Goal: Task Accomplishment & Management: Manage account settings

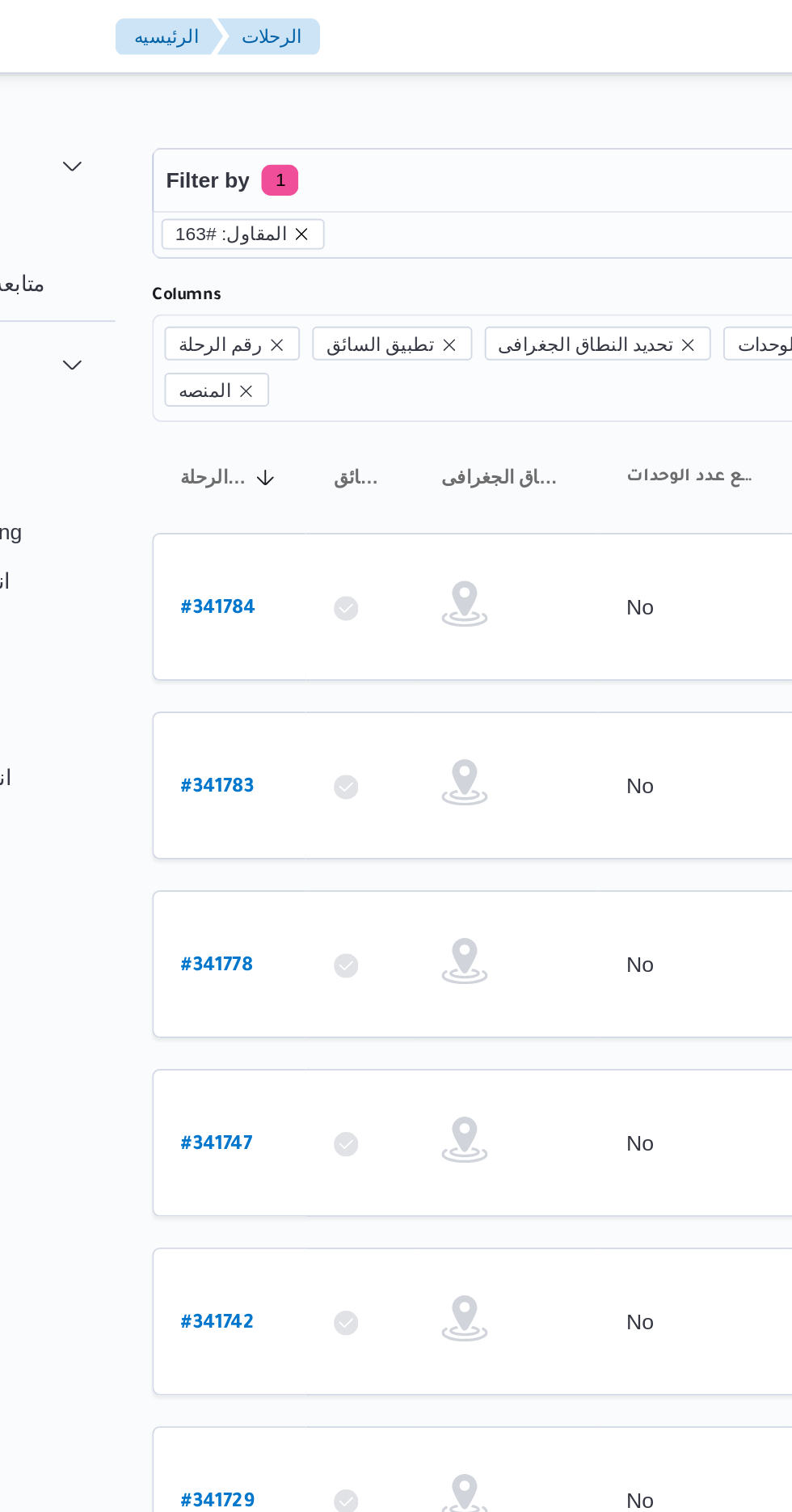
click at [287, 123] on icon "remove selected entity" at bounding box center [289, 123] width 6 height 6
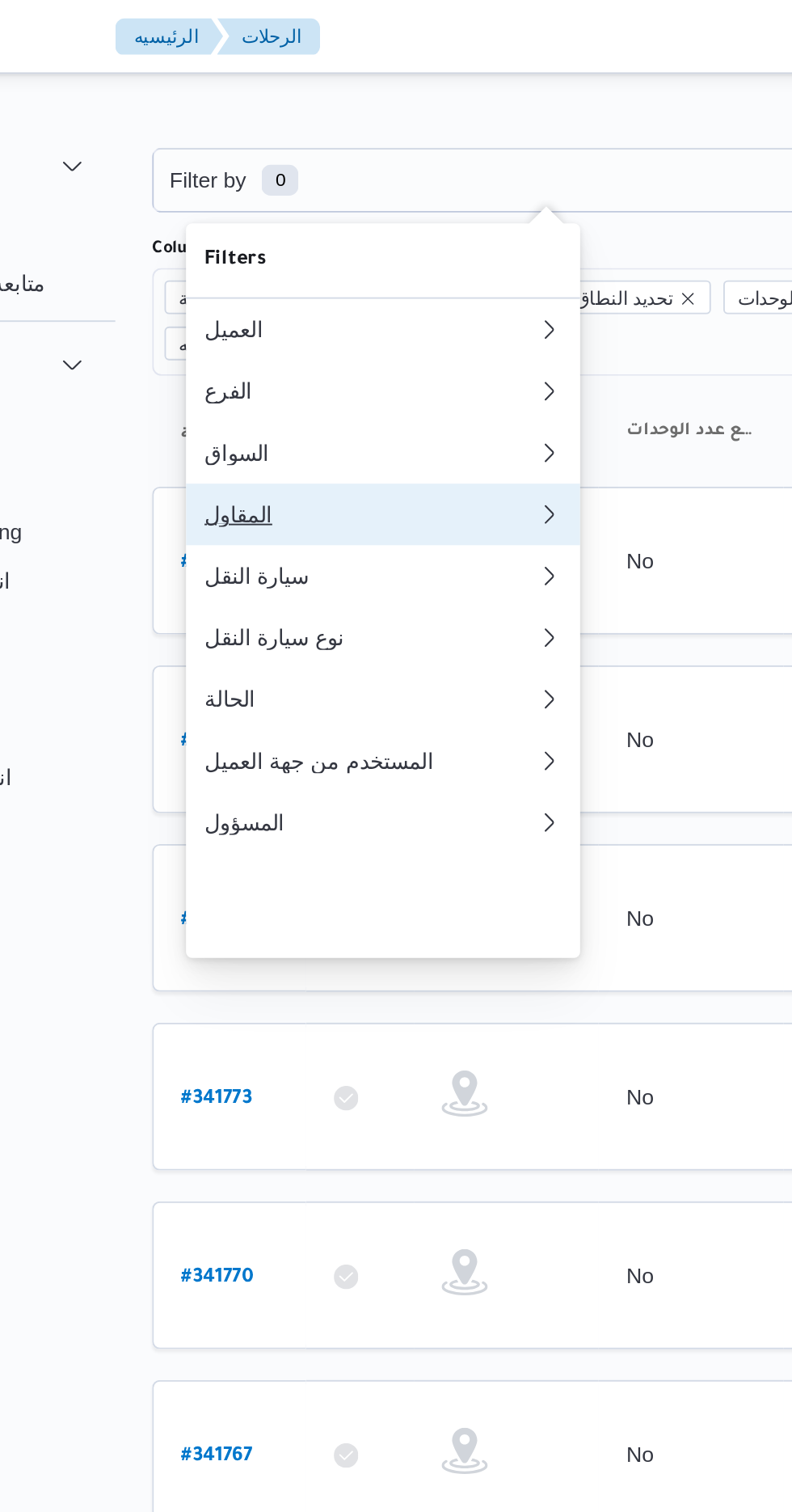
click at [353, 277] on div "المقاول" at bounding box center [322, 270] width 168 height 13
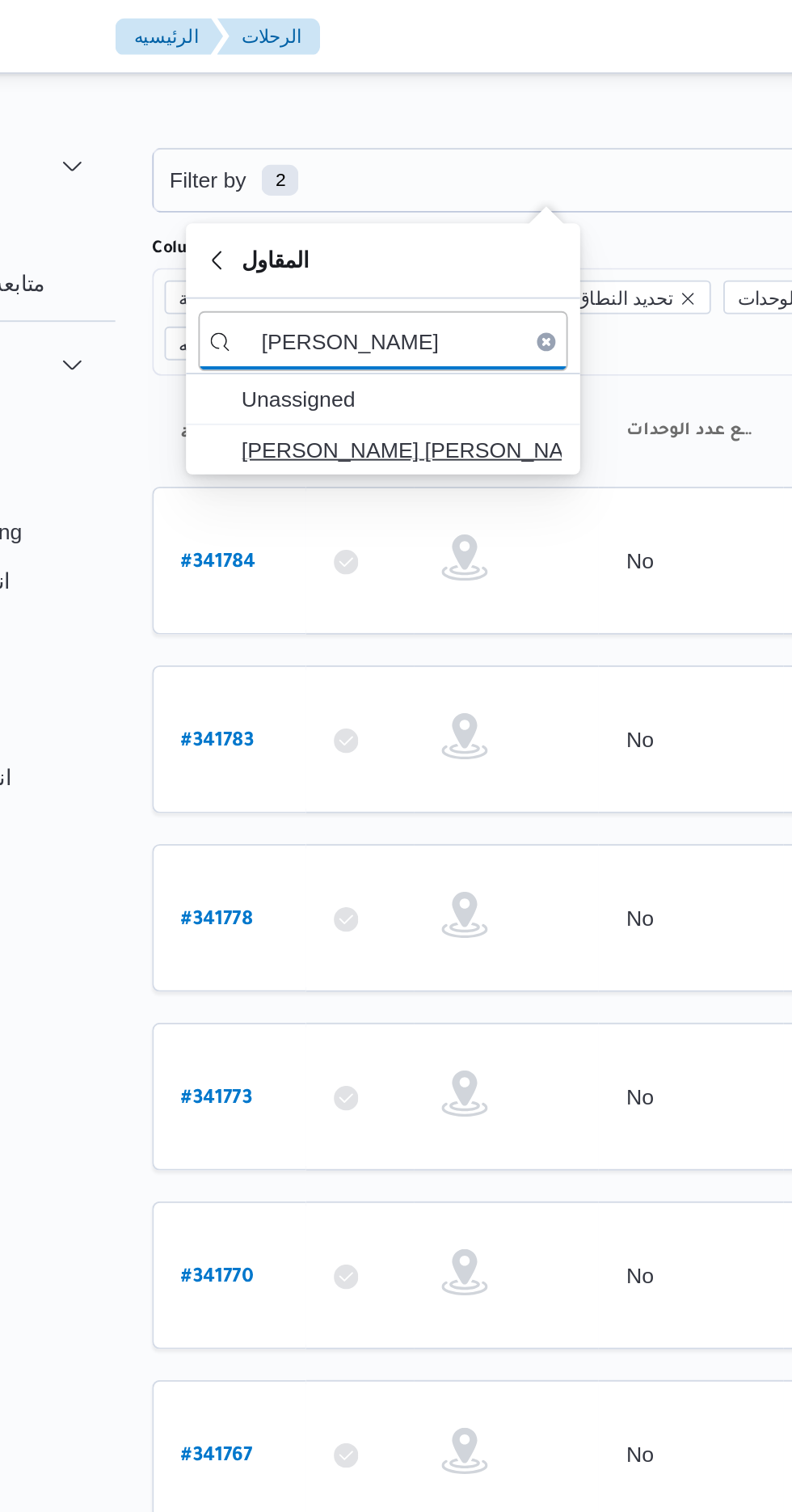
type input "[PERSON_NAME]"
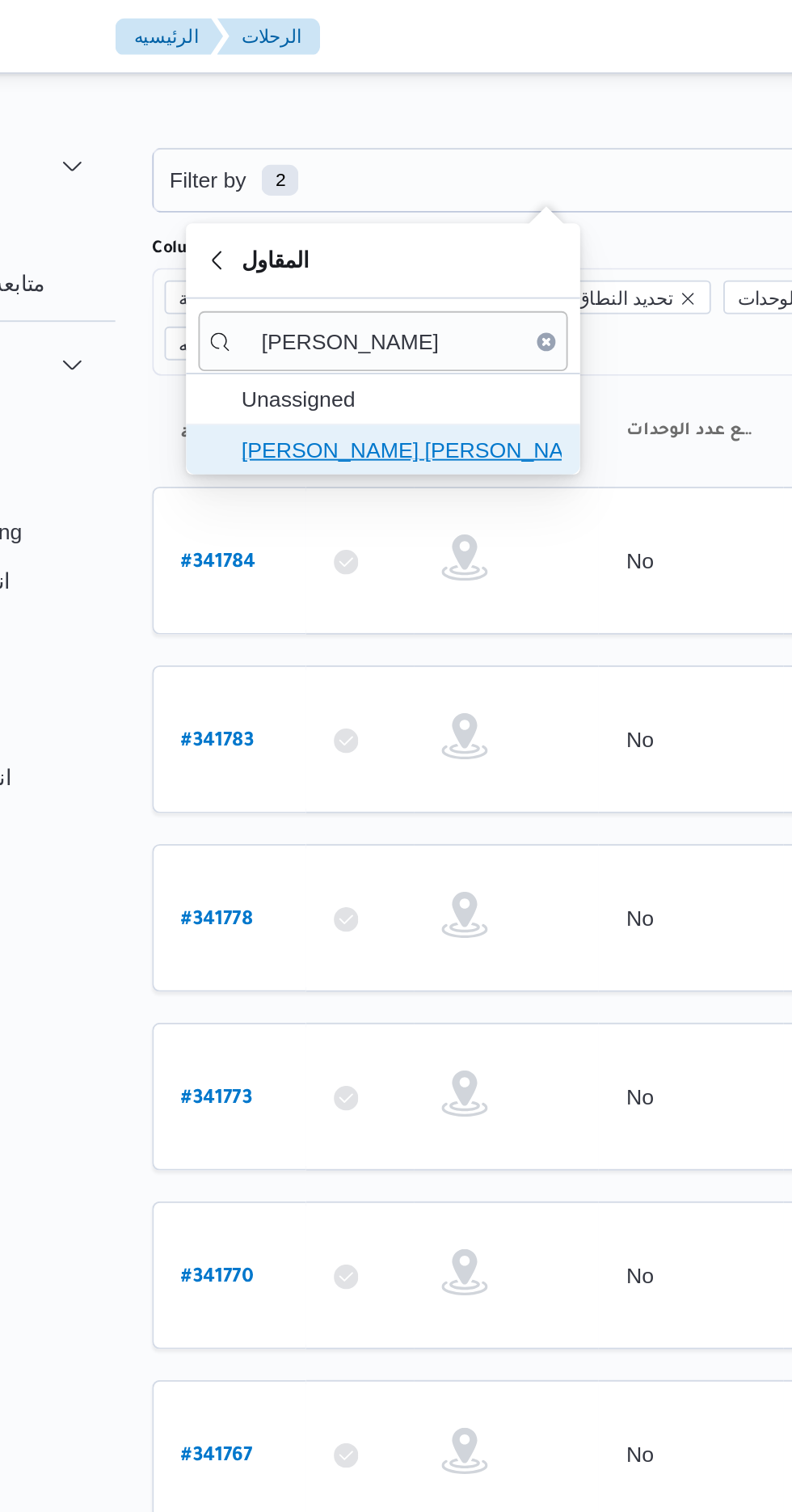
click at [369, 242] on span "[PERSON_NAME] [PERSON_NAME]" at bounding box center [341, 236] width 168 height 20
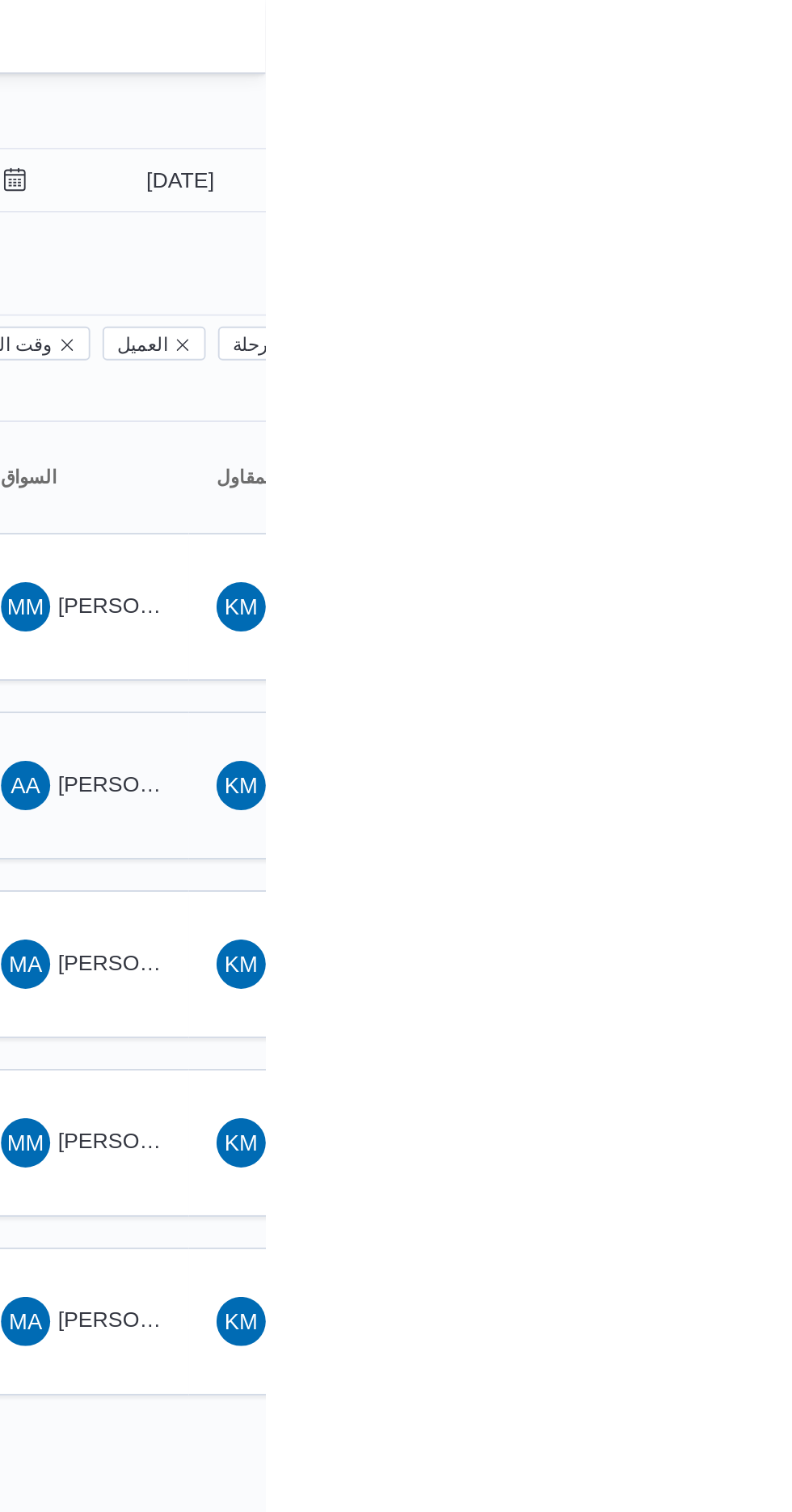
click at [696, 399] on span "AA [PERSON_NAME] [PERSON_NAME]" at bounding box center [695, 412] width 84 height 26
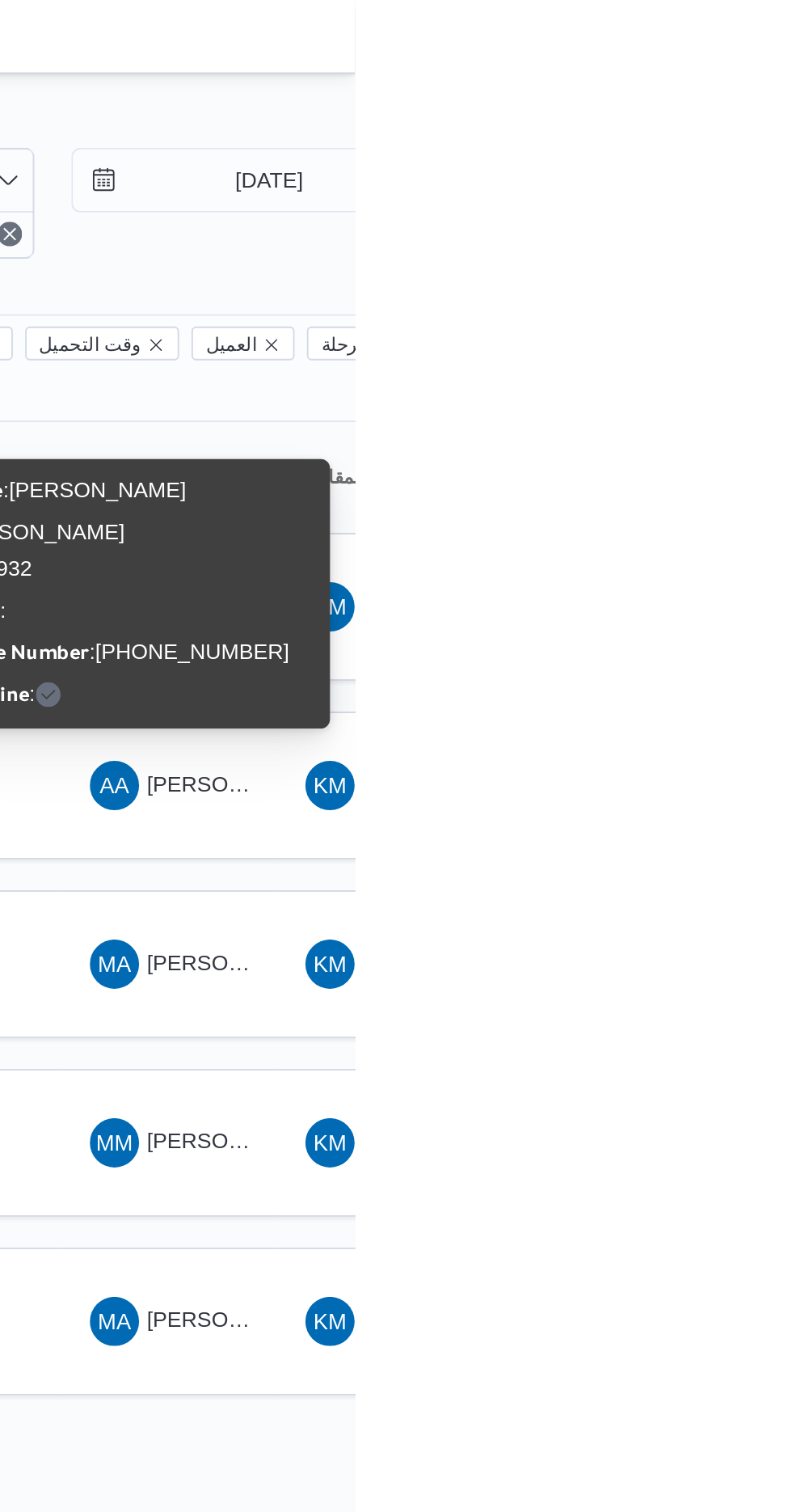
click at [714, 286] on div "Name : [PERSON_NAME] [PERSON_NAME] Id : 14932 Email : Phone Number : [PHONE_NUM…" at bounding box center [676, 312] width 194 height 129
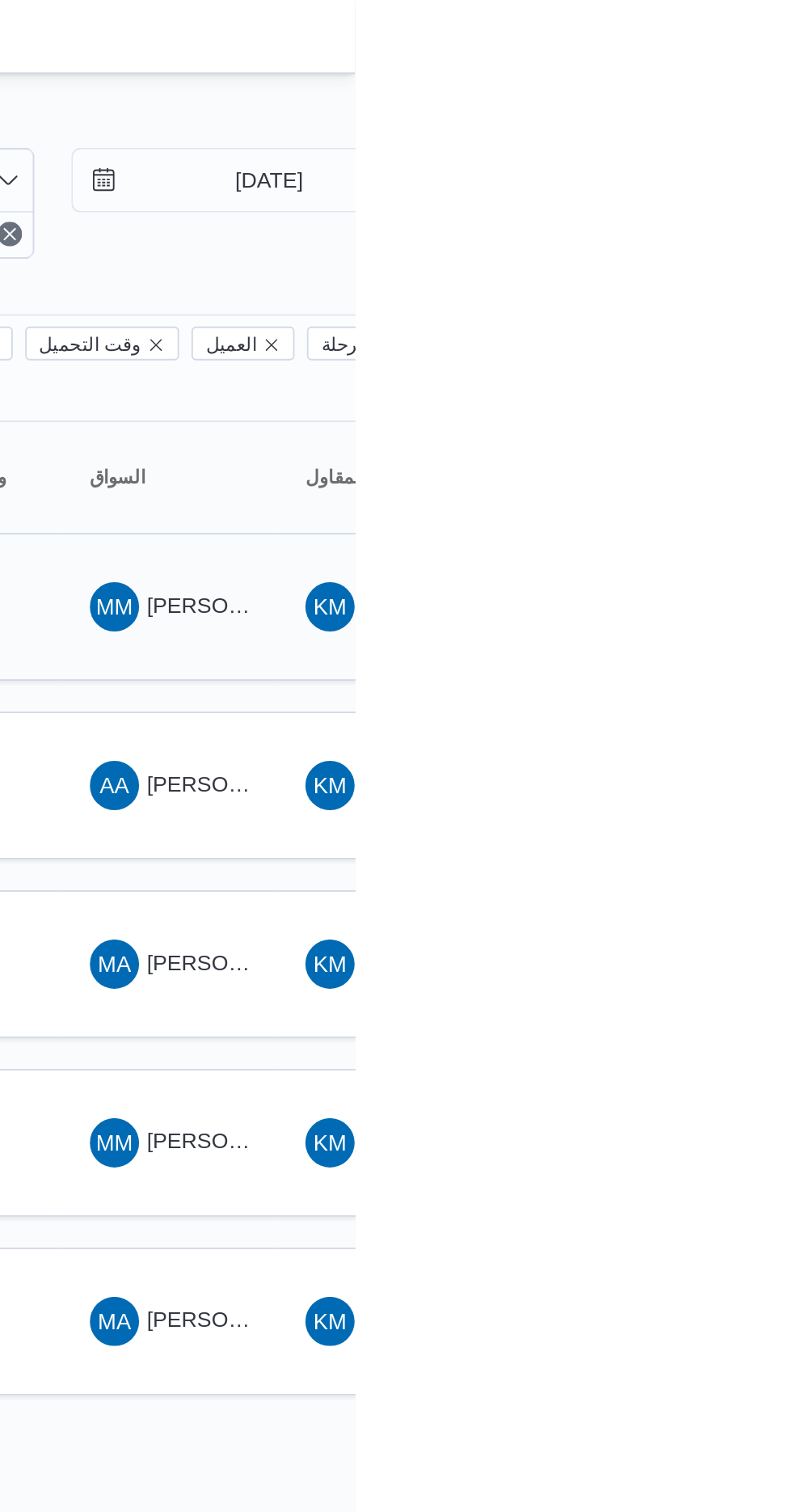
click at [715, 312] on span "[PERSON_NAME] [PERSON_NAME]" at bounding box center [778, 318] width 189 height 13
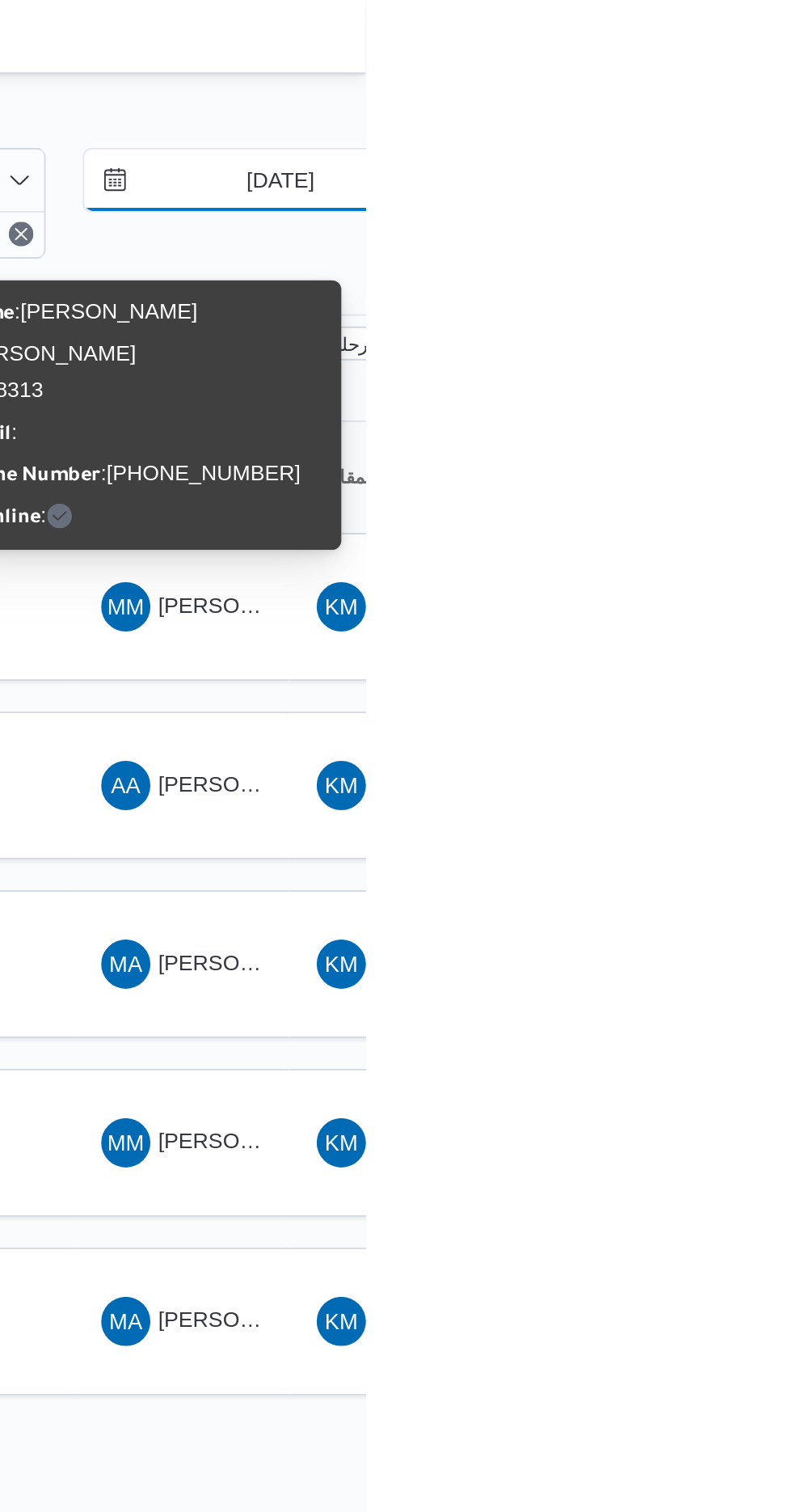
click at [744, 98] on input "[DATE]" at bounding box center [736, 95] width 184 height 32
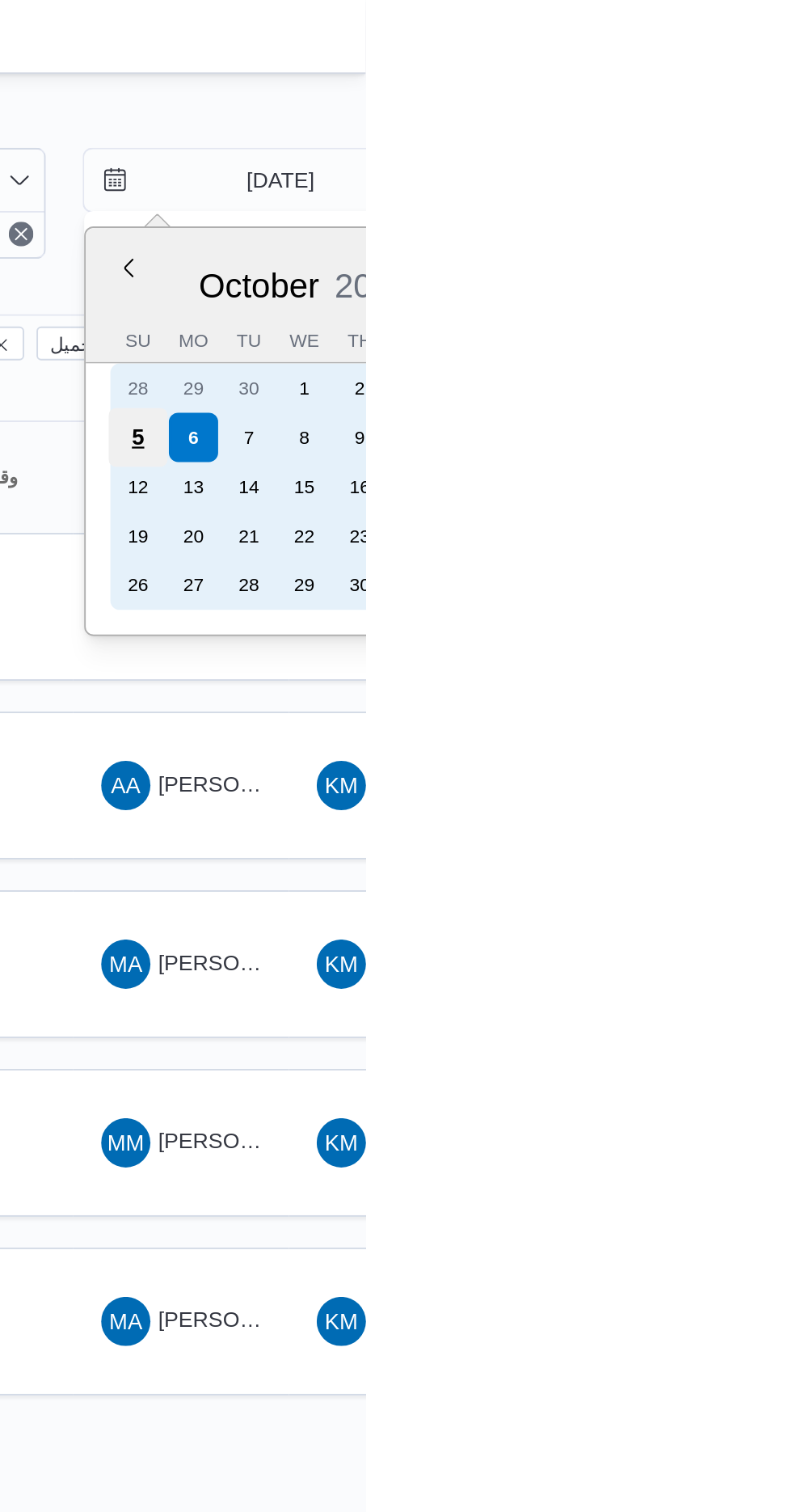
click at [674, 229] on div "5" at bounding box center [673, 230] width 31 height 31
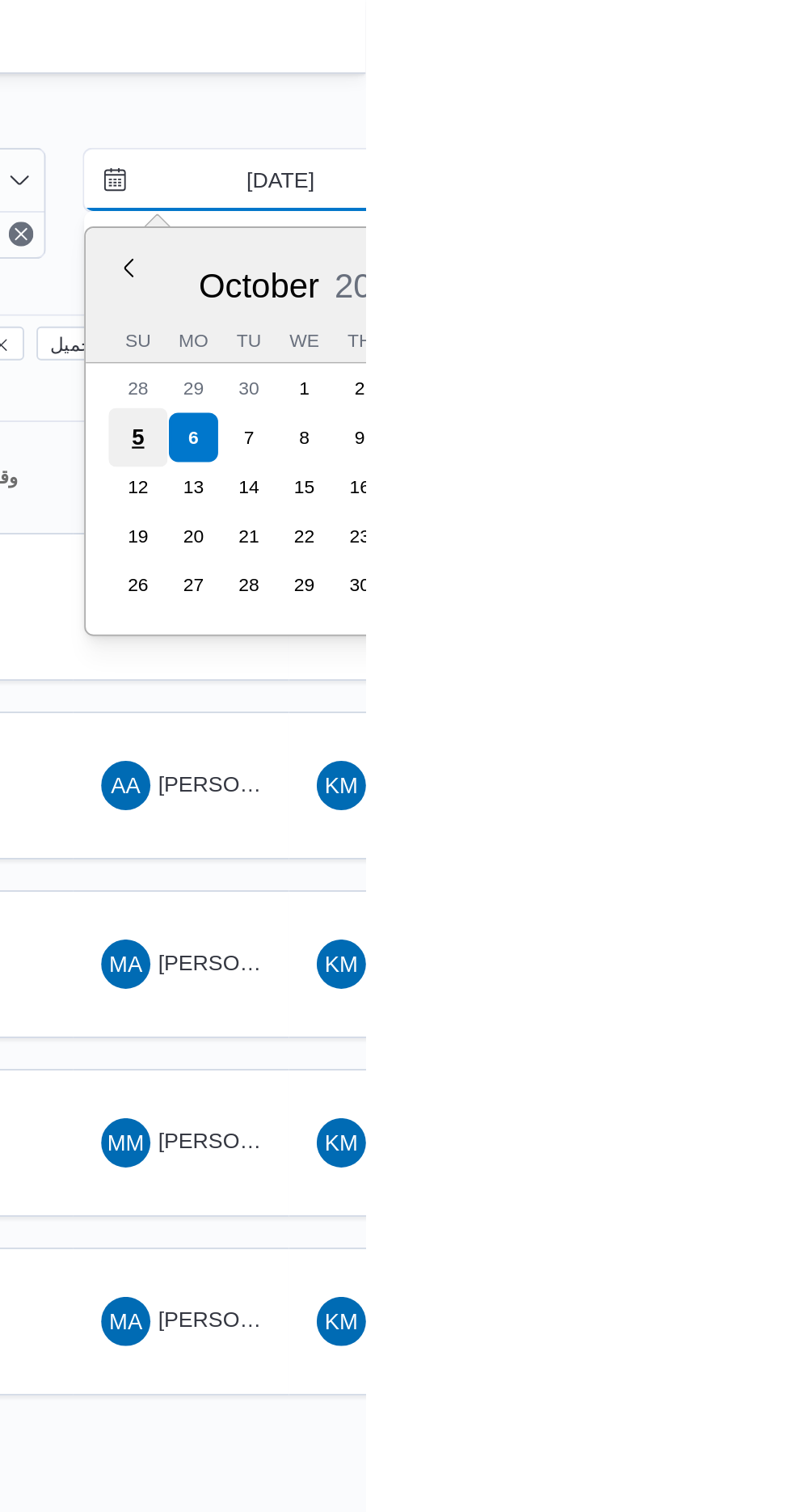
type input "[DATE]"
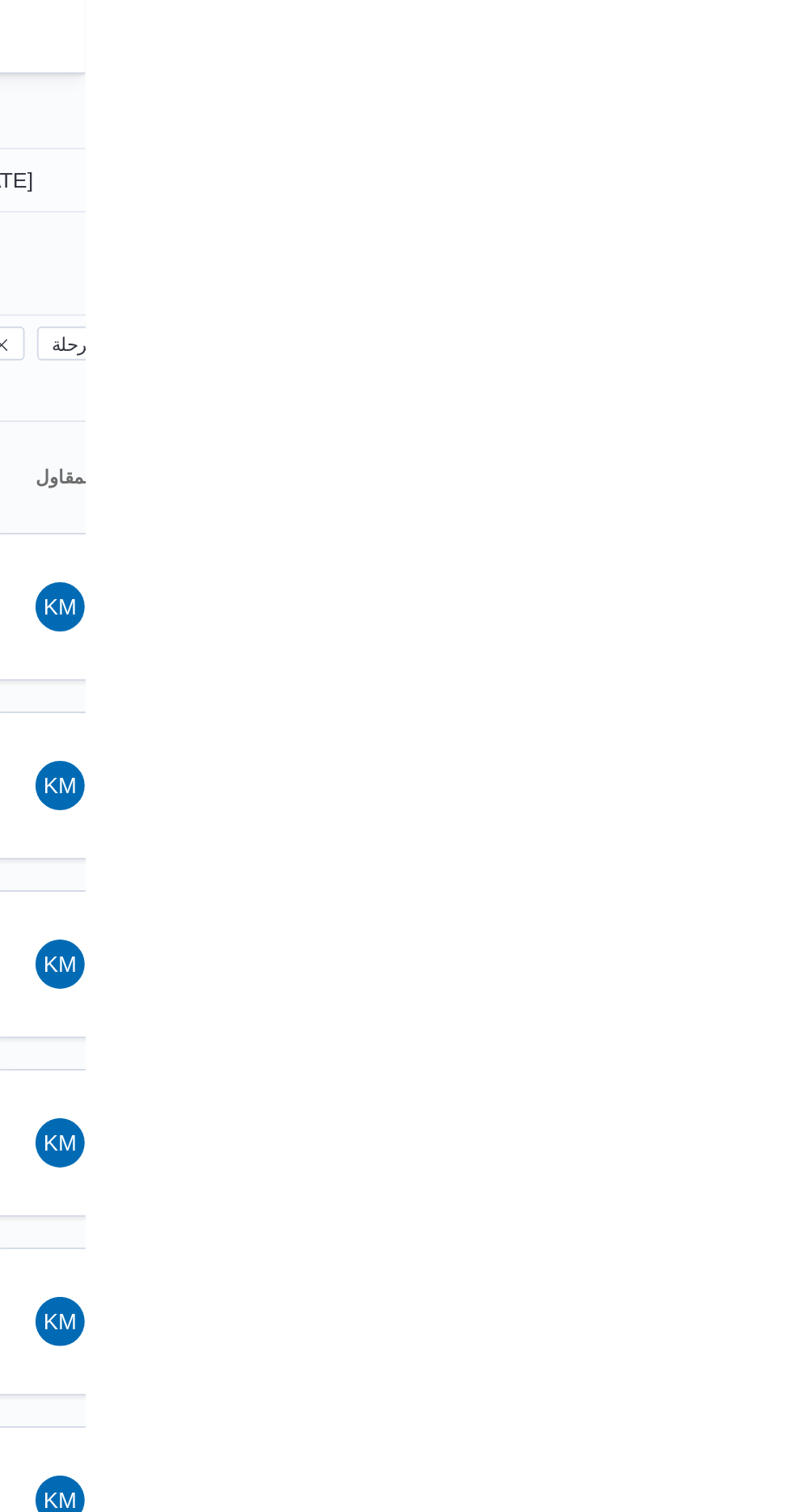
type input "[DATE]"
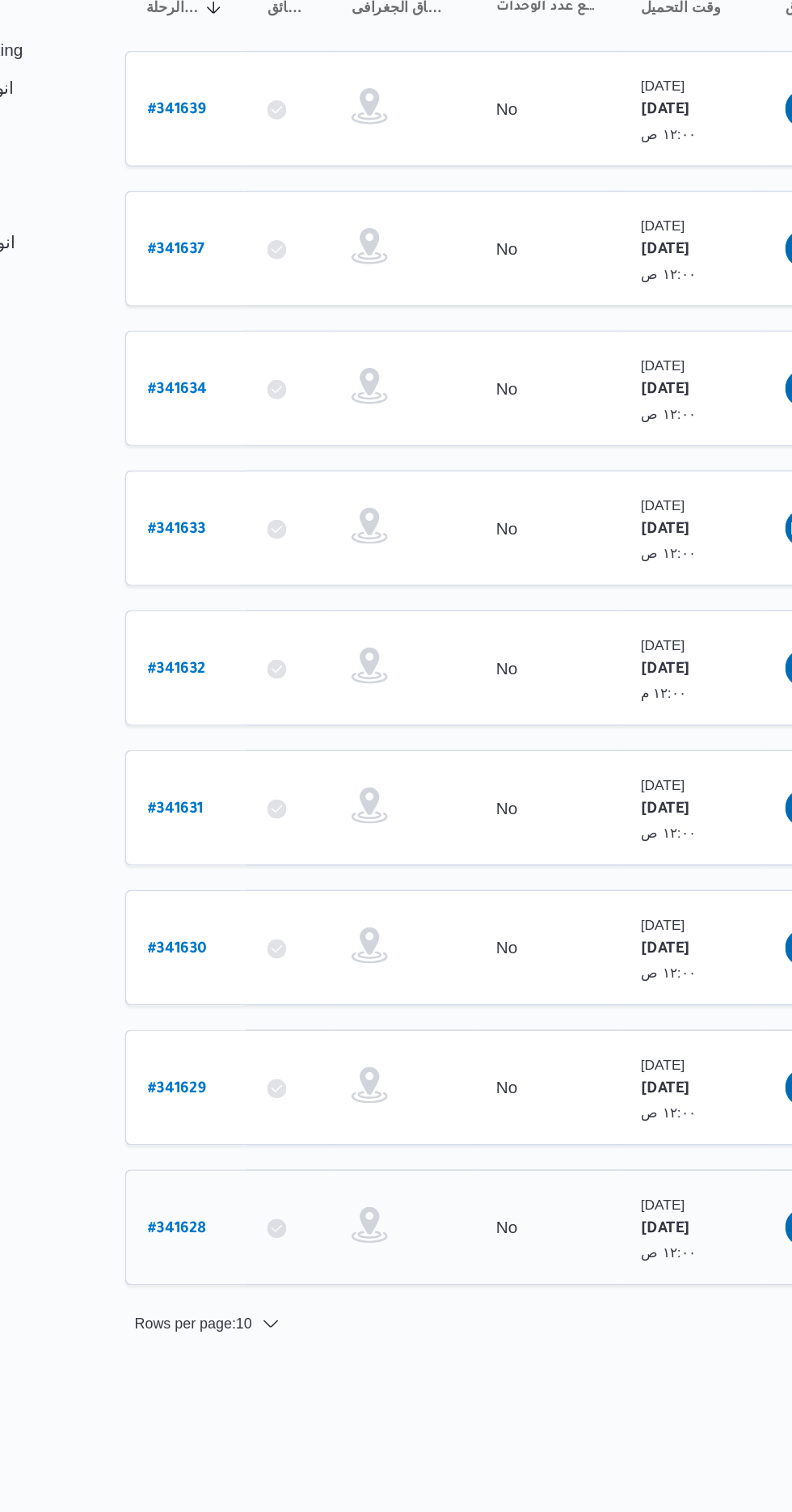
click at [247, 1065] on b "# 341628" at bounding box center [244, 1070] width 39 height 12
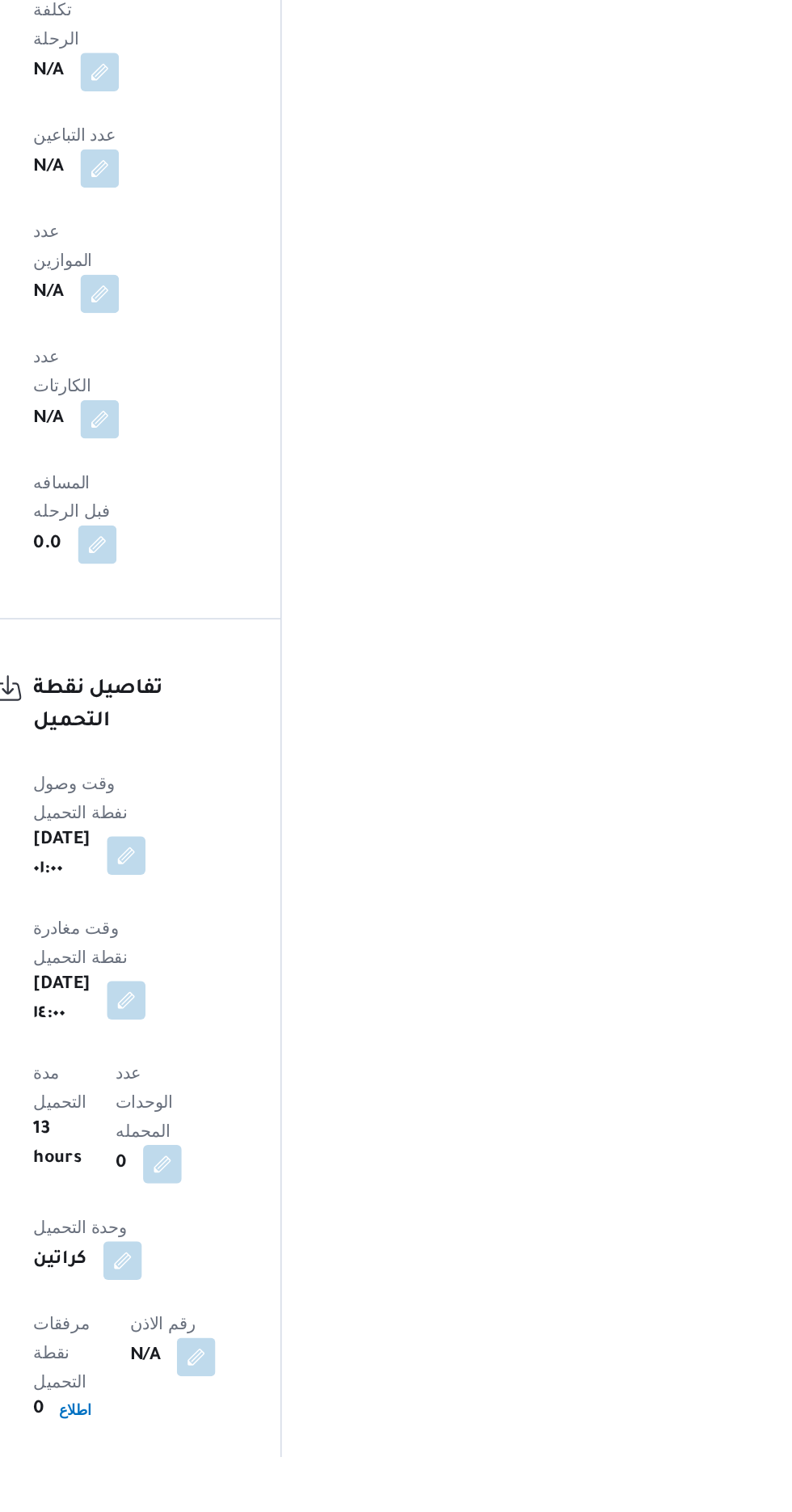
scroll to position [1256, 0]
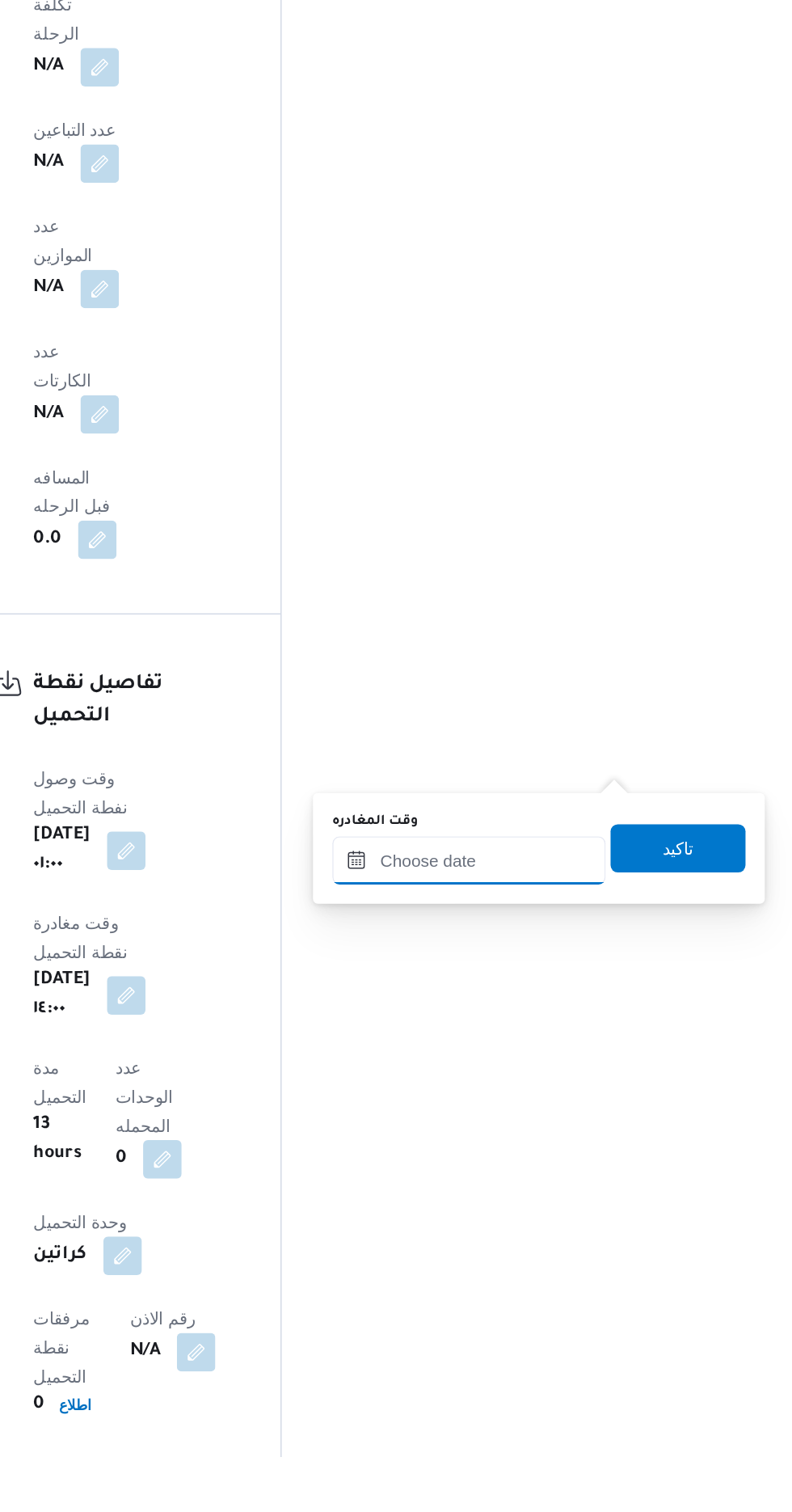
click at [613, 1113] on input "وقت المغادره" at bounding box center [567, 1112] width 184 height 32
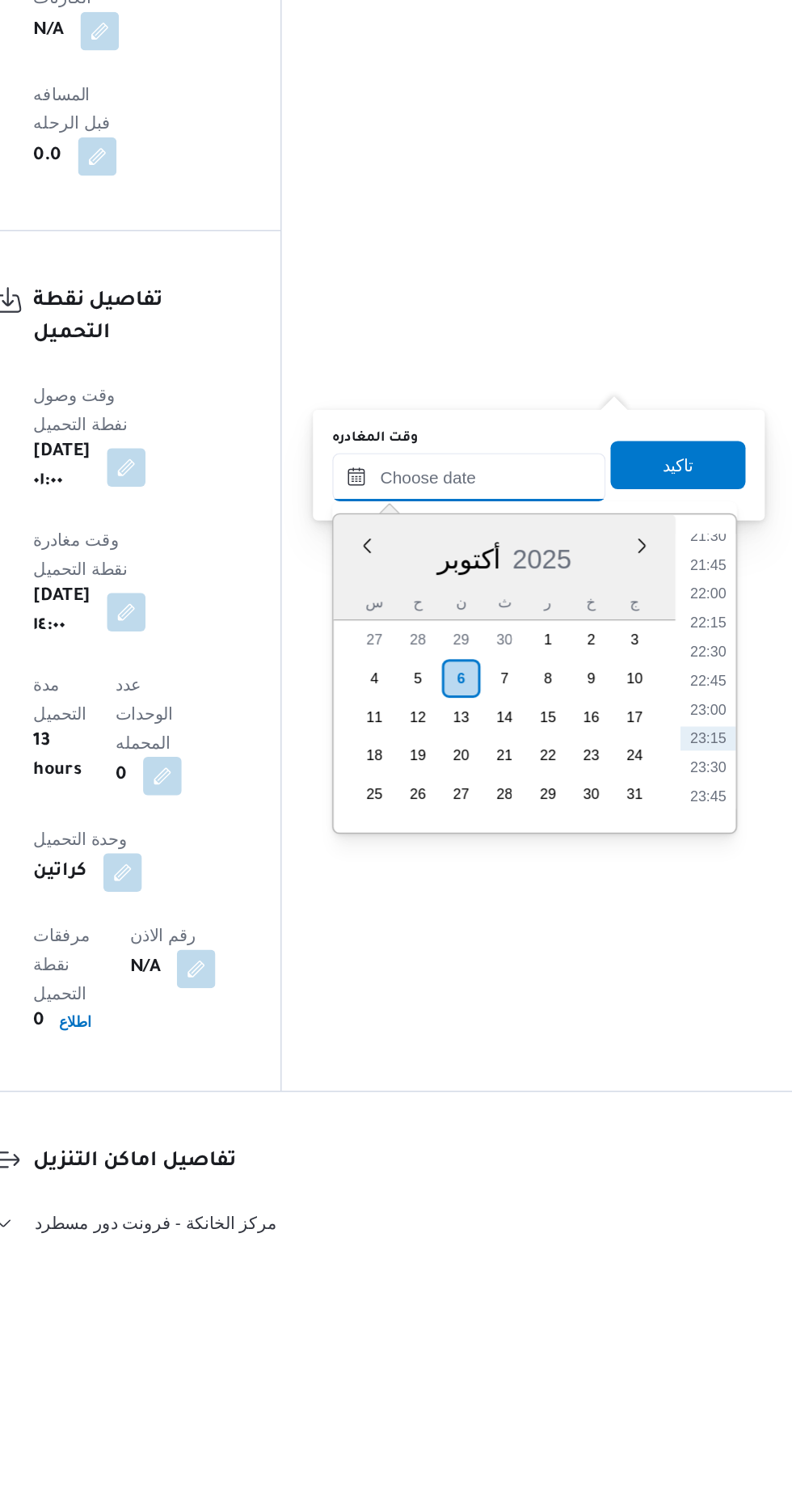
scroll to position [1368, 0]
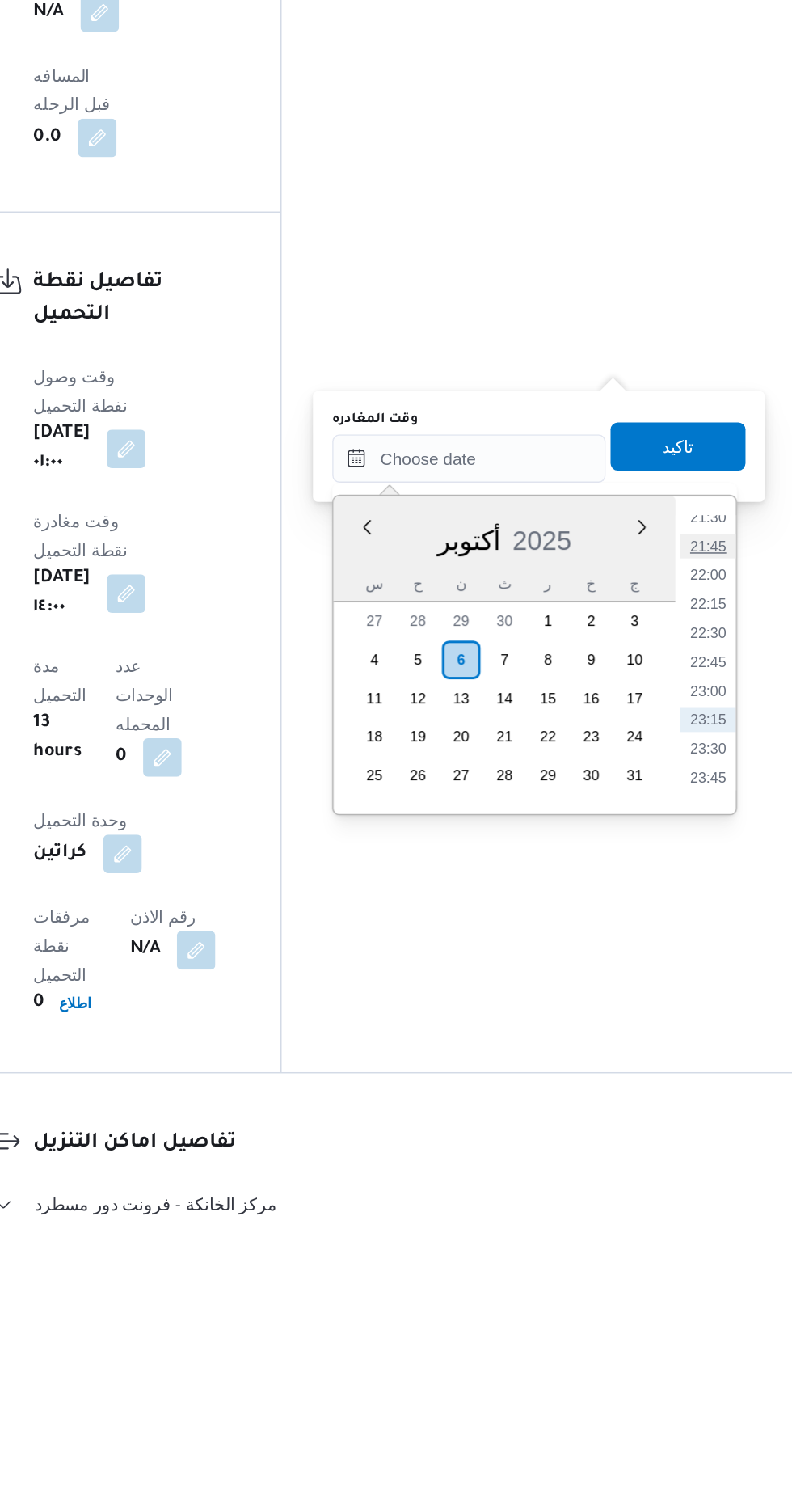
click at [718, 1056] on li "21:45" at bounding box center [726, 1059] width 37 height 16
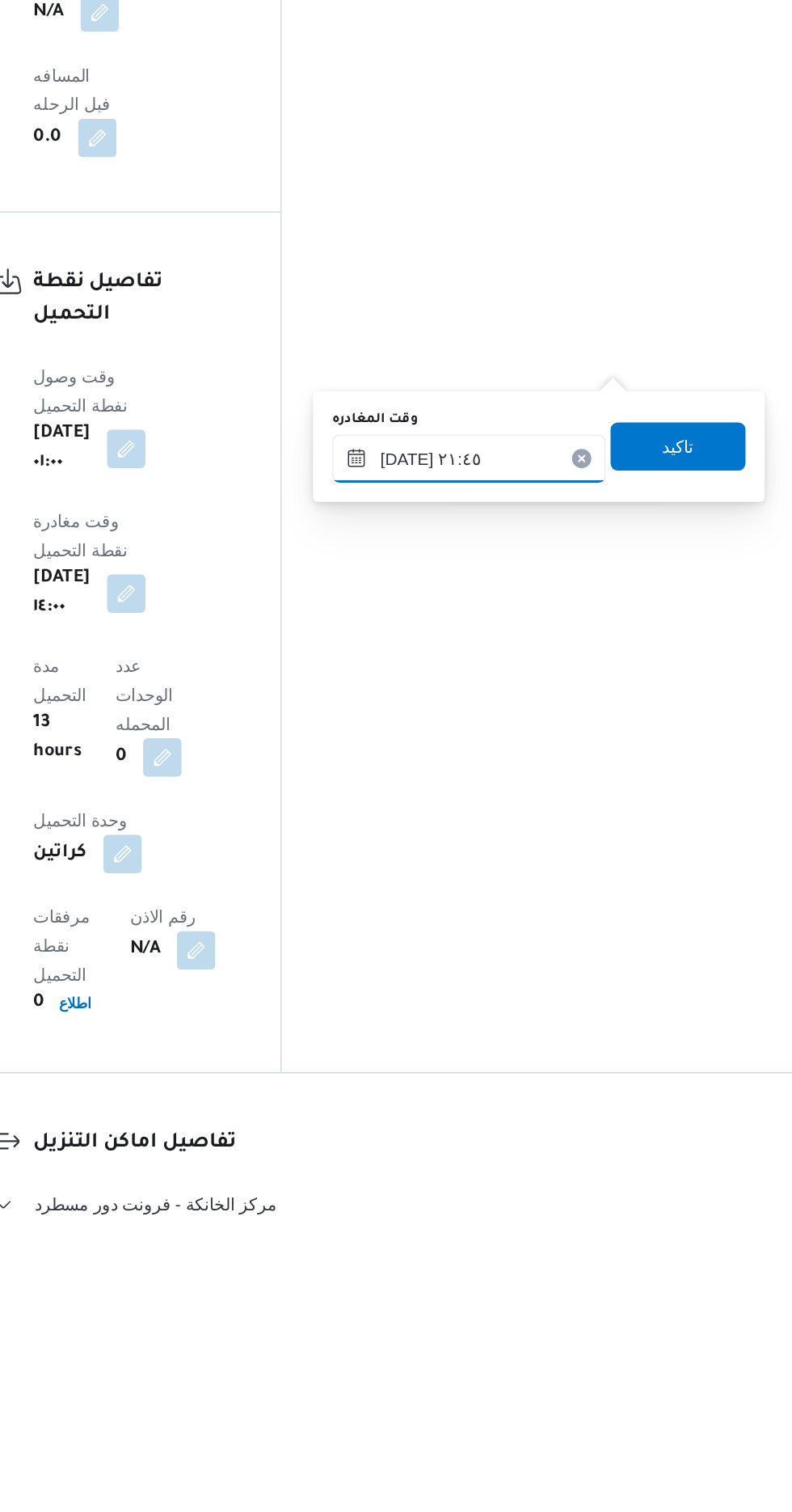
click at [614, 1001] on input "[DATE] ٢١:٤٥" at bounding box center [567, 999] width 184 height 32
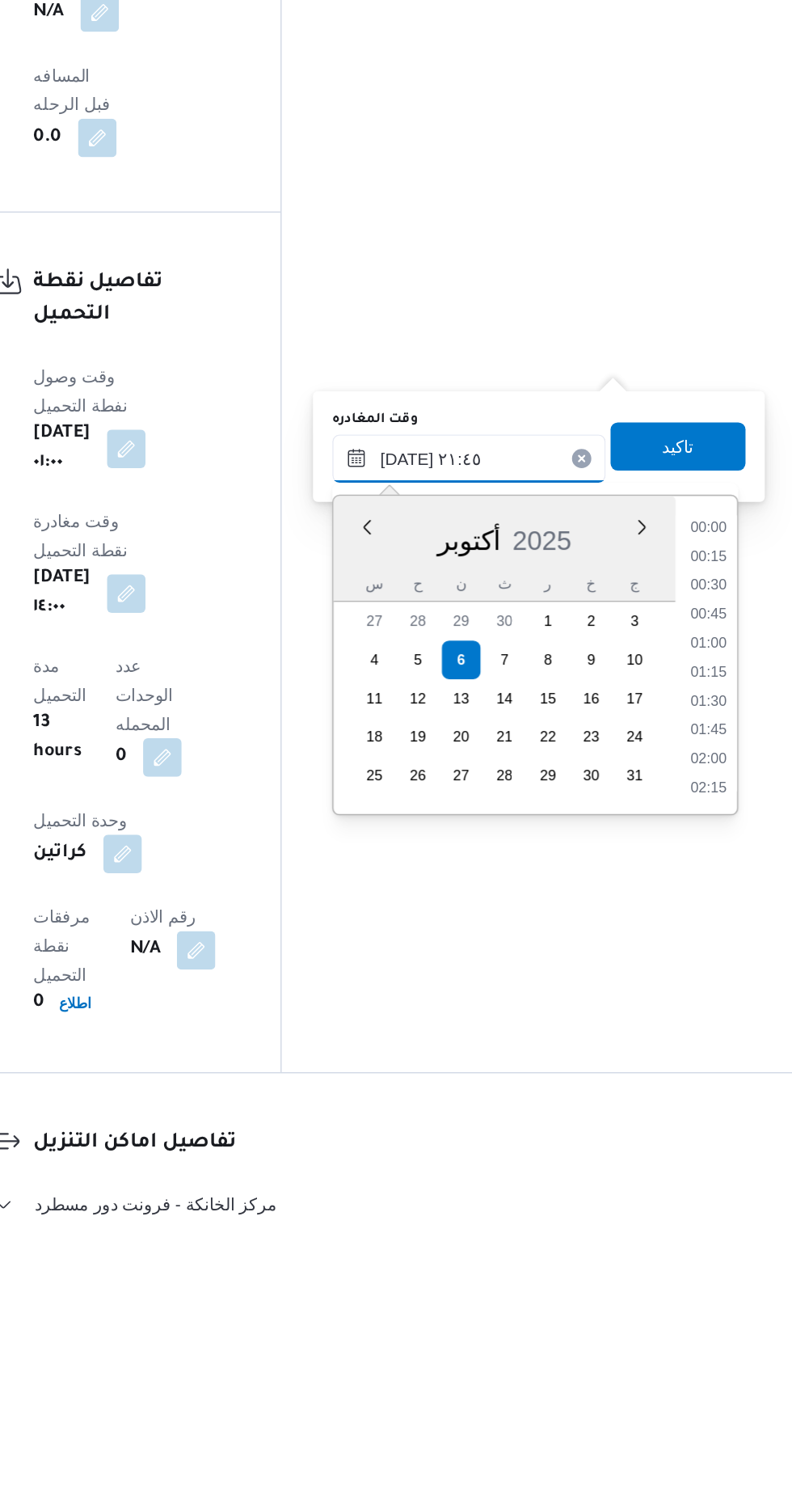
scroll to position [1589, 0]
click at [724, 1061] on li "20:45" at bounding box center [726, 1067] width 37 height 16
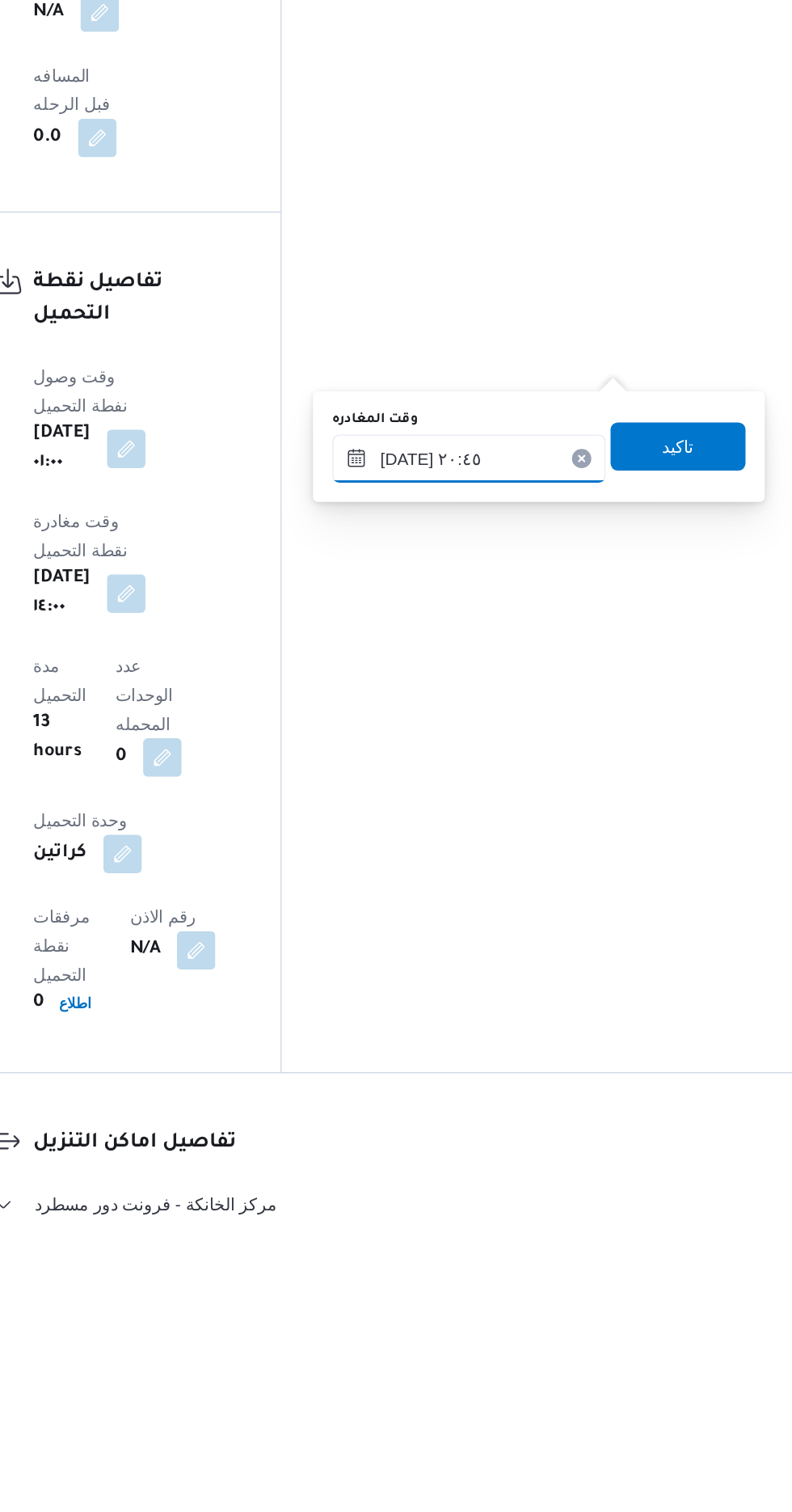
click at [622, 1001] on input "[DATE] ٢٠:٤٥" at bounding box center [567, 999] width 184 height 32
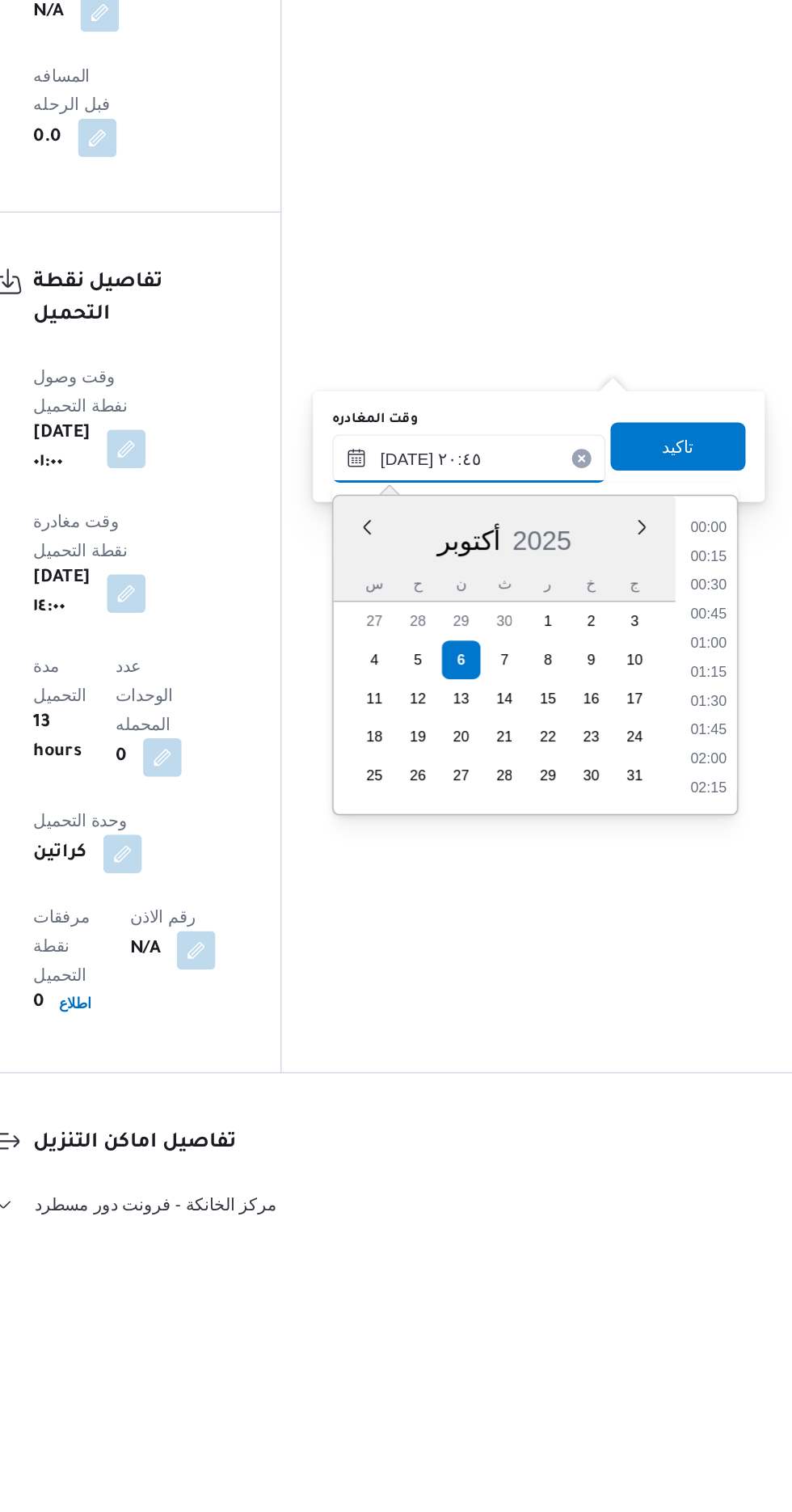
scroll to position [1512, 0]
click at [726, 1045] on li "19:30" at bounding box center [726, 1047] width 37 height 16
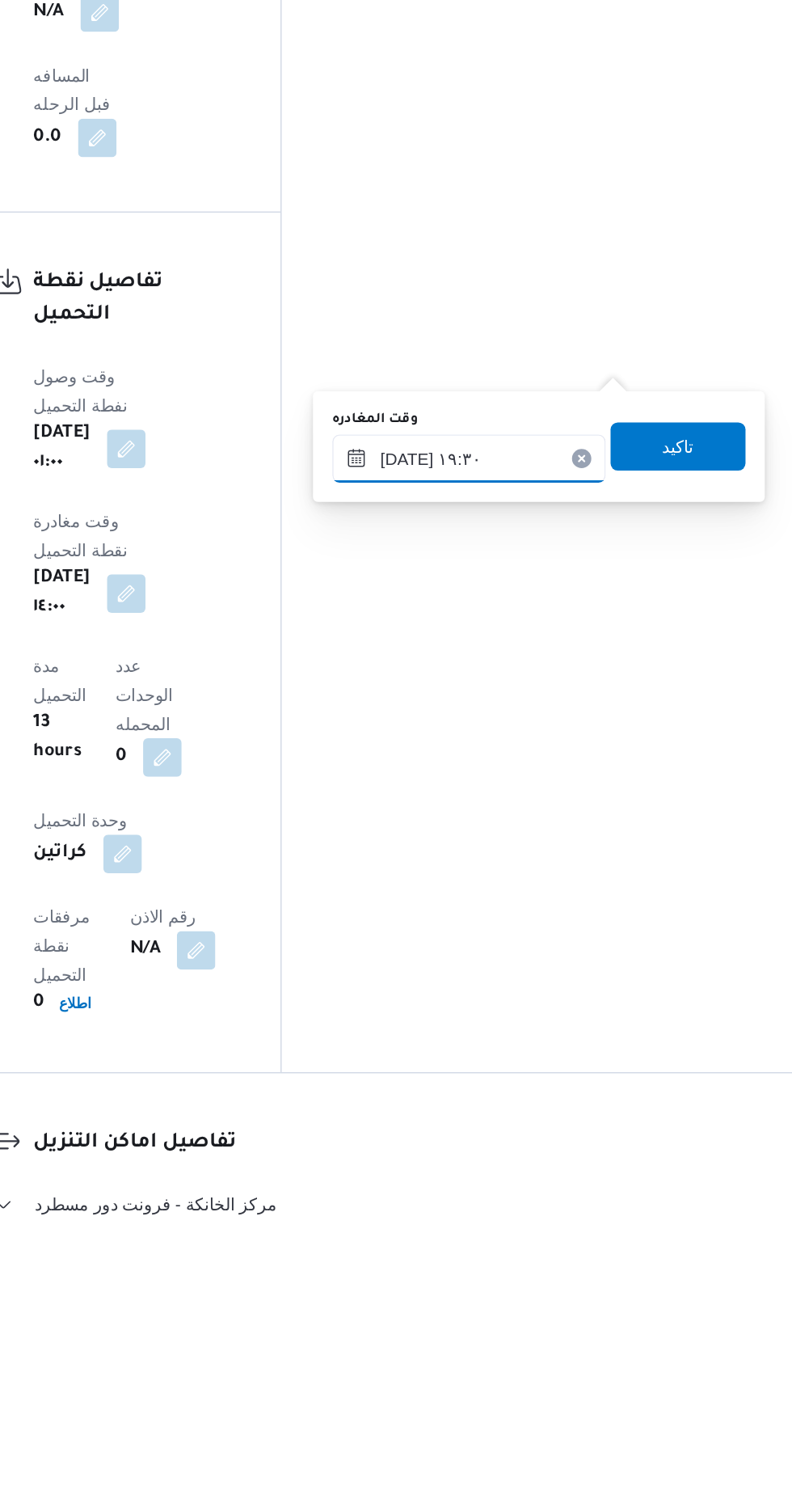
click at [606, 1006] on input "[DATE] ١٩:٣٠" at bounding box center [567, 999] width 184 height 32
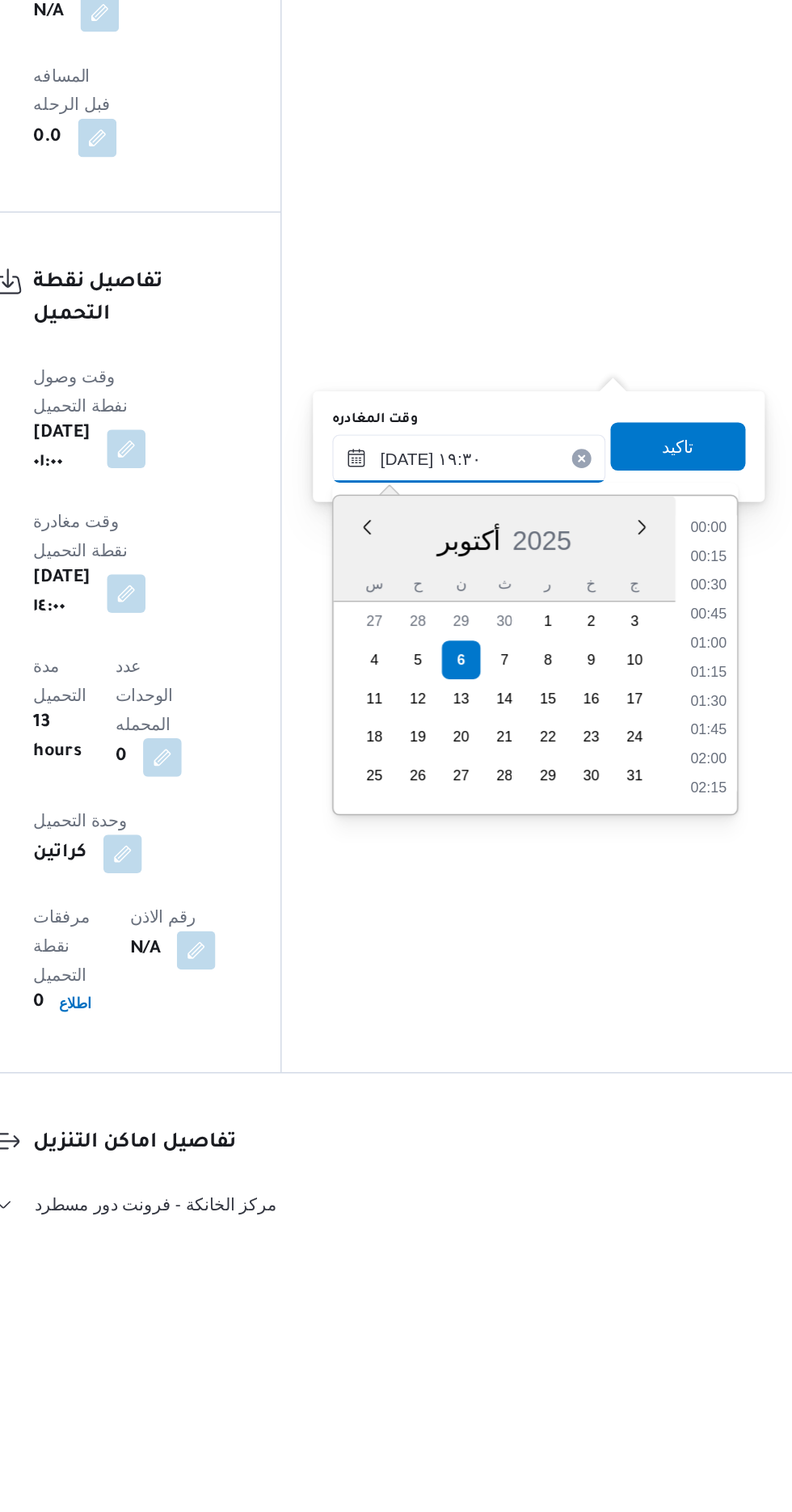
scroll to position [1416, 0]
click at [730, 1067] on li "18:30" at bounding box center [726, 1067] width 37 height 16
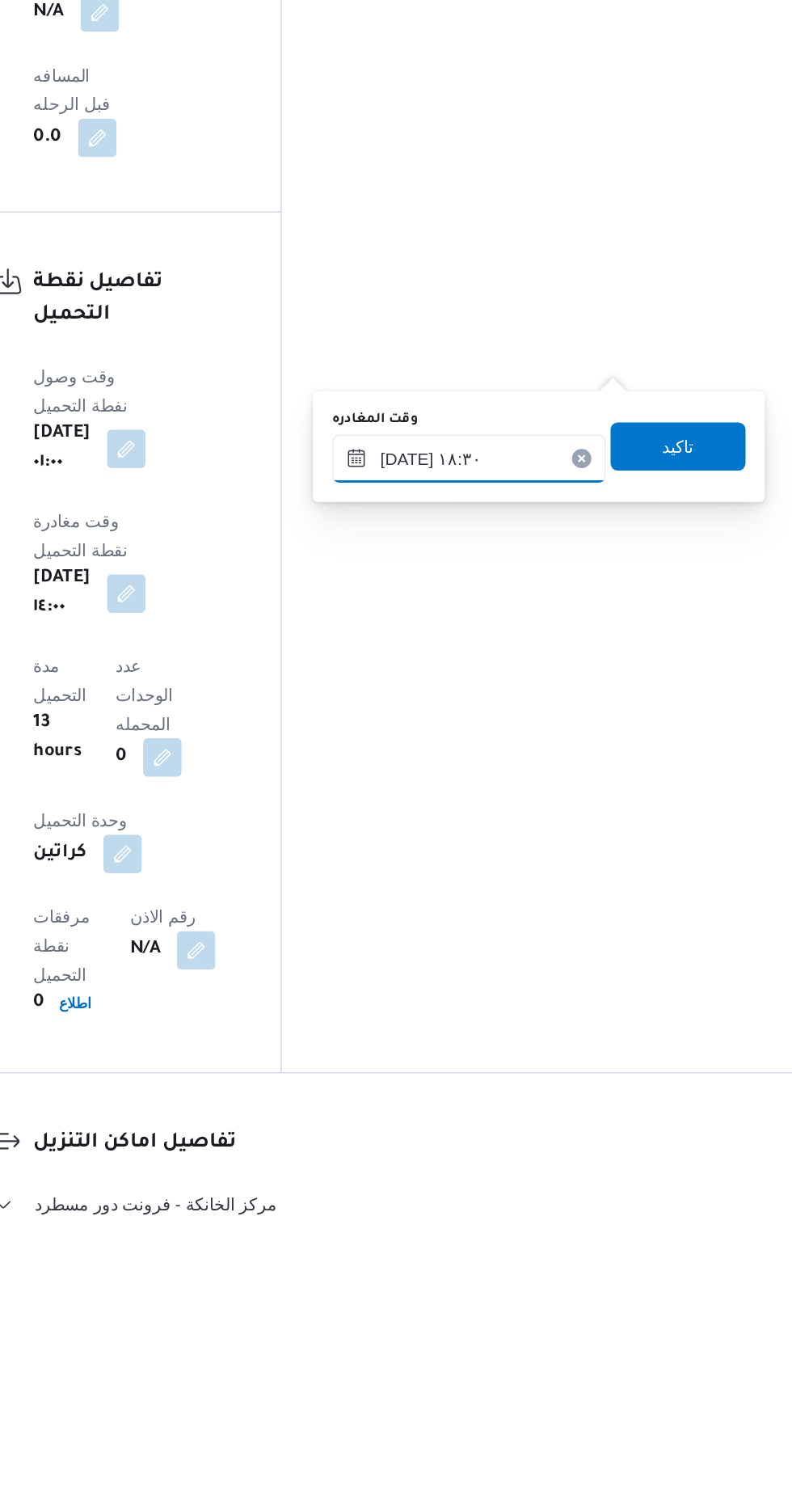
click at [587, 1005] on input "[DATE] ١٨:٣٠" at bounding box center [567, 999] width 184 height 32
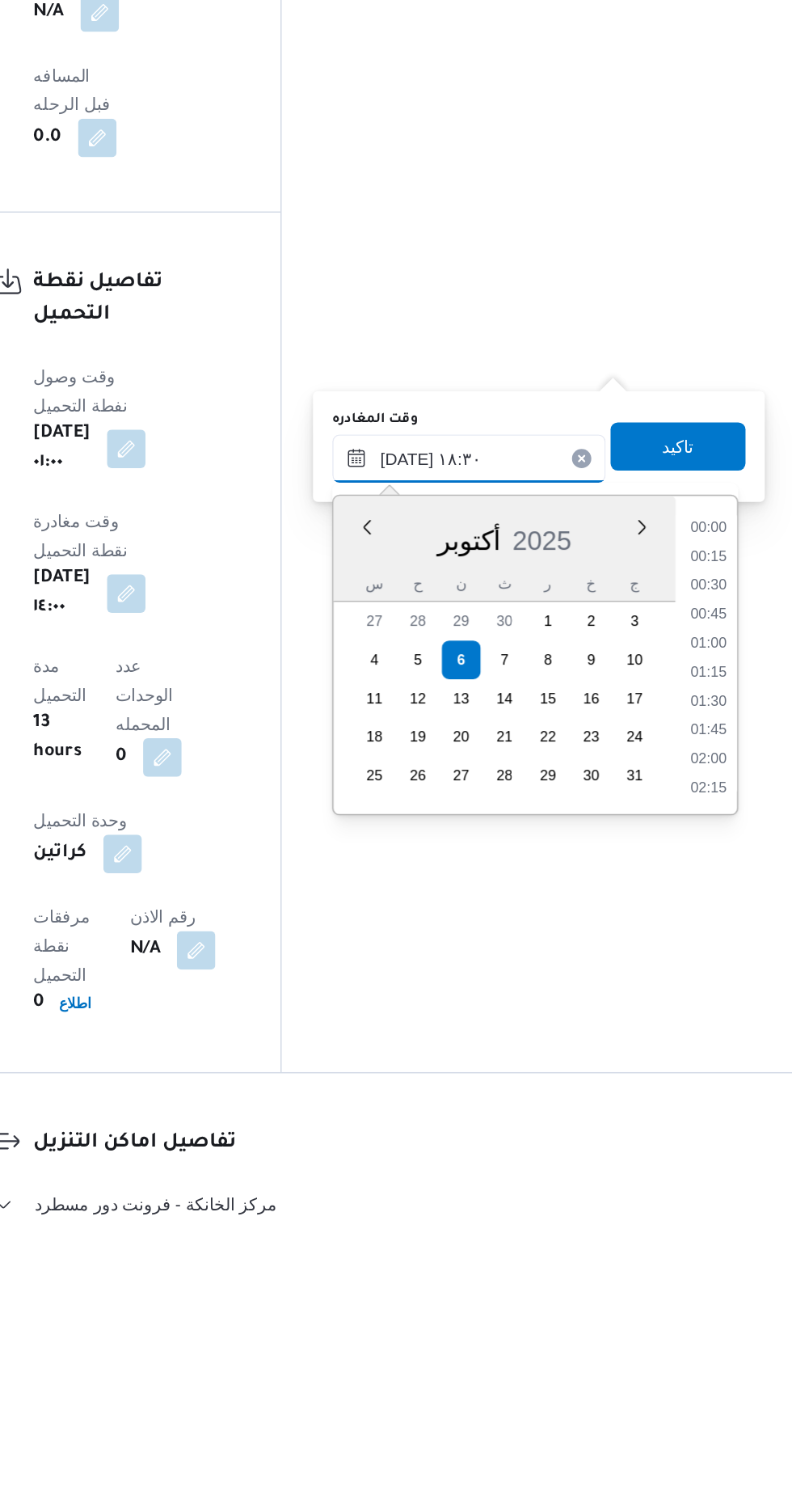
scroll to position [1337, 0]
click at [723, 1104] on li "18:00" at bounding box center [726, 1106] width 37 height 16
type input "[DATE] ١٨:٠٠"
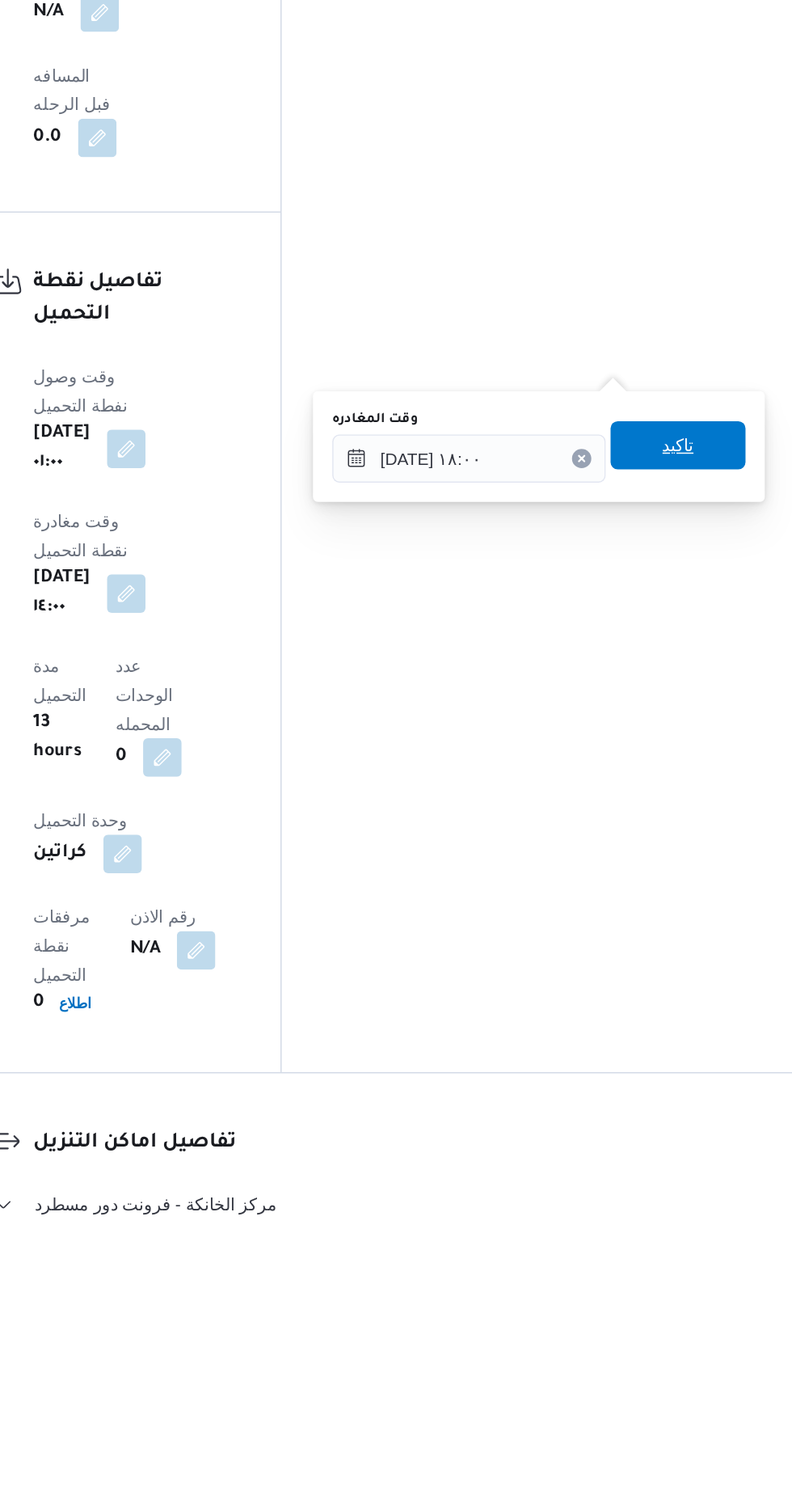
click at [717, 989] on span "تاكيد" at bounding box center [706, 991] width 21 height 20
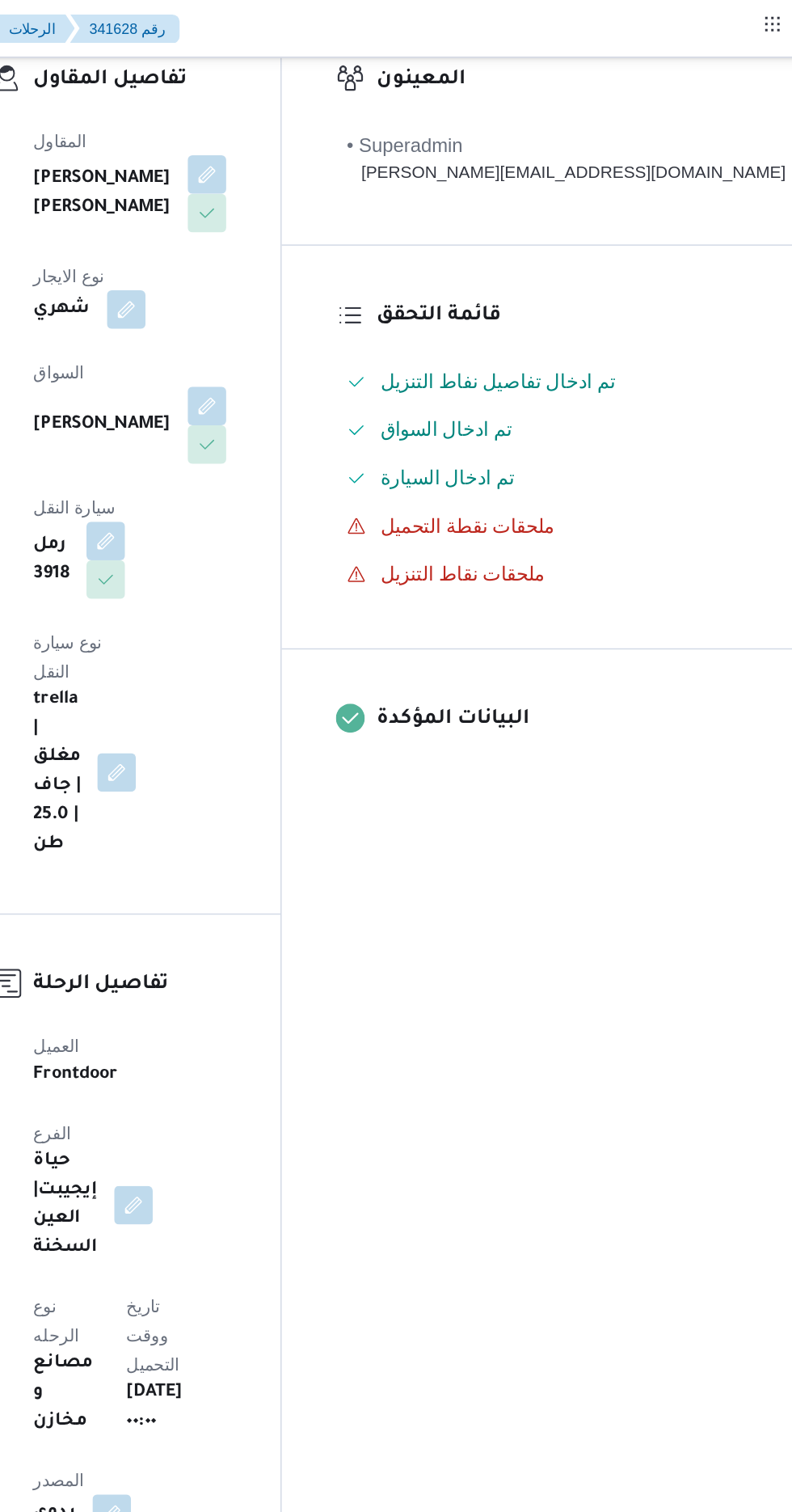
scroll to position [0, 0]
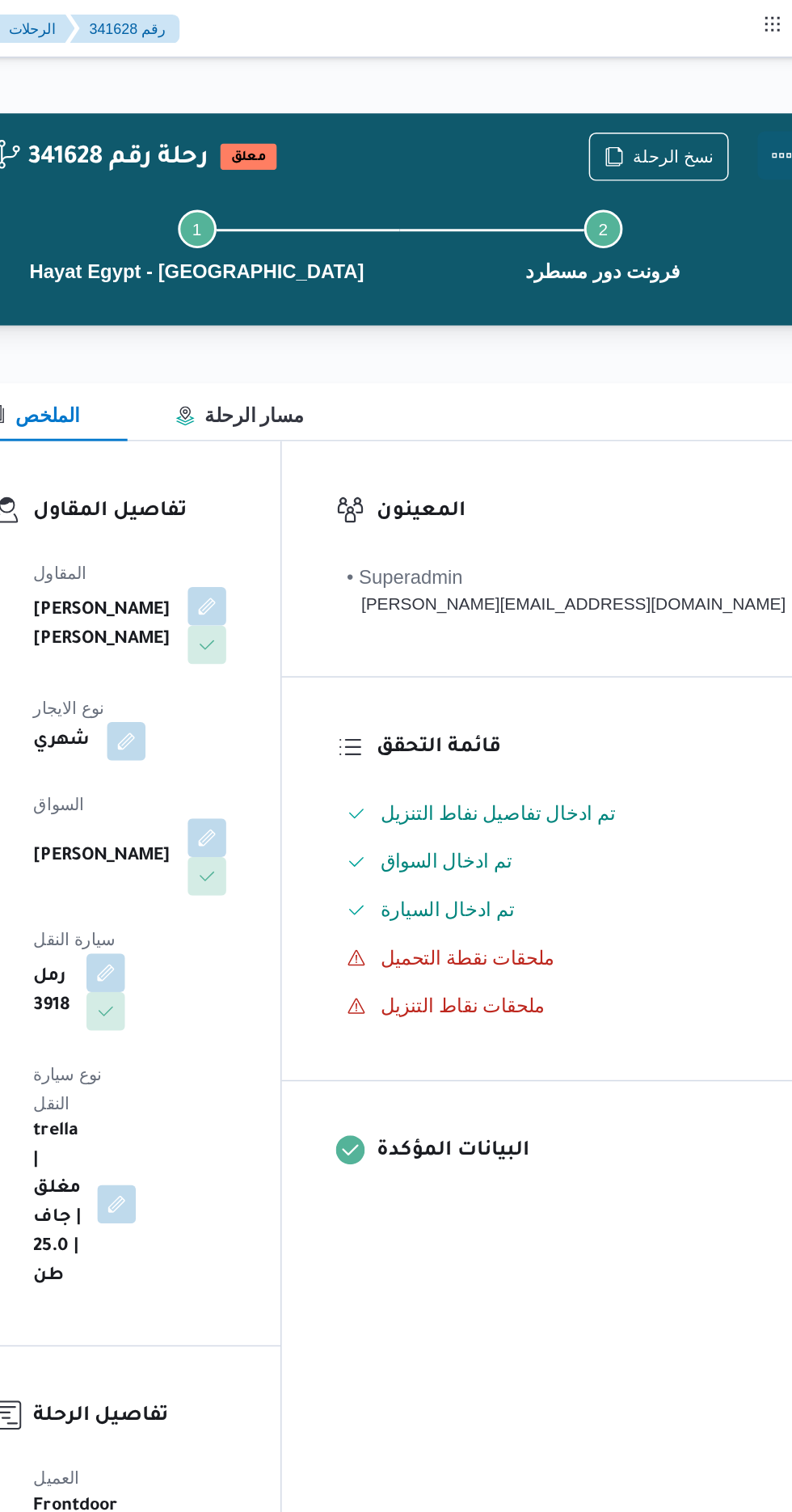
click at [760, 104] on button "Actions" at bounding box center [777, 105] width 32 height 32
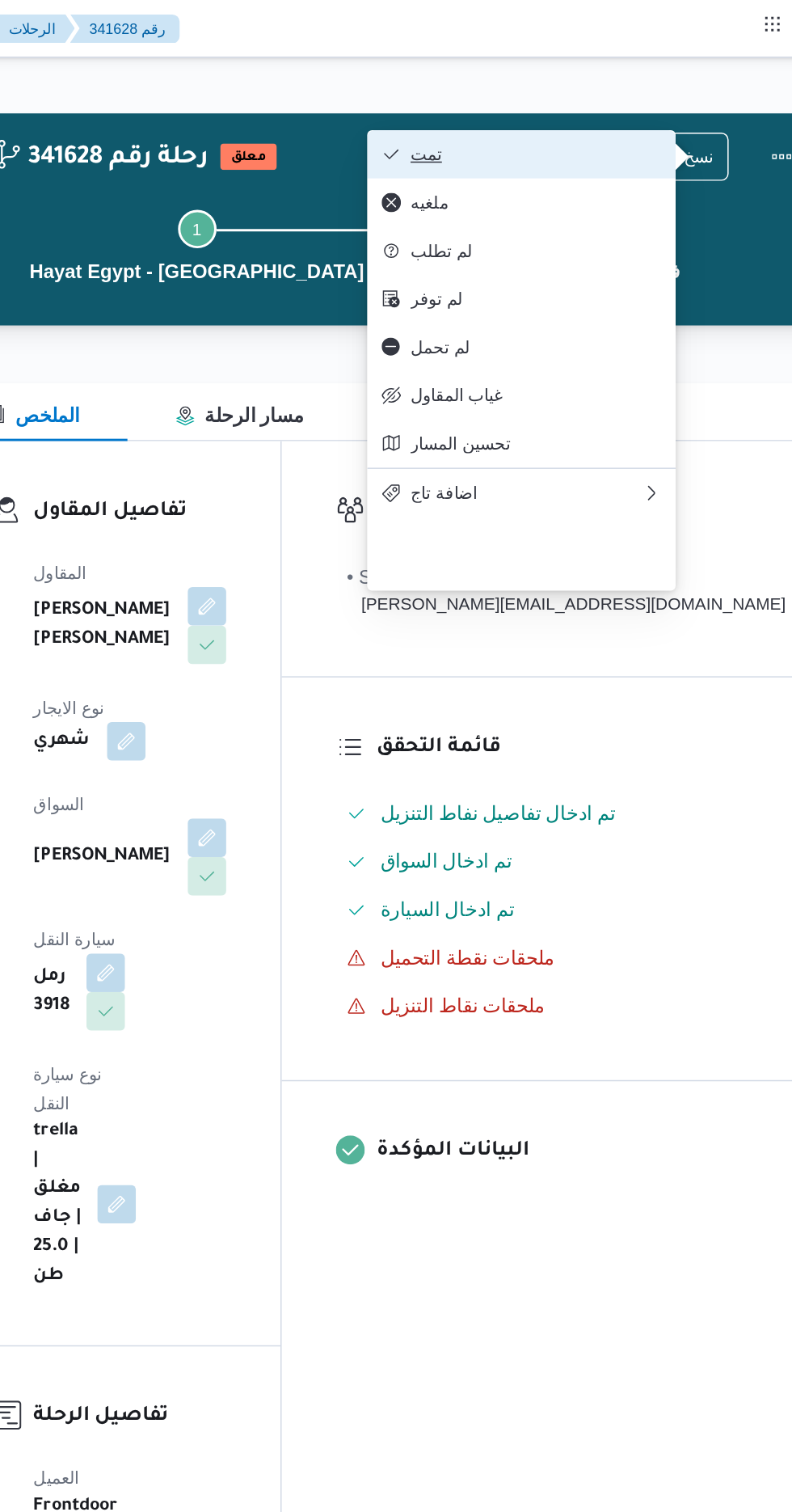
click at [681, 98] on span "تمت" at bounding box center [611, 104] width 168 height 13
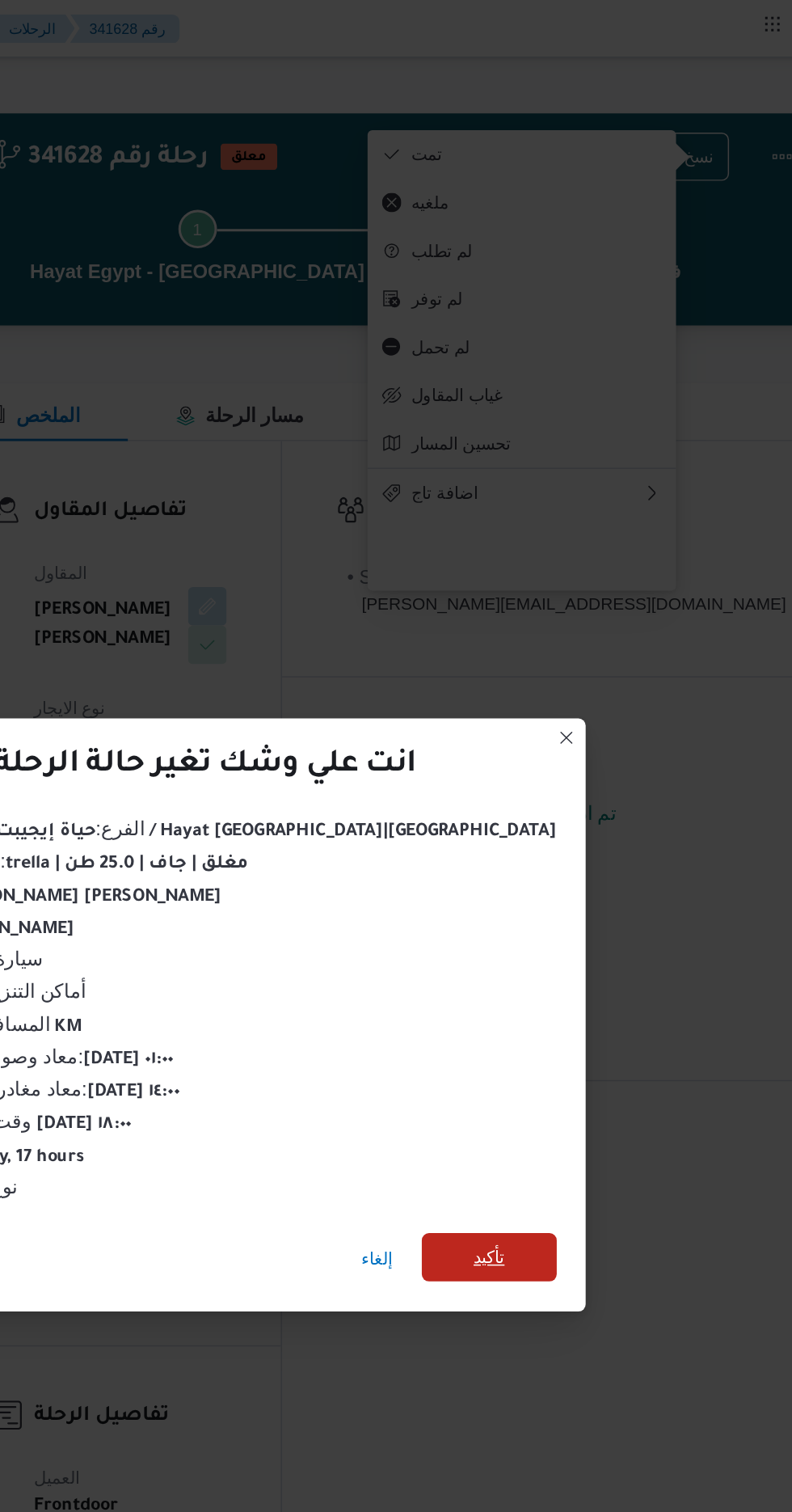
click at [569, 839] on span "تأكيد" at bounding box center [579, 843] width 21 height 20
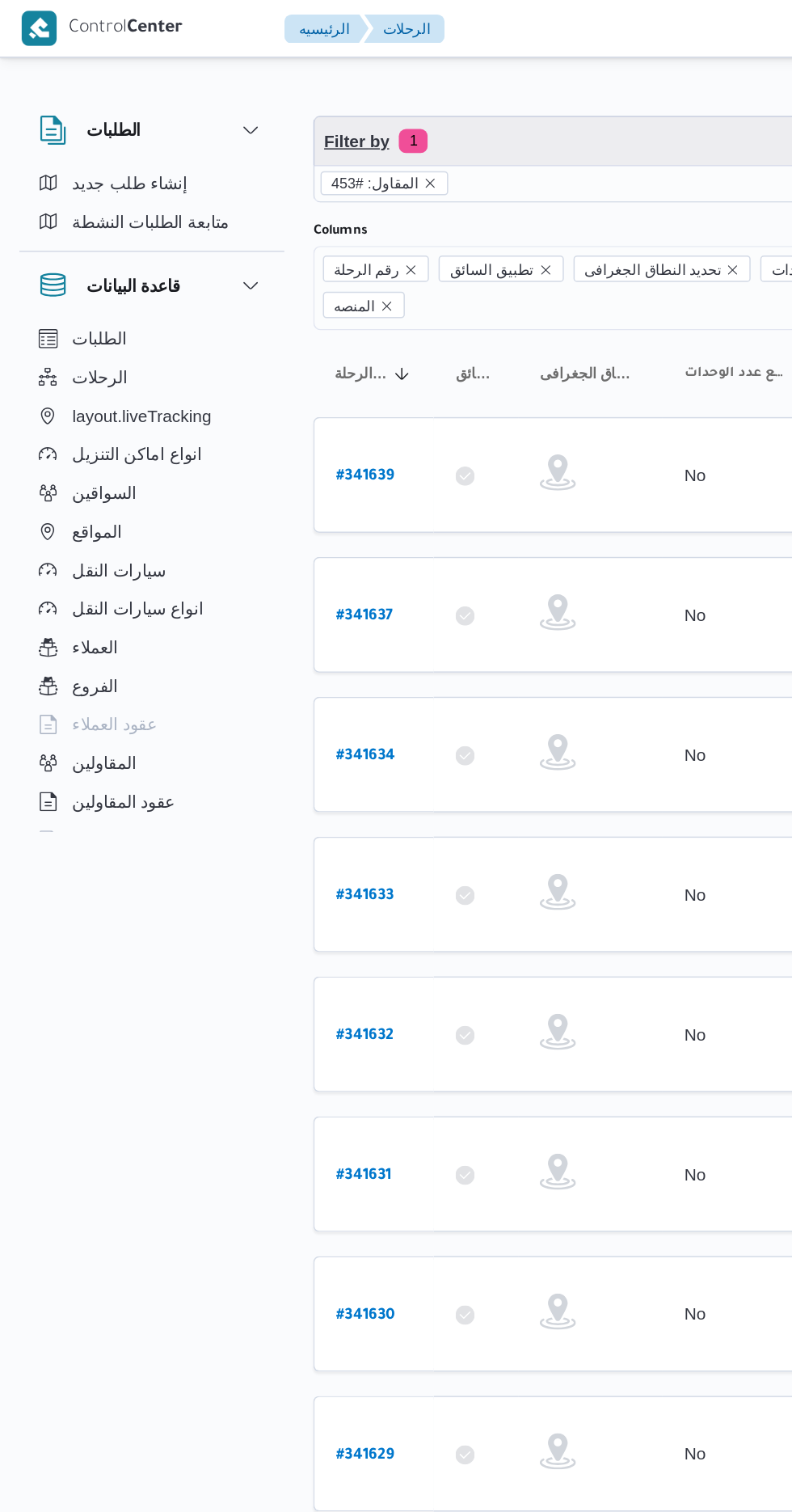
click at [382, 98] on span "Filter by 1" at bounding box center [417, 95] width 413 height 32
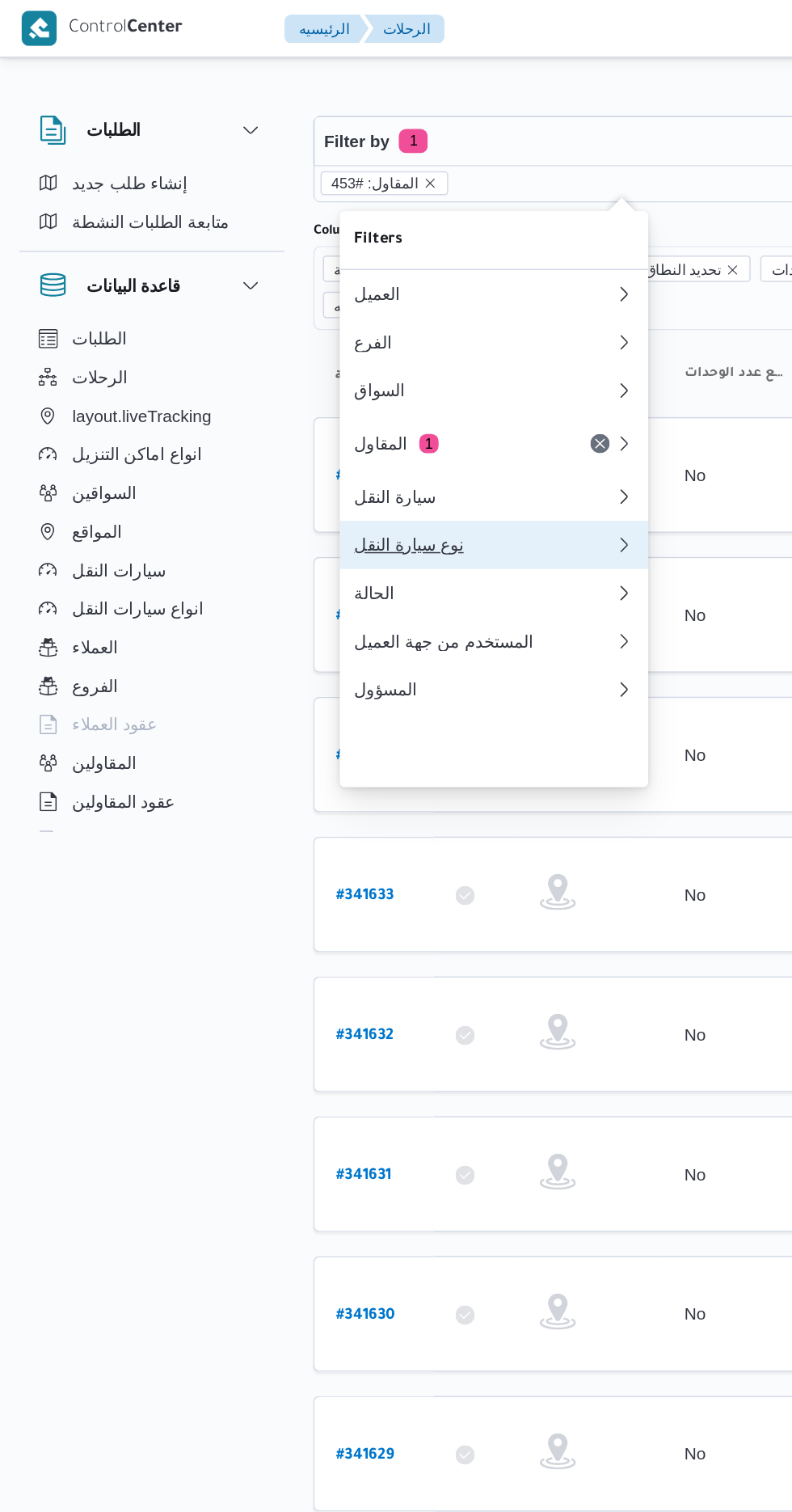
click at [337, 372] on div "نوع سيارة النقل" at bounding box center [325, 365] width 175 height 13
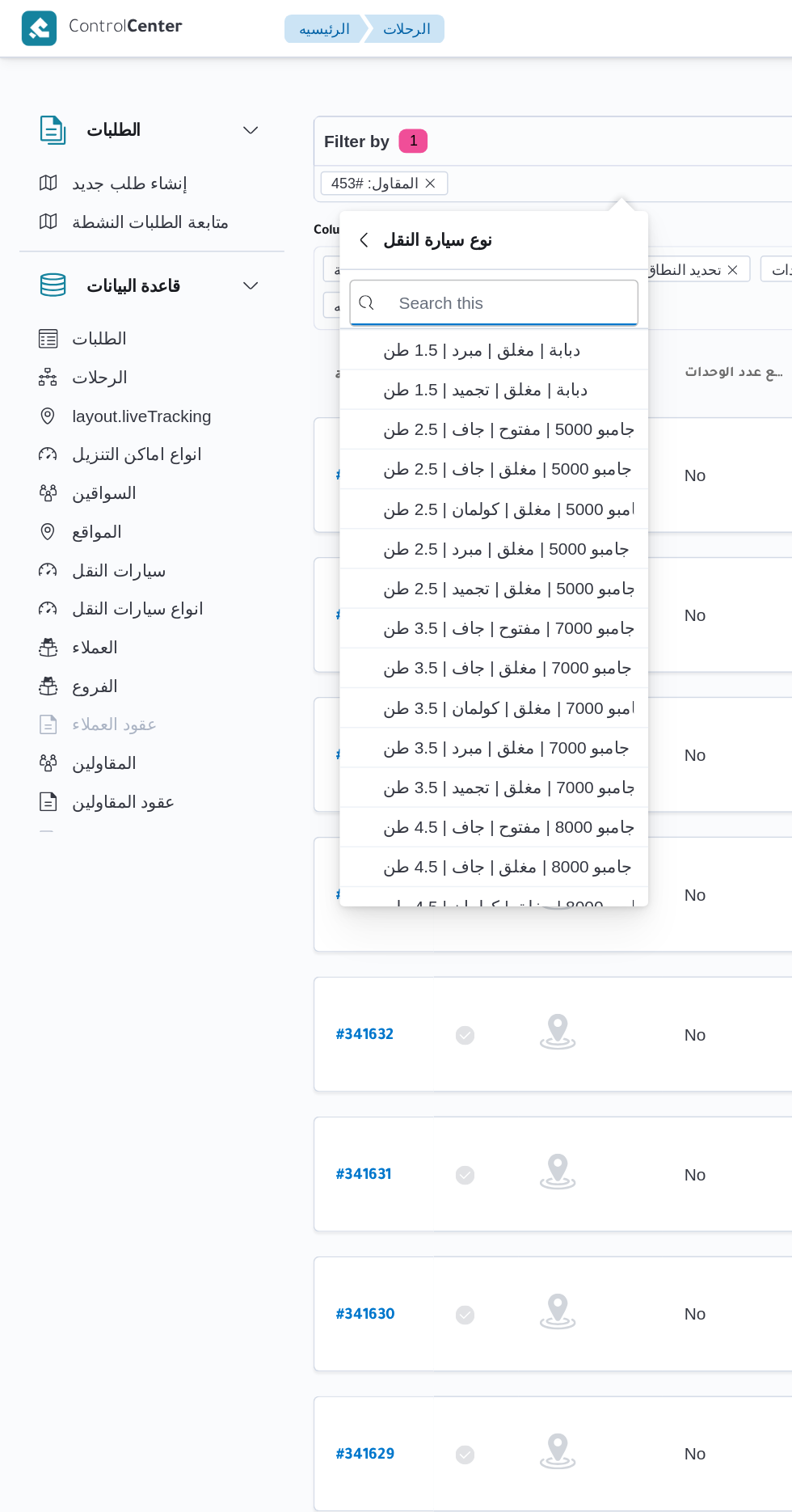
scroll to position [273, 0]
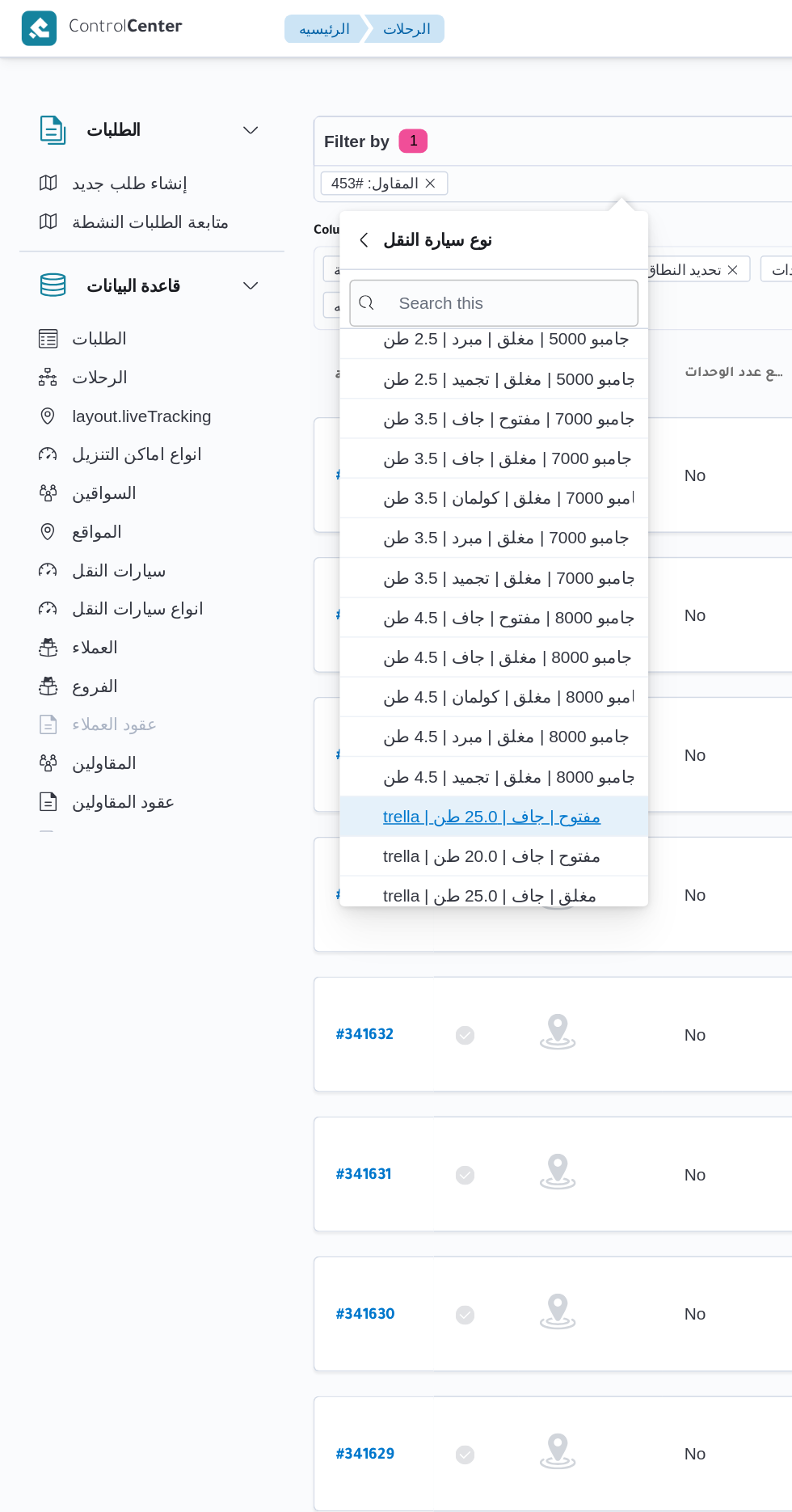
click at [351, 542] on span "trella | مفتوح | جاف | 25.0 طن" at bounding box center [341, 548] width 168 height 20
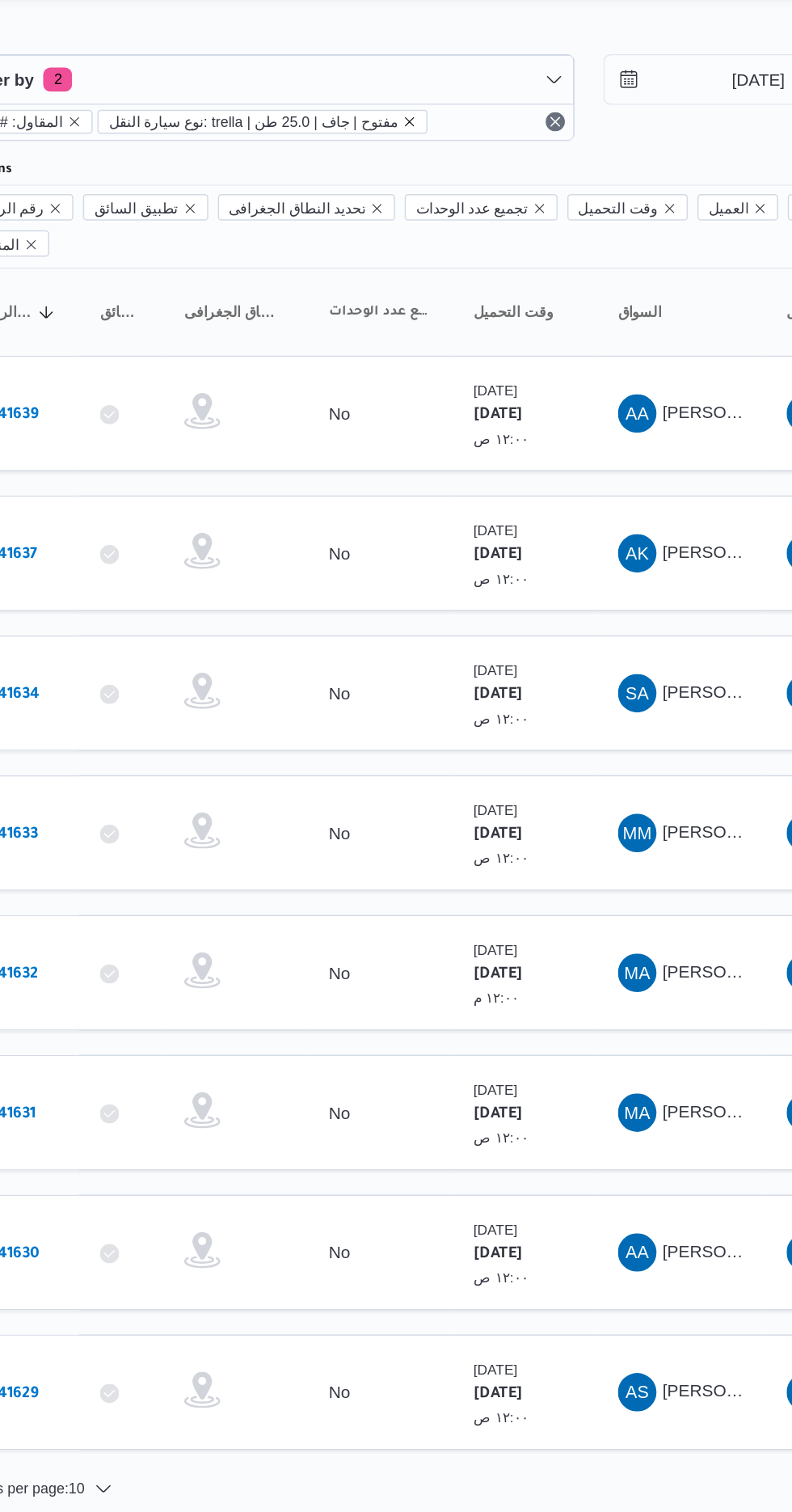
click at [510, 123] on icon "remove selected entity" at bounding box center [513, 123] width 6 height 6
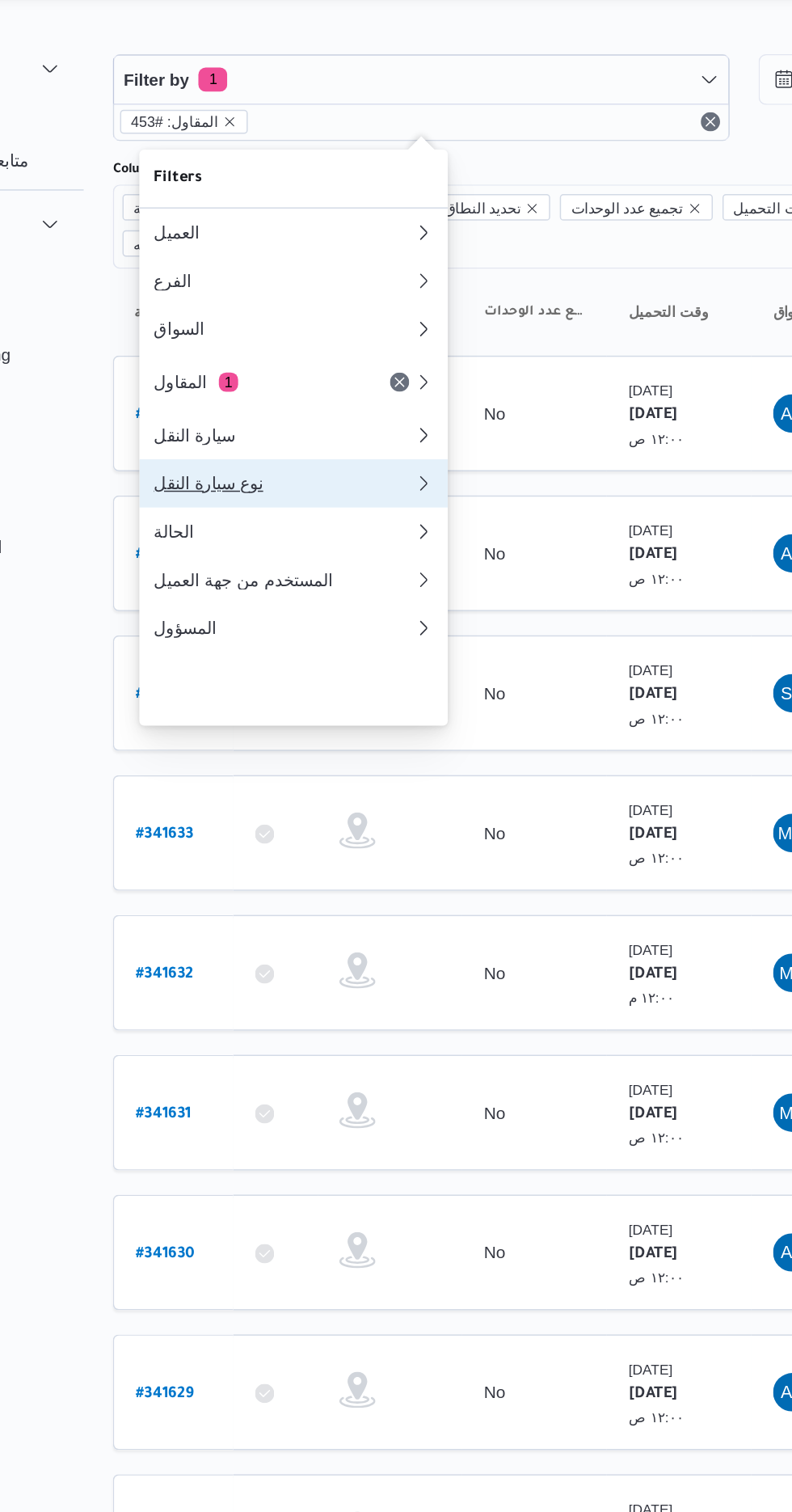
click at [344, 372] on div "نوع سيارة النقل" at bounding box center [322, 365] width 168 height 13
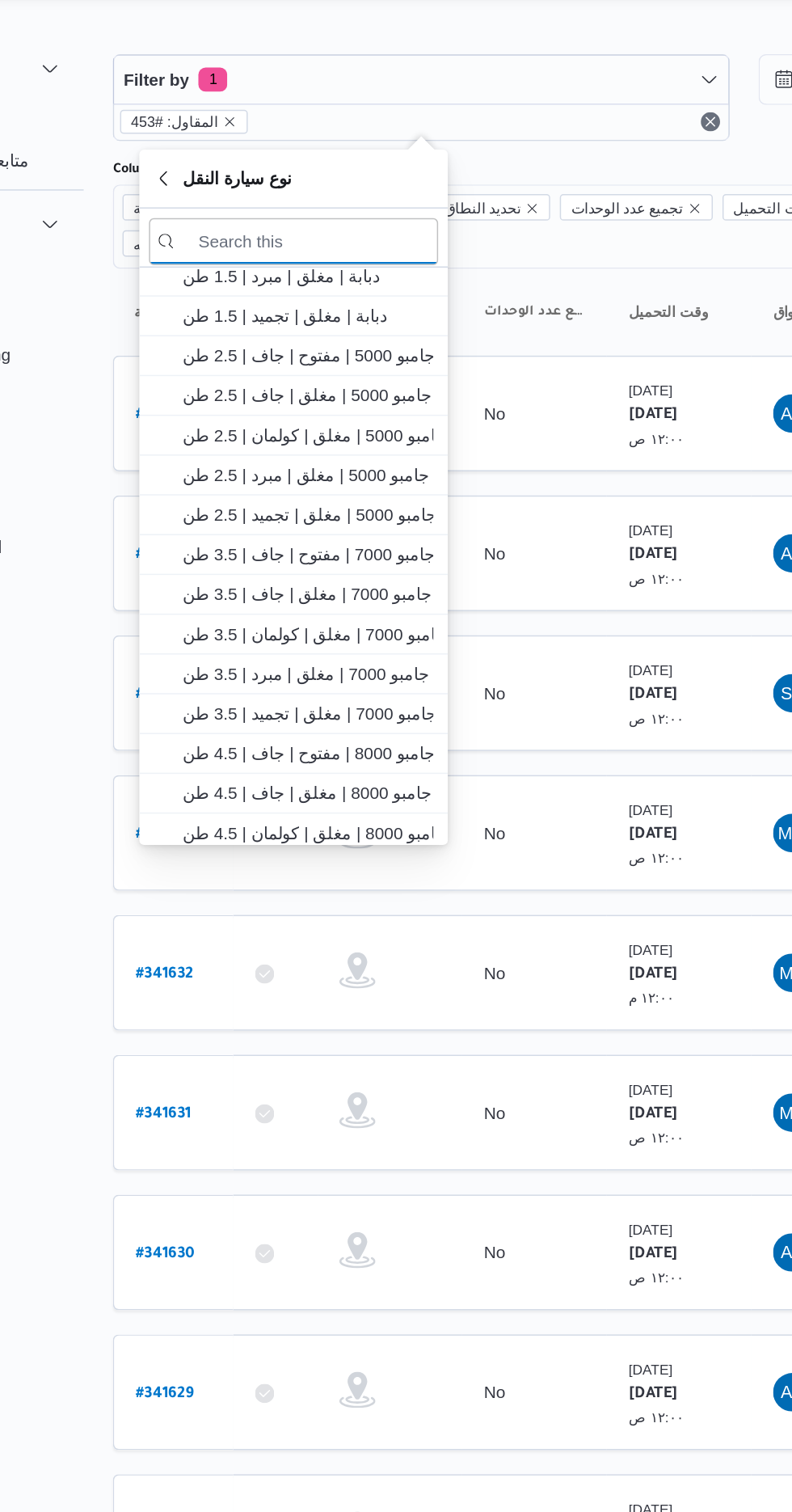
scroll to position [273, 0]
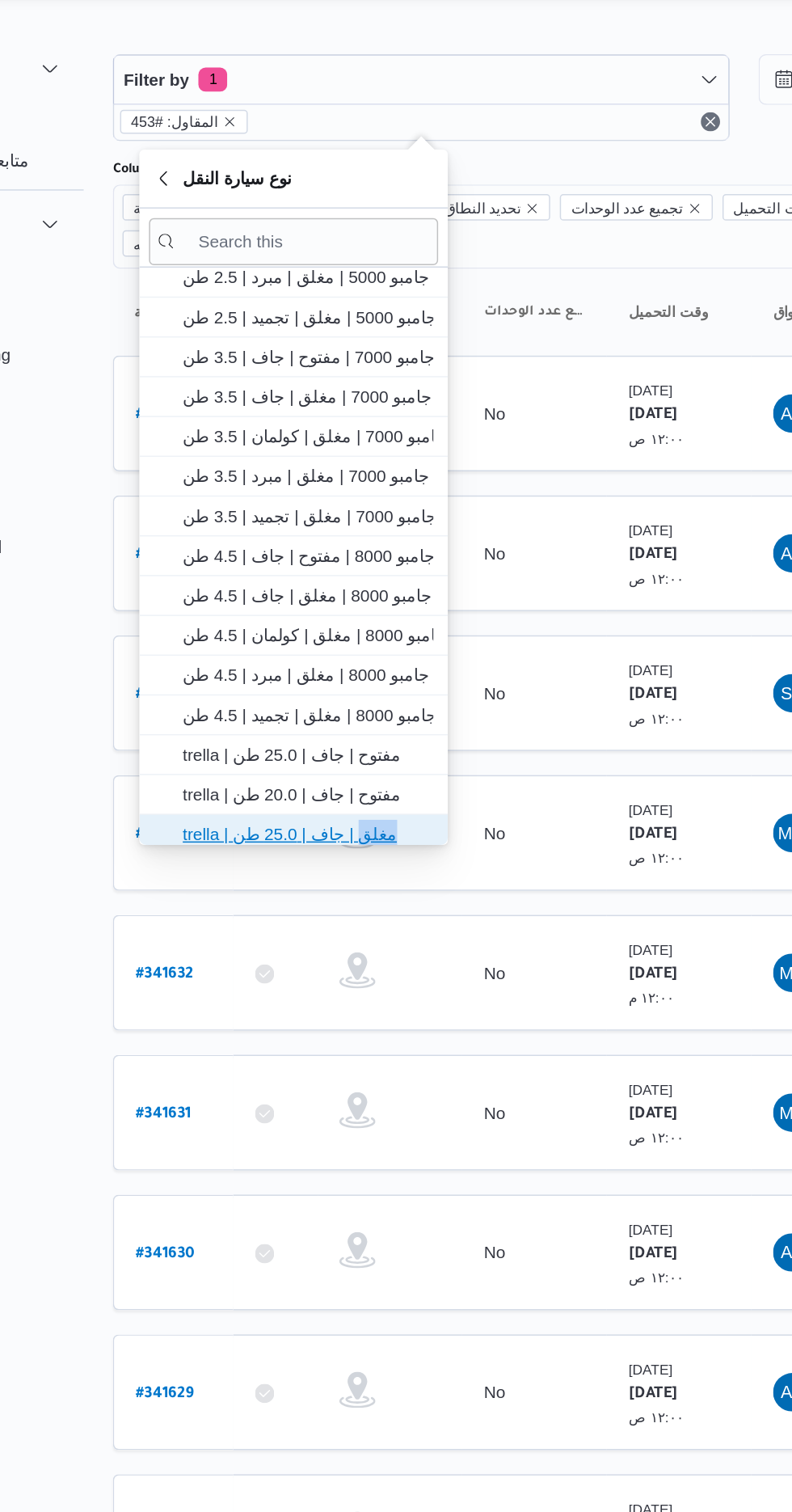
click at [321, 600] on span "trella | مغلق | جاف | 25.0 طن" at bounding box center [341, 601] width 168 height 20
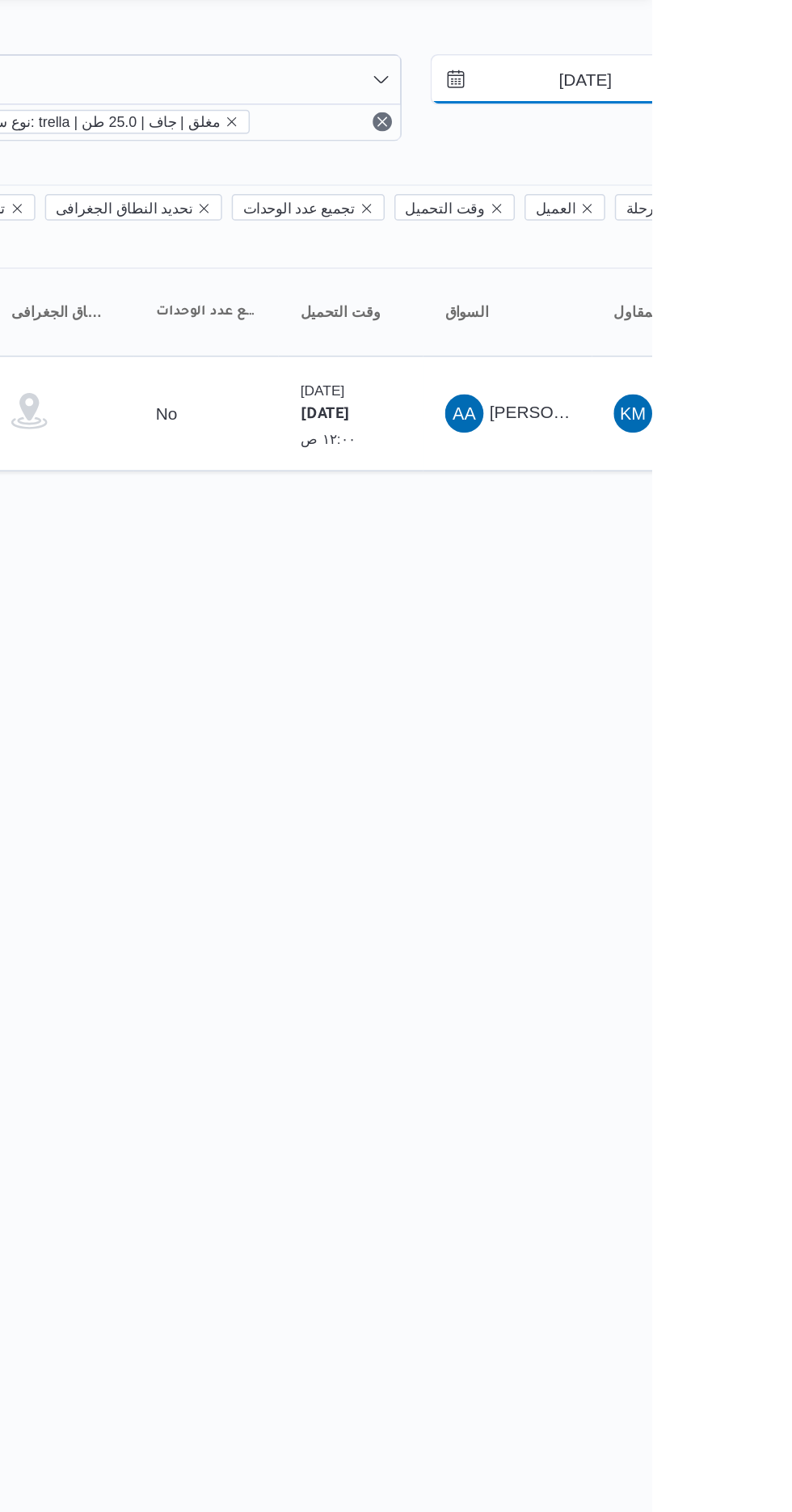
click at [742, 96] on input "[DATE]" at bounding box center [736, 95] width 184 height 32
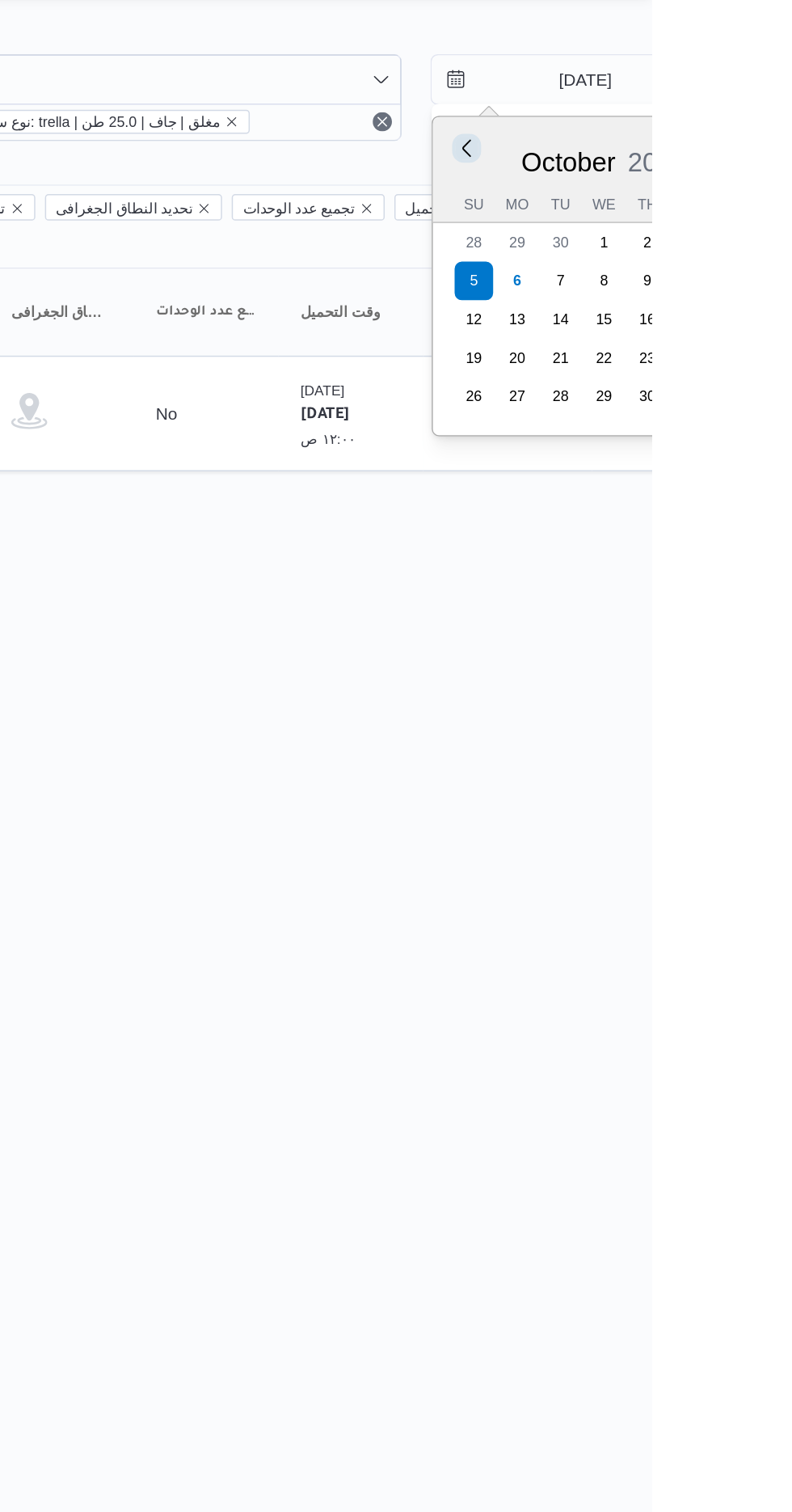
click at [665, 140] on button "Previous Month" at bounding box center [667, 140] width 15 height 15
type input "[DATE]"
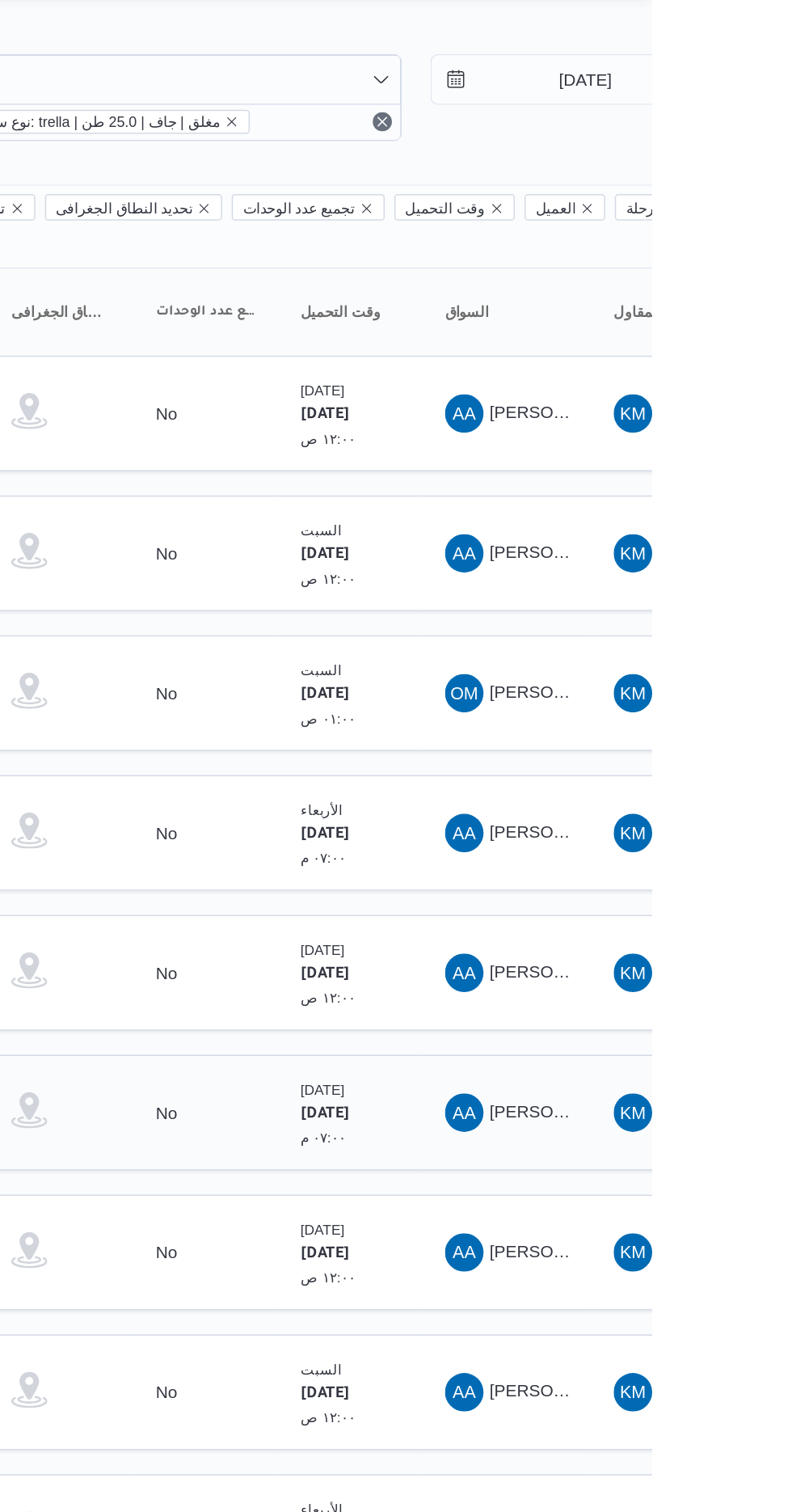
click at [588, 764] on div "[DATE] ٠٧:٠٠ م" at bounding box center [572, 788] width 33 height 48
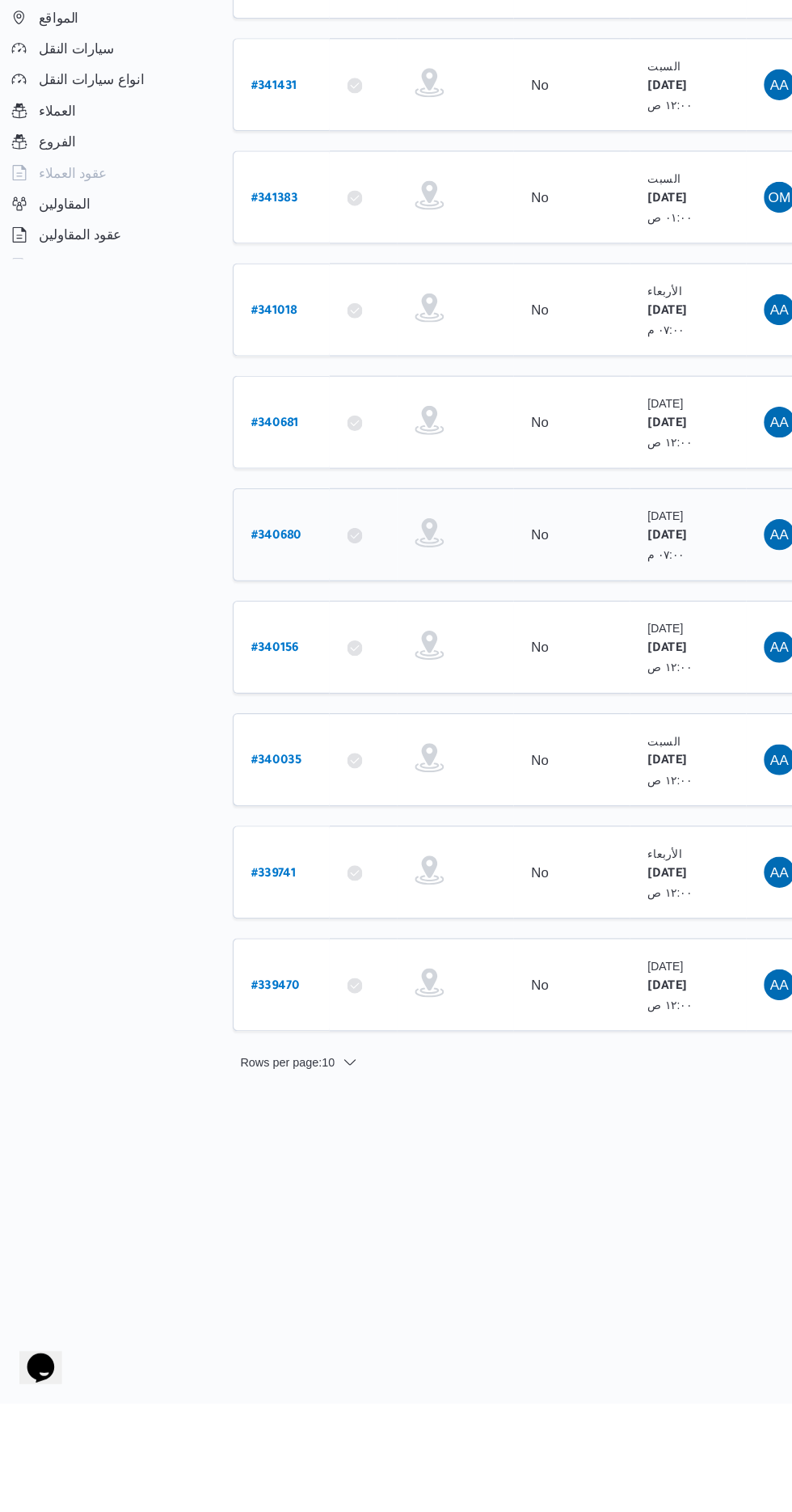
click at [246, 784] on b "# 340680" at bounding box center [246, 789] width 42 height 12
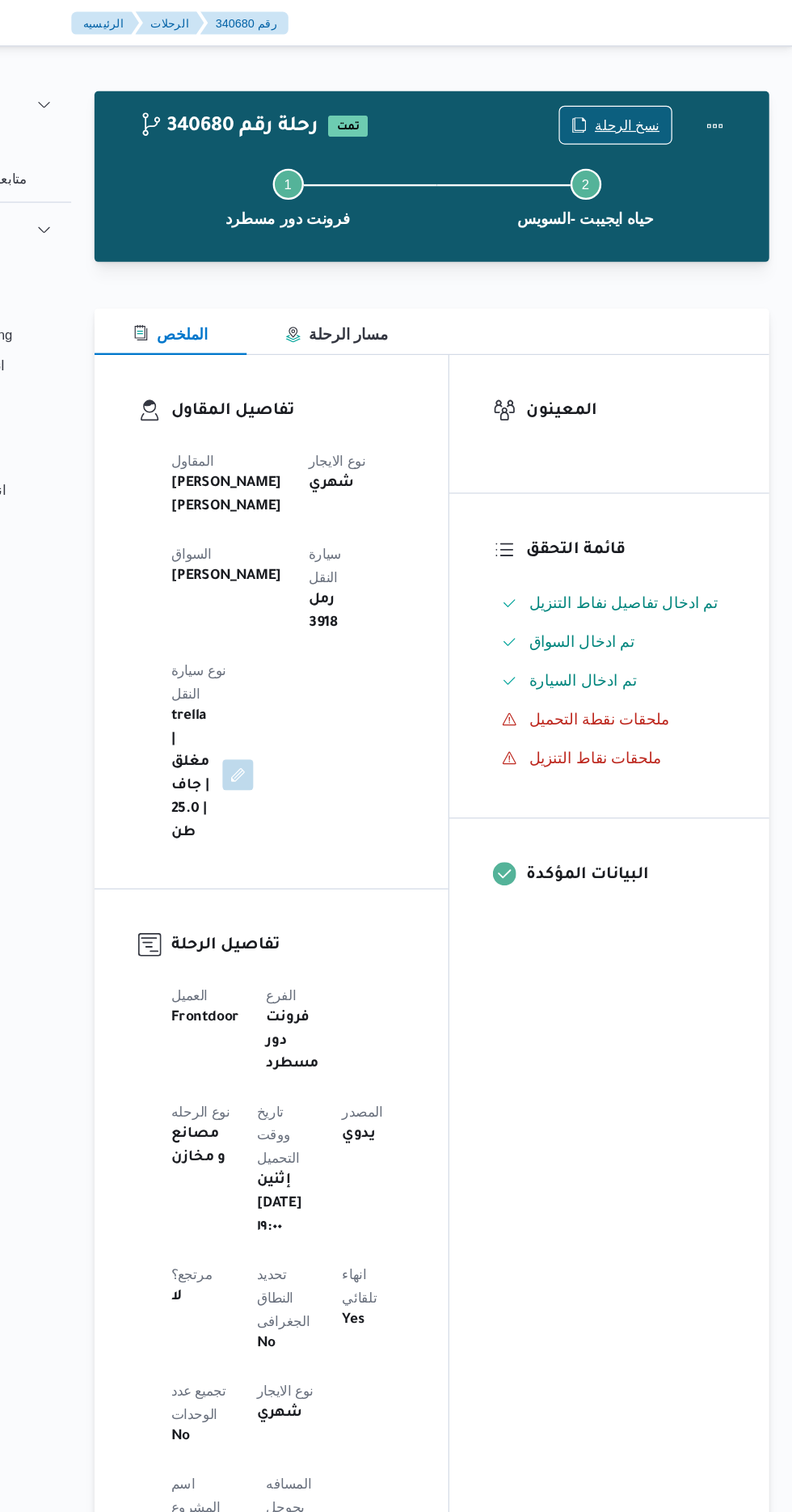
click at [659, 103] on span "نسخ الرحلة" at bounding box center [654, 105] width 54 height 20
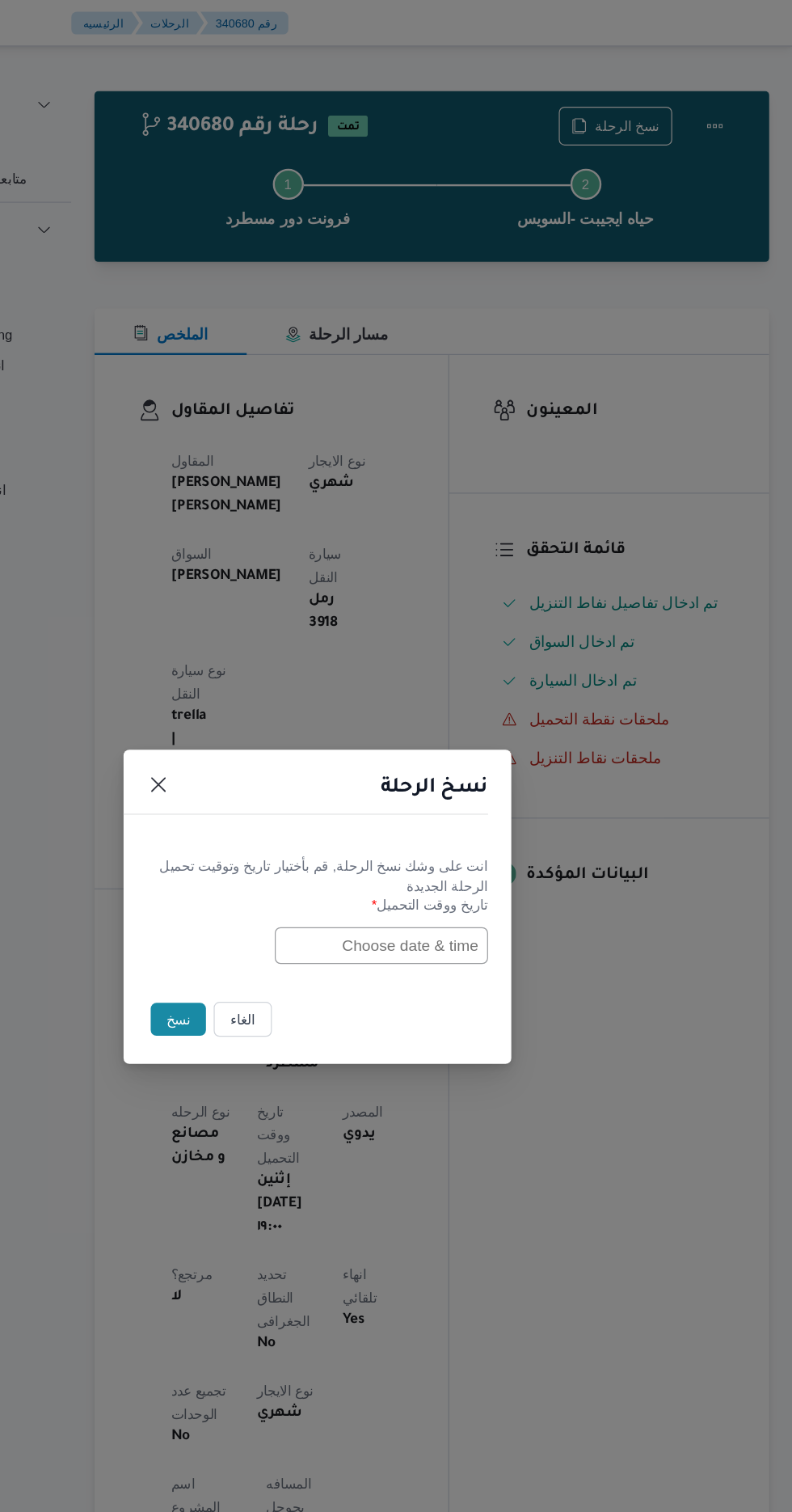
click at [415, 786] on input "text" at bounding box center [449, 788] width 178 height 31
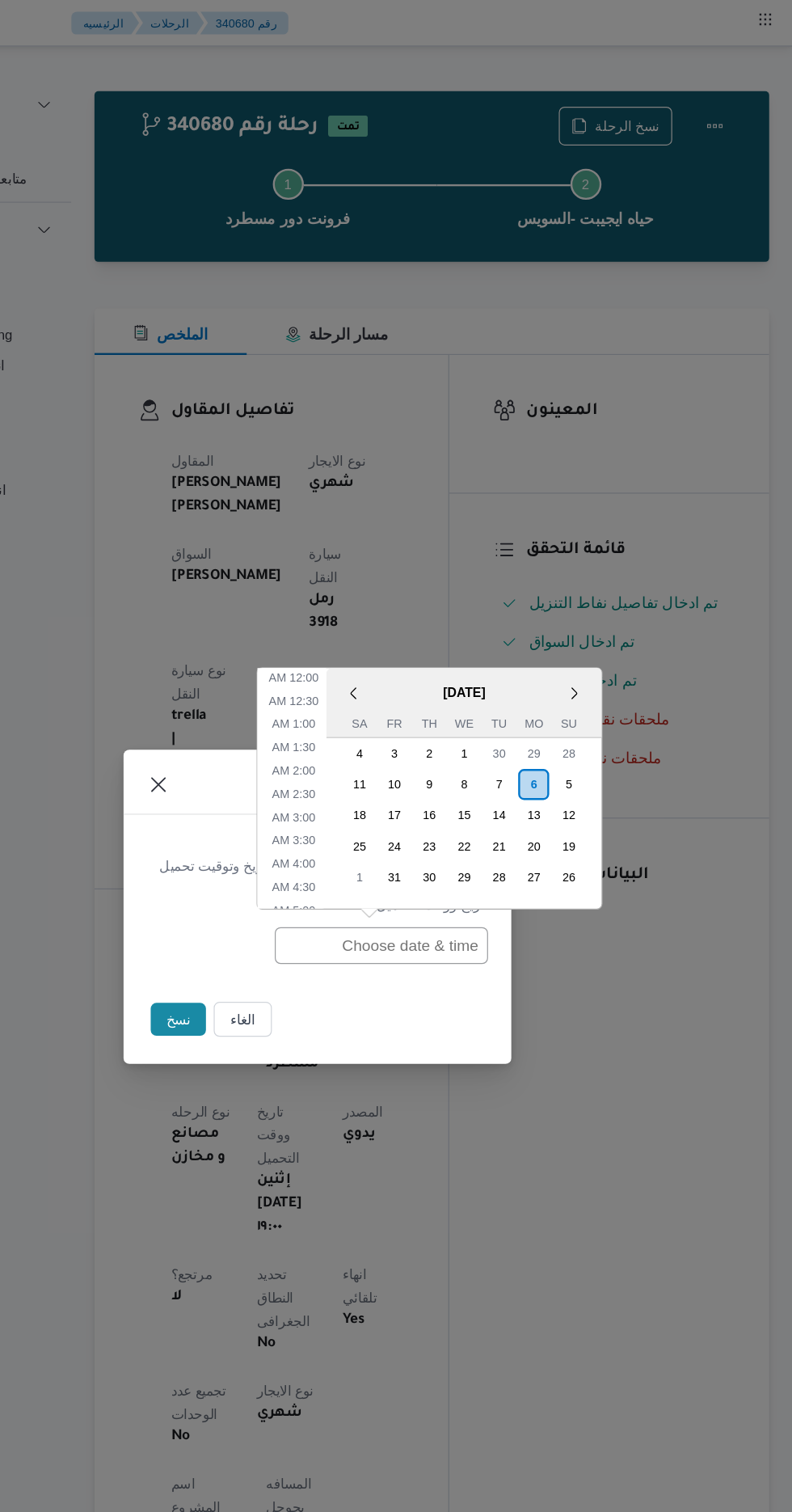
scroll to position [732, 0]
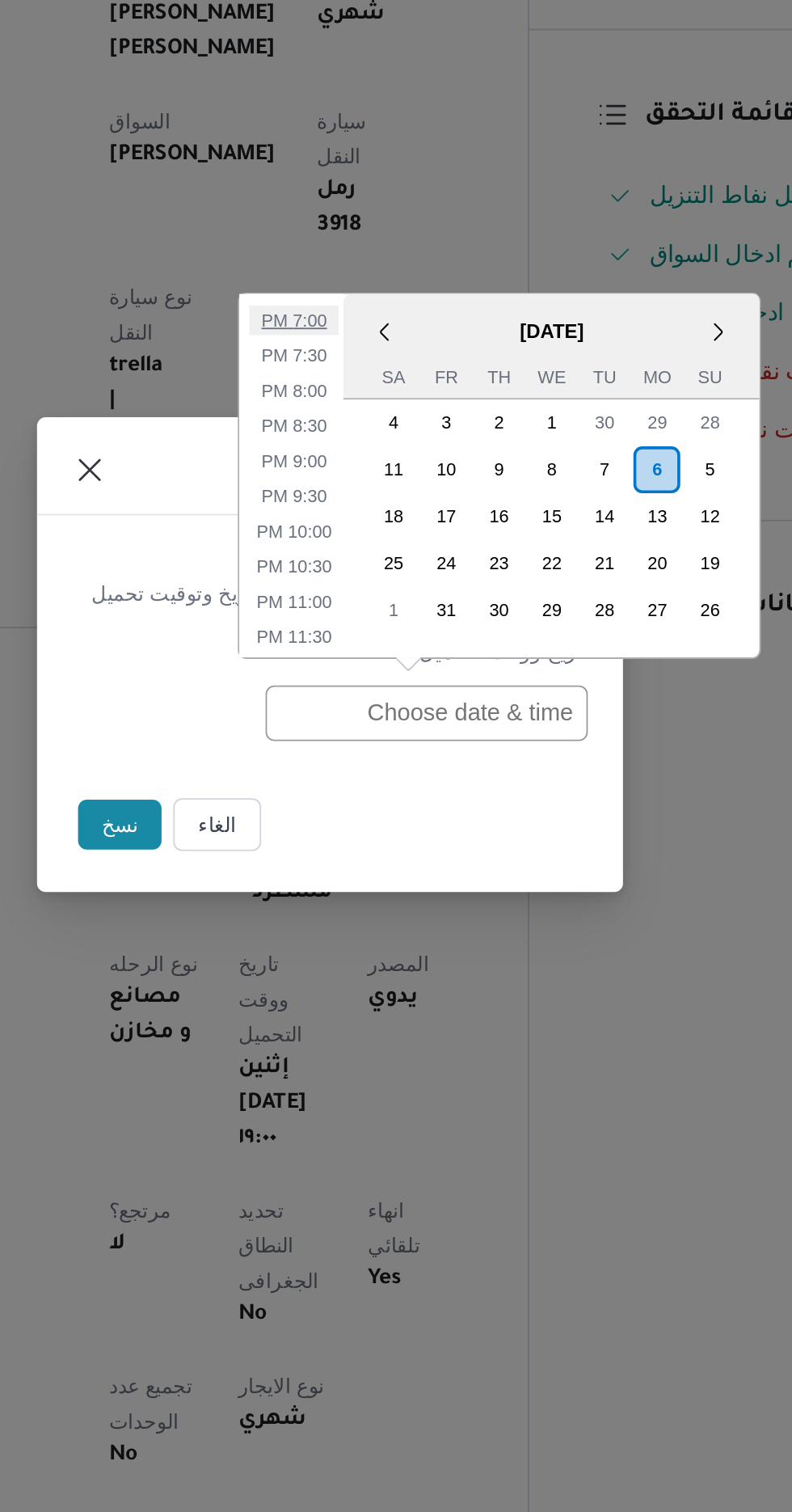
click at [366, 575] on li "7:00 PM" at bounding box center [376, 572] width 50 height 16
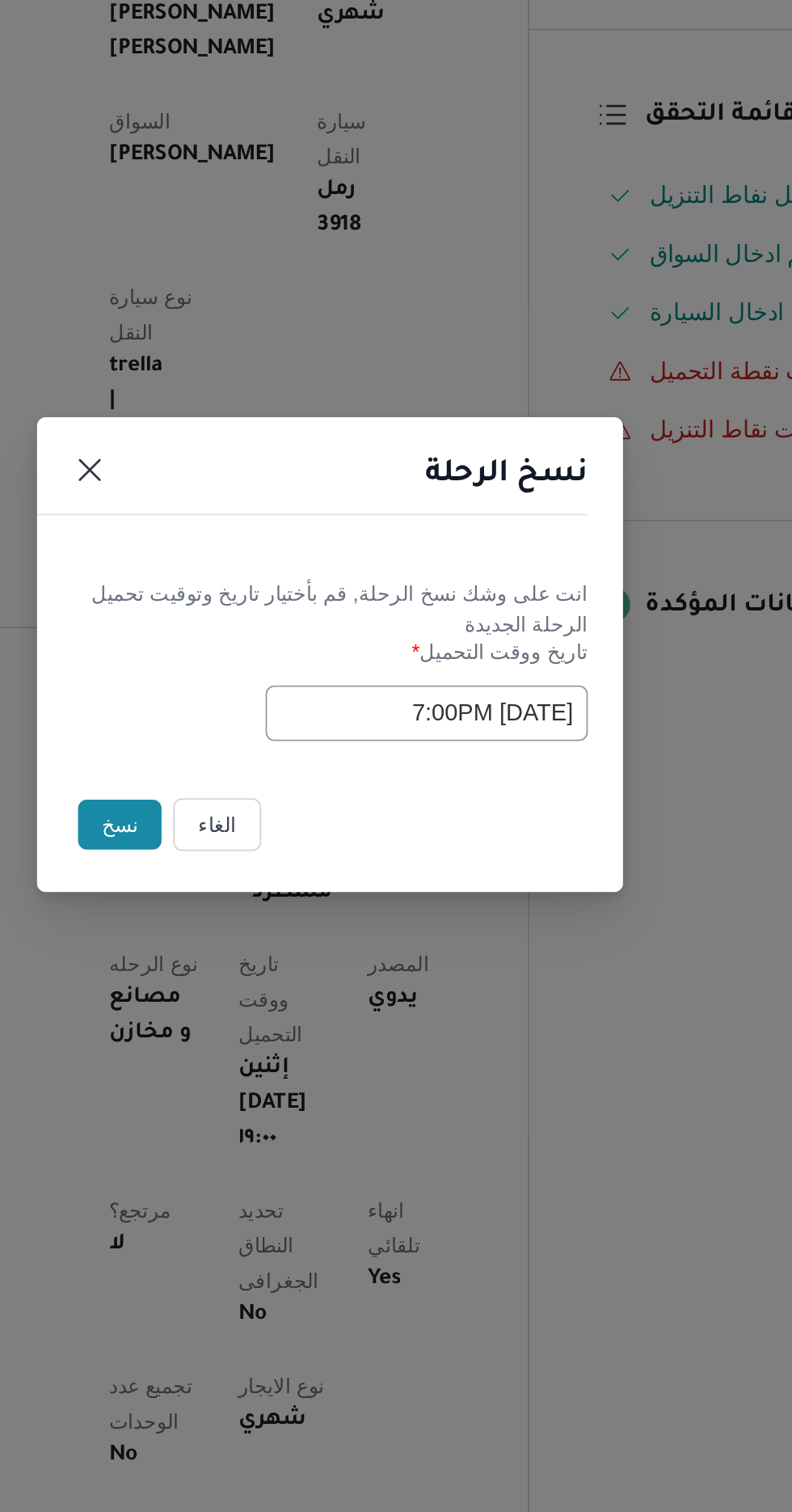
click at [415, 792] on input "[DATE] 7:00PM" at bounding box center [449, 788] width 178 height 31
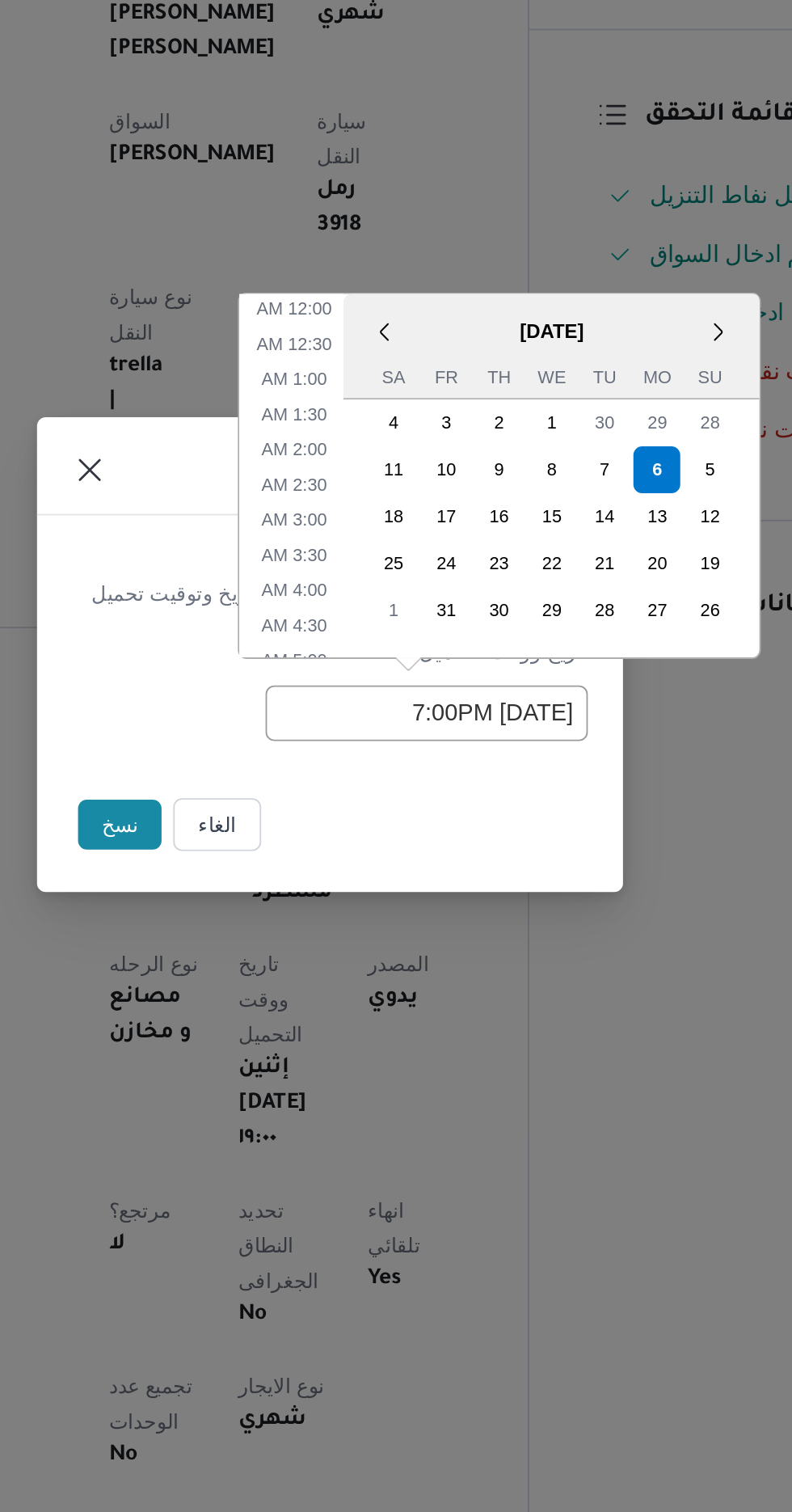
scroll to position [645, 0]
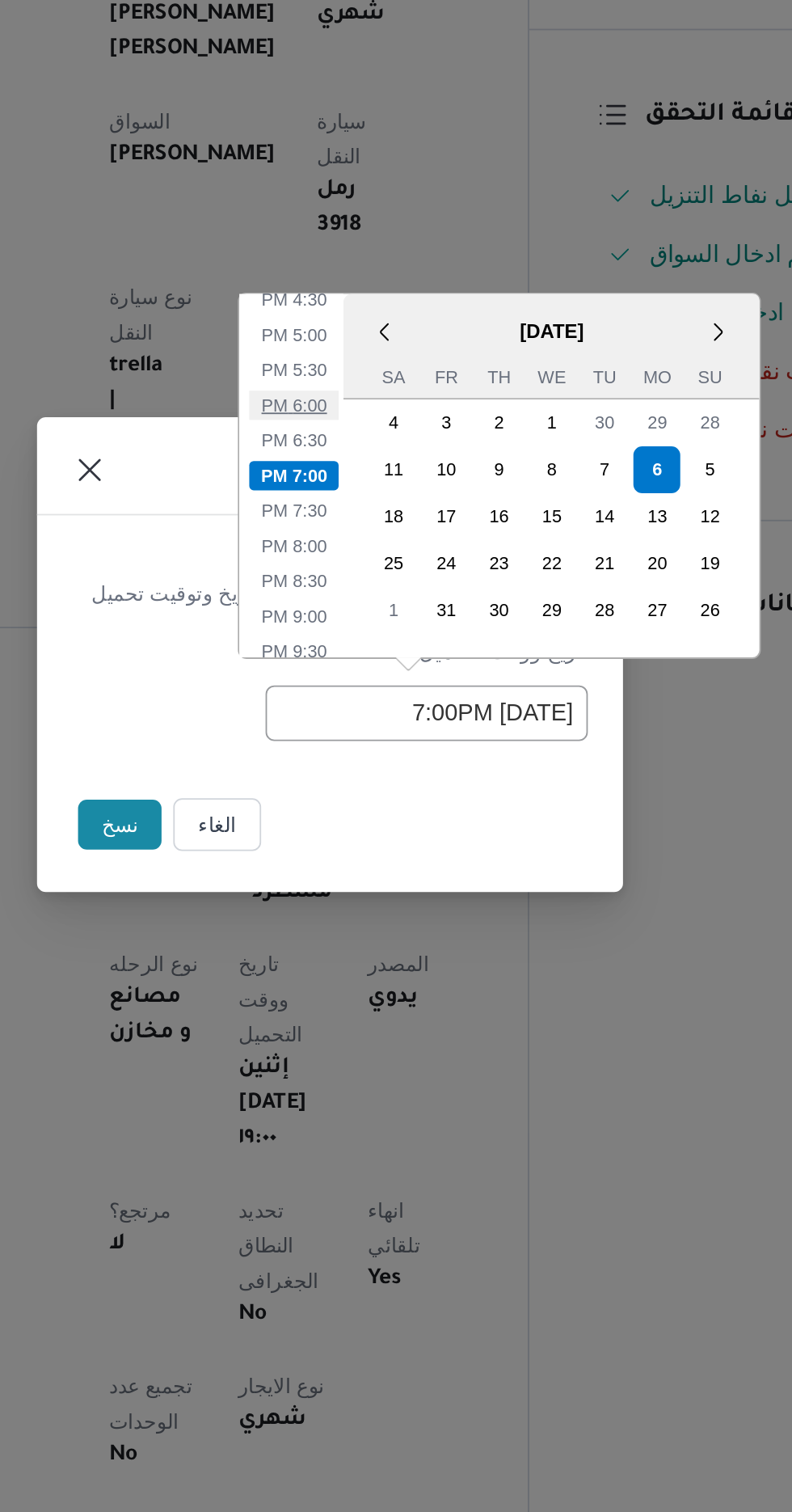
click at [368, 625] on li "6:00 PM" at bounding box center [376, 619] width 50 height 16
type input "[DATE] 6:00PM"
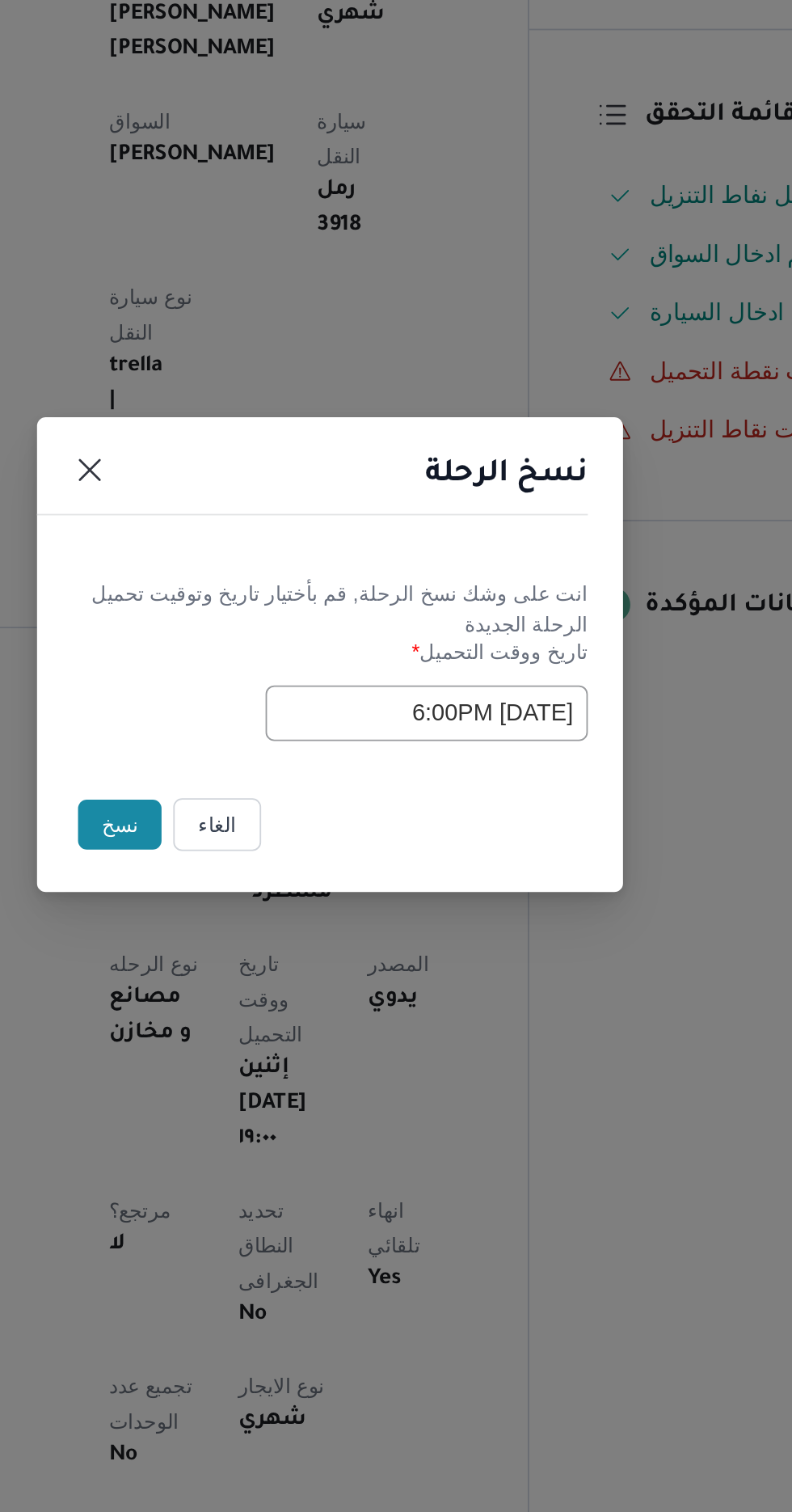
click at [266, 843] on button "نسخ" at bounding box center [279, 850] width 46 height 28
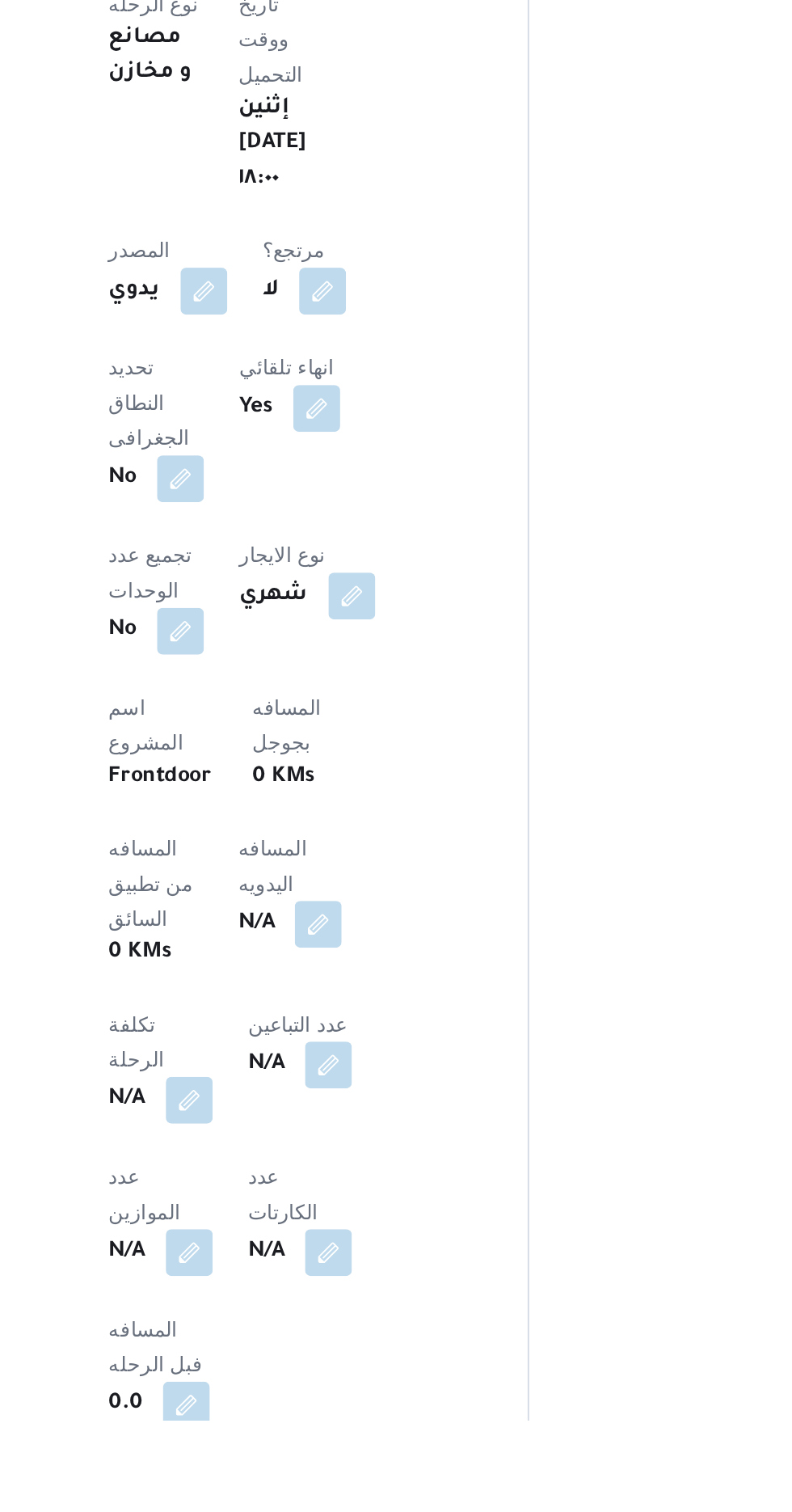
scroll to position [269, 0]
click at [377, 1224] on button "button" at bounding box center [389, 1236] width 26 height 26
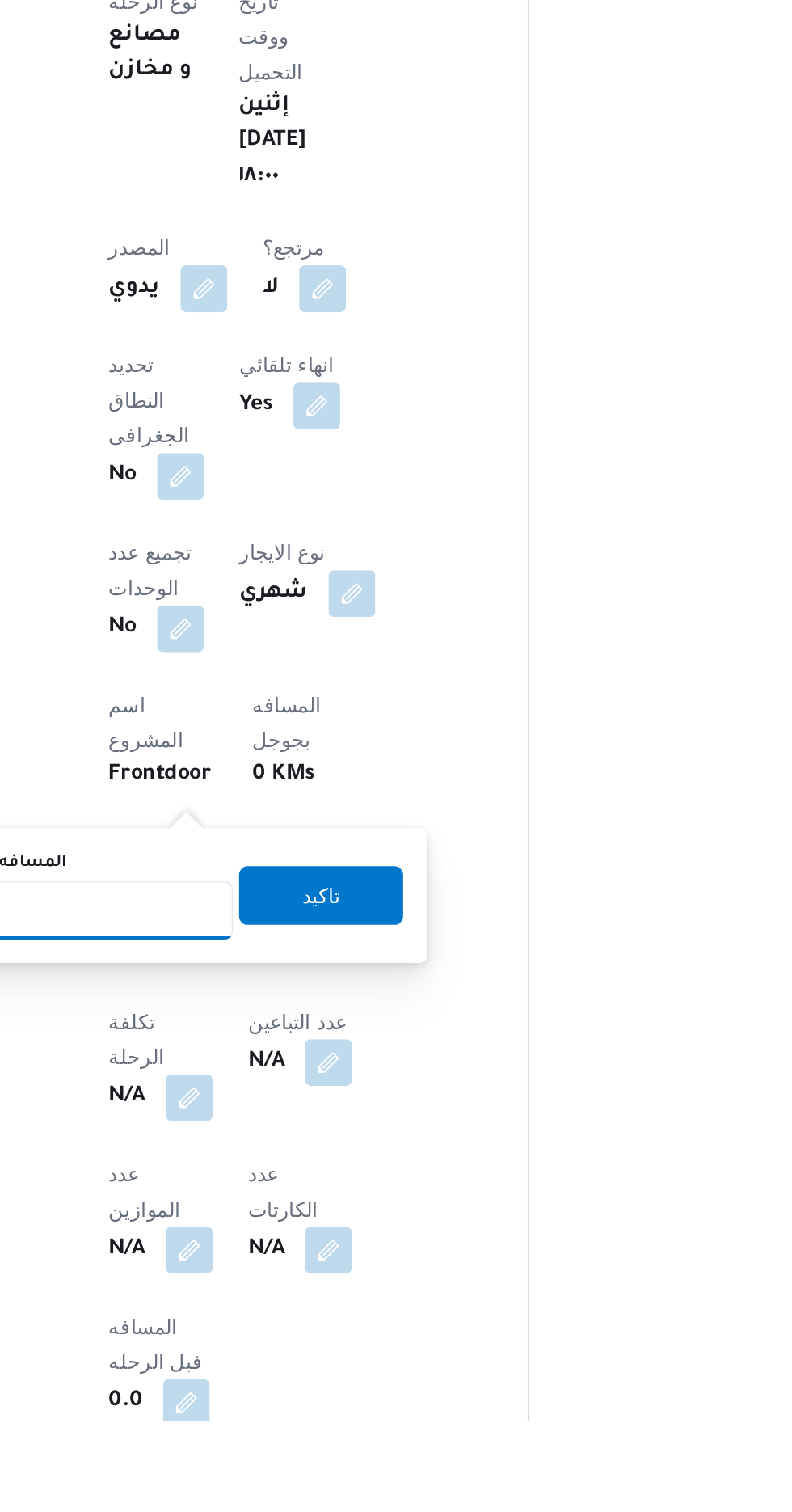
click at [287, 1234] on input "المسافه اليدويه" at bounding box center [262, 1231] width 161 height 32
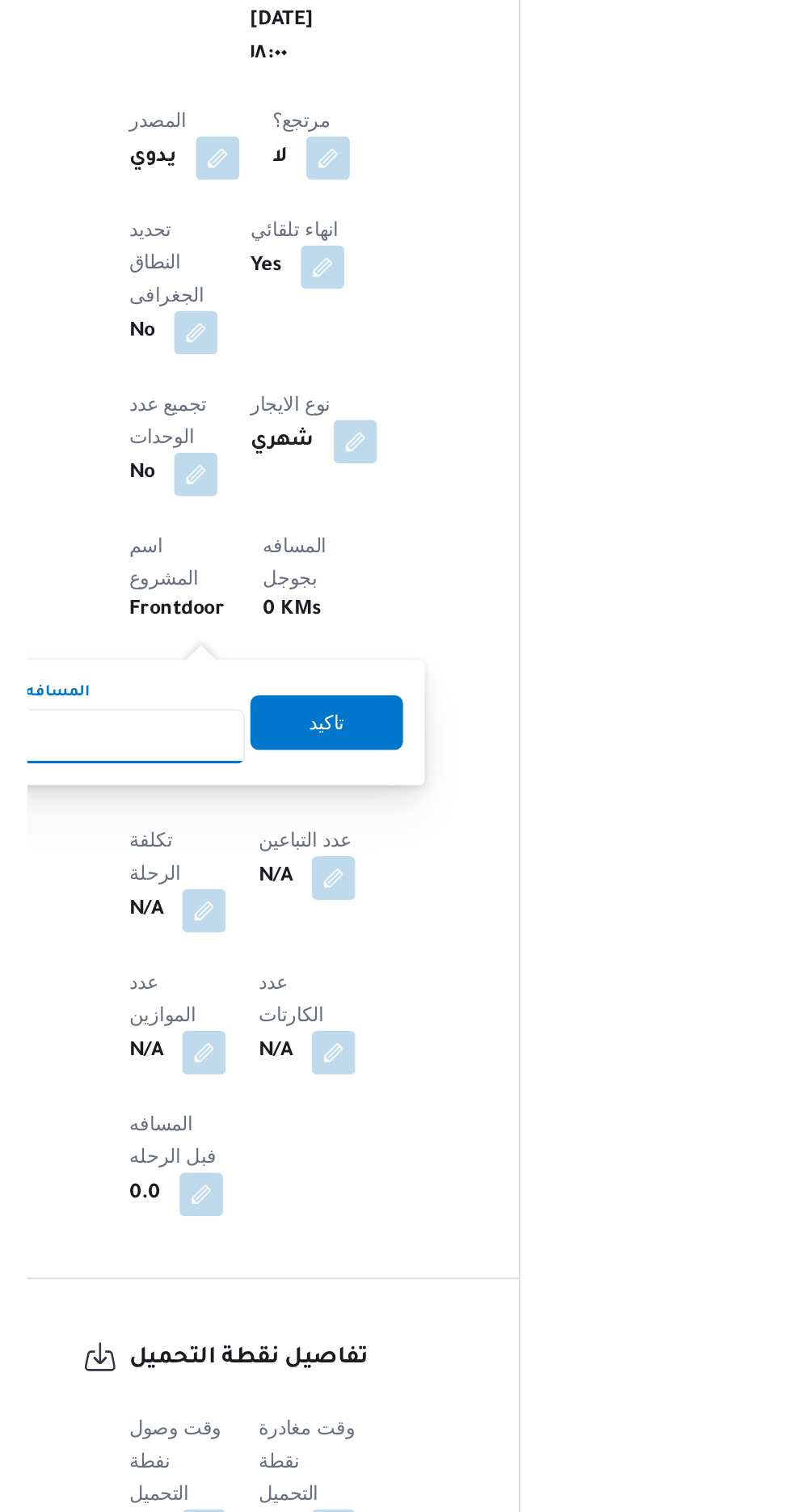
scroll to position [382, 0]
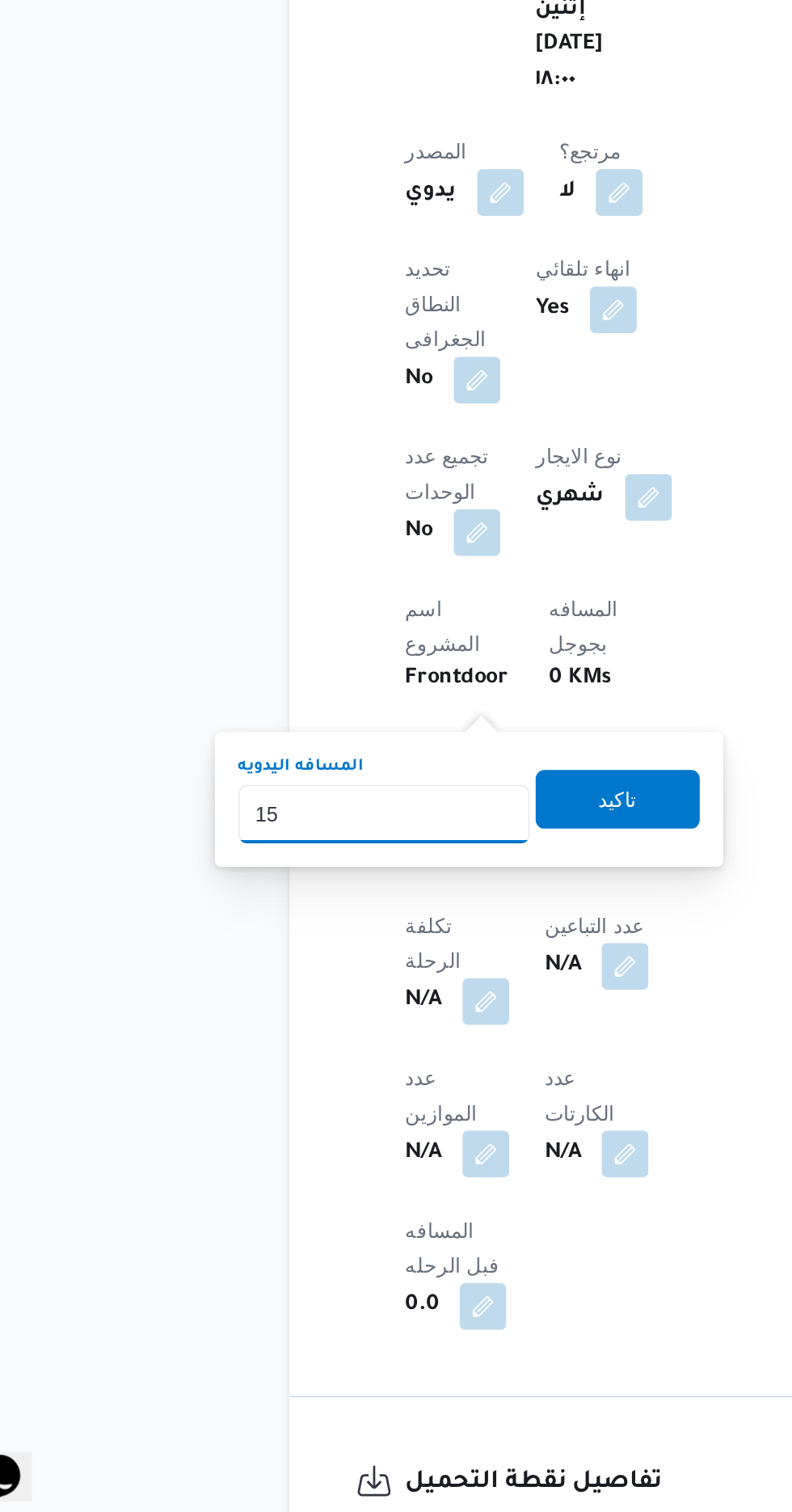
type input "150"
click at [404, 1098] on span "تاكيد" at bounding box center [391, 1108] width 91 height 32
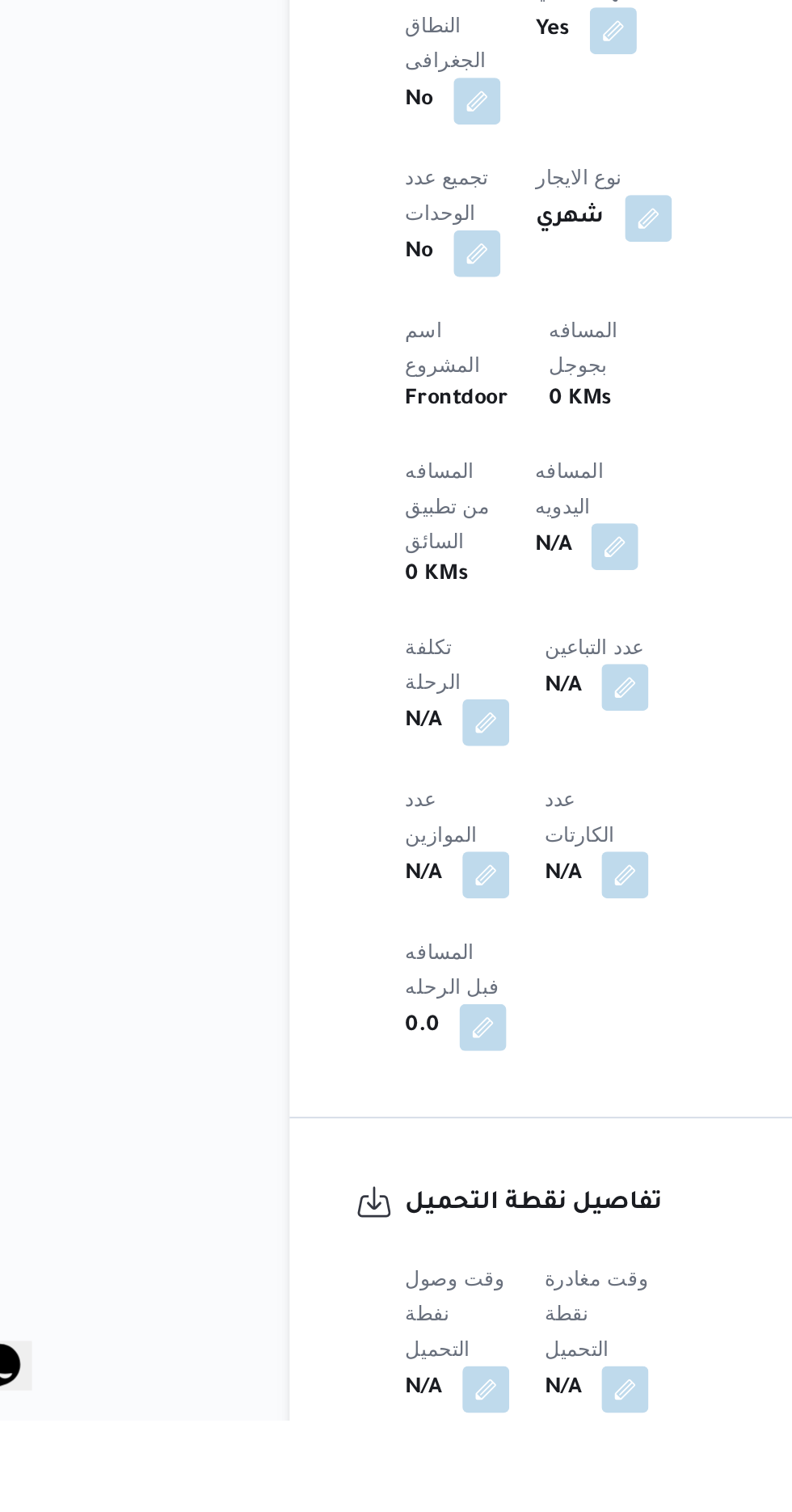
scroll to position [477, 0]
click at [323, 1480] on button "button" at bounding box center [318, 1493] width 26 height 26
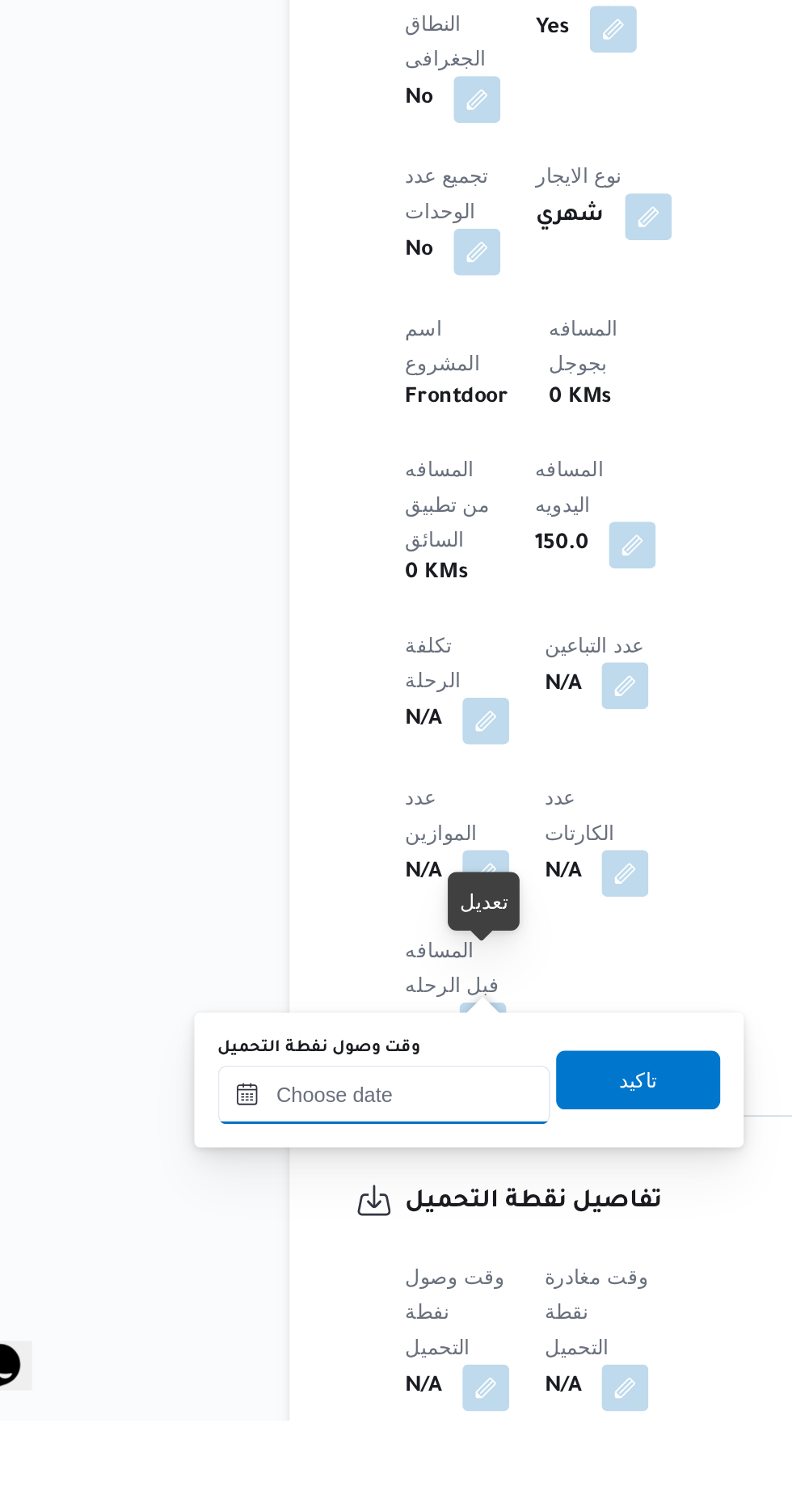
click at [288, 1332] on input "وقت وصول نفطة التحميل" at bounding box center [262, 1333] width 184 height 32
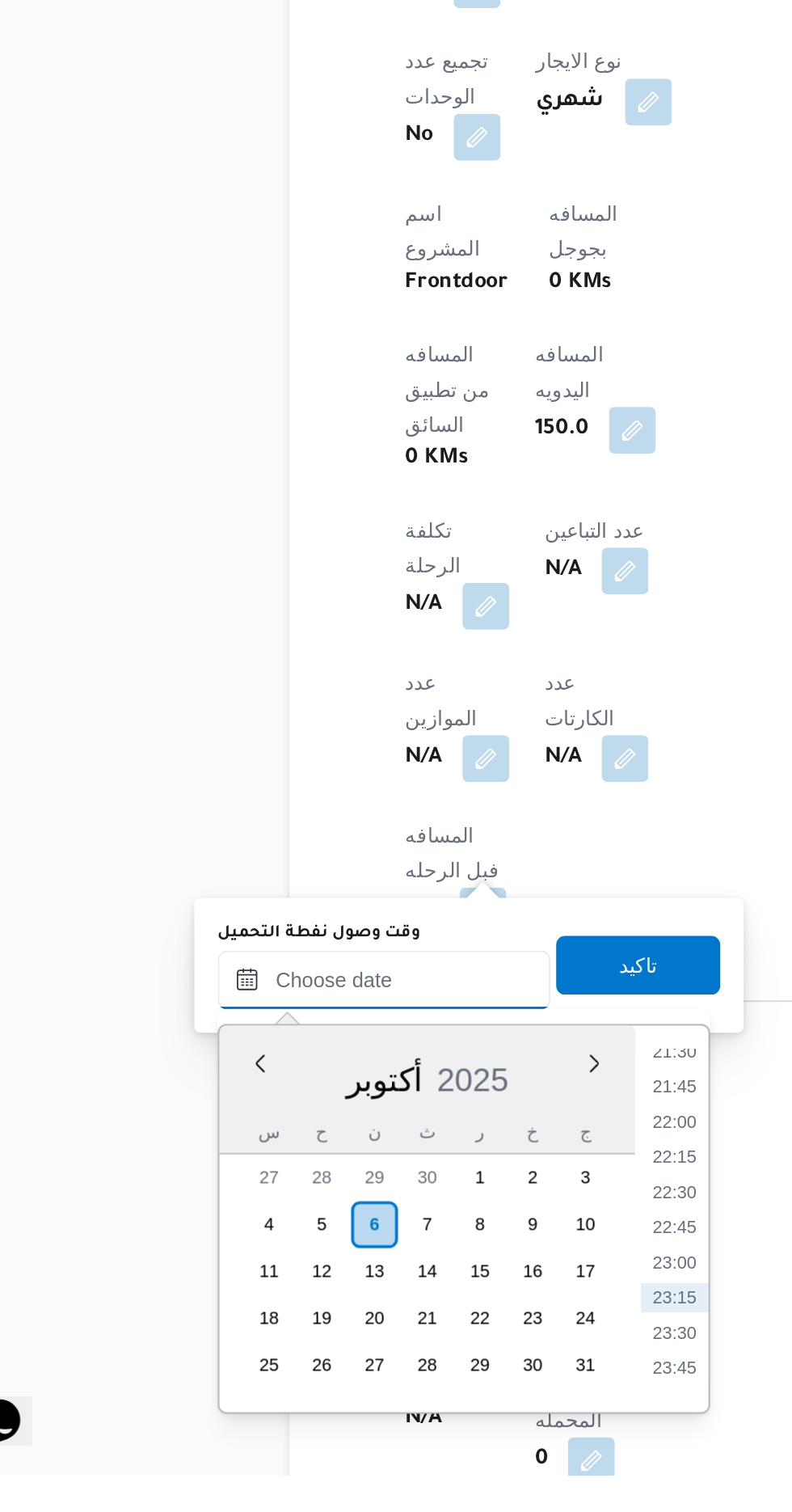
scroll to position [570, 0]
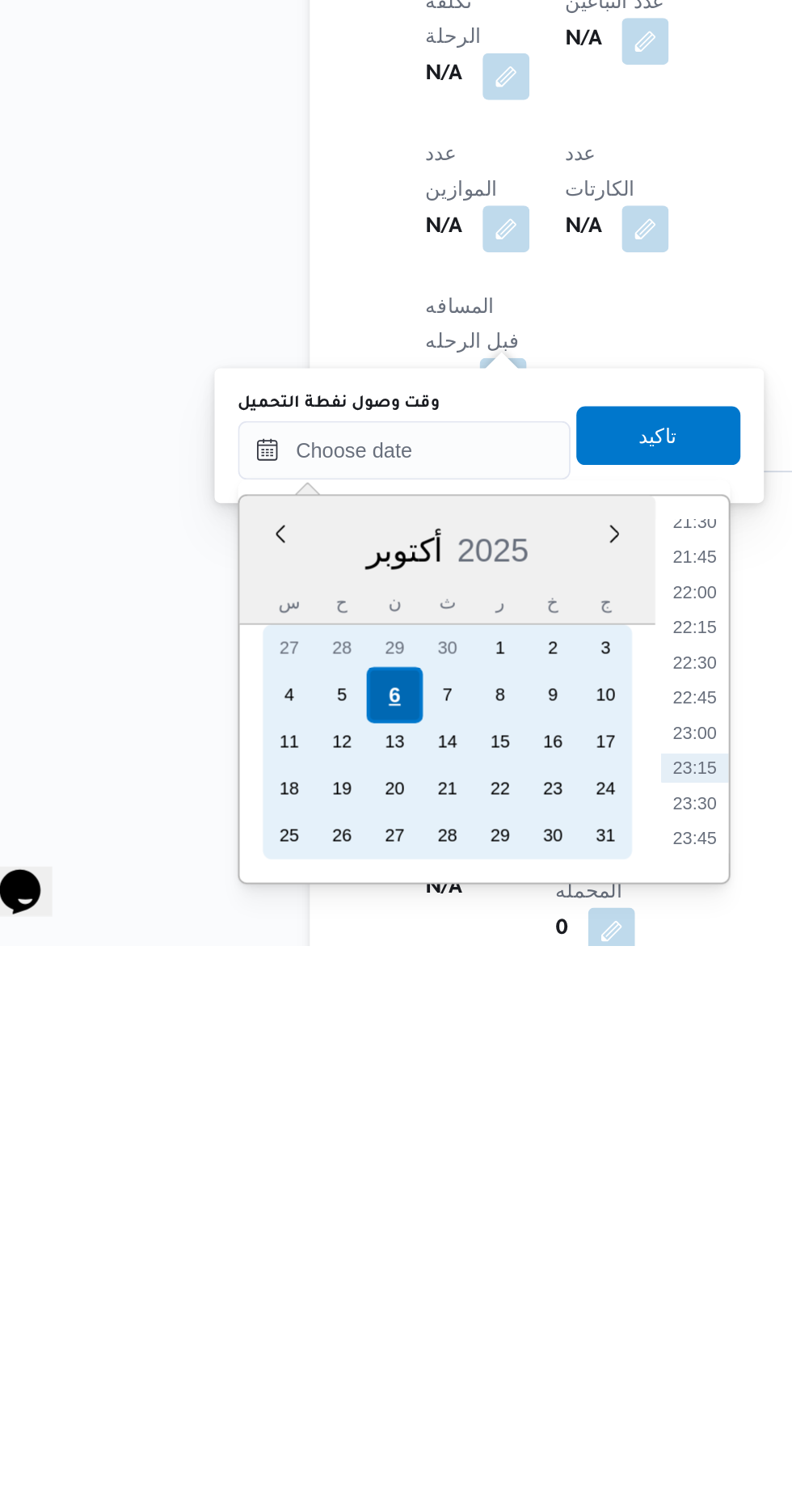
click at [256, 1372] on div "6" at bounding box center [256, 1374] width 31 height 31
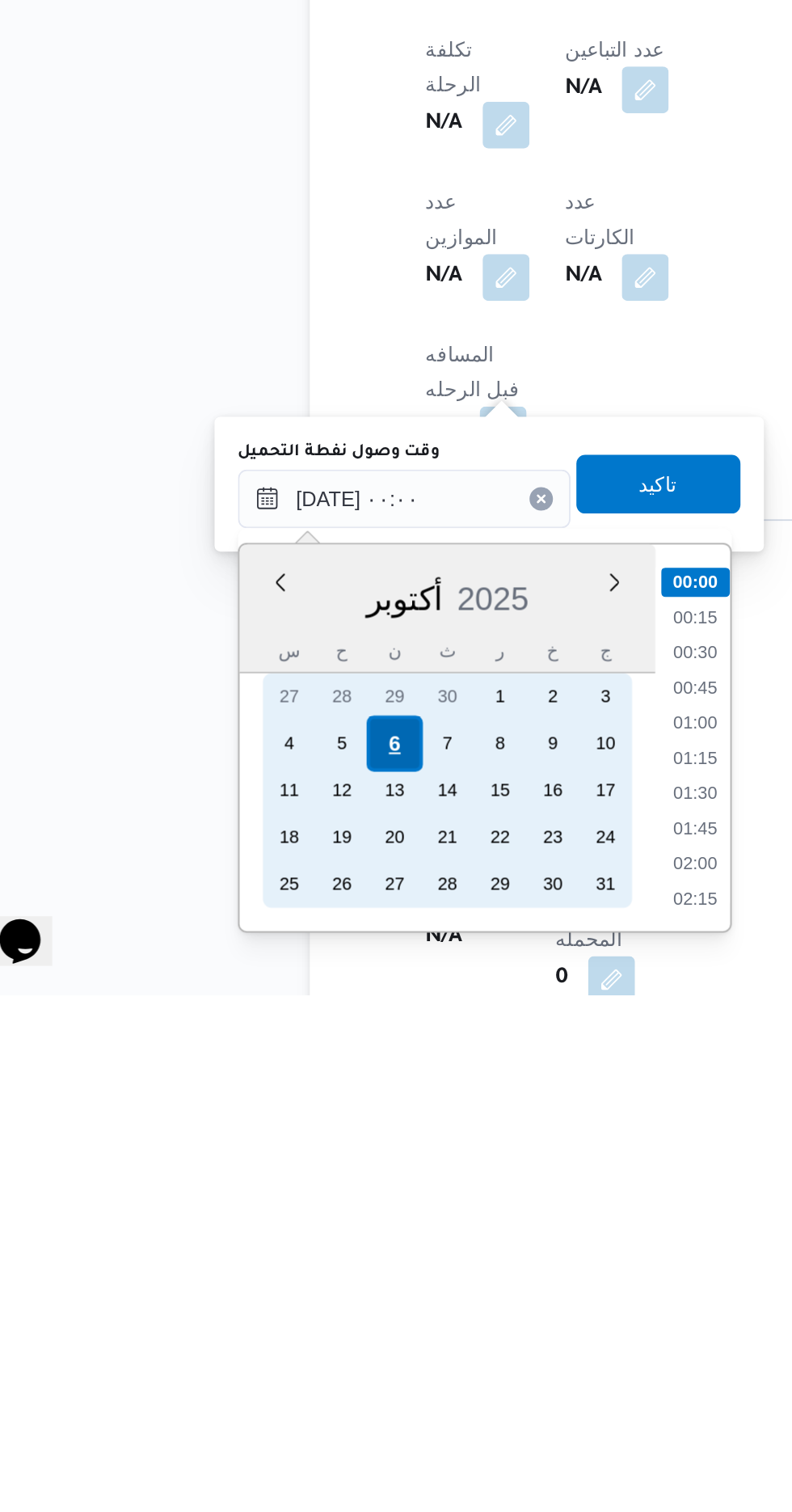
scroll to position [571, 0]
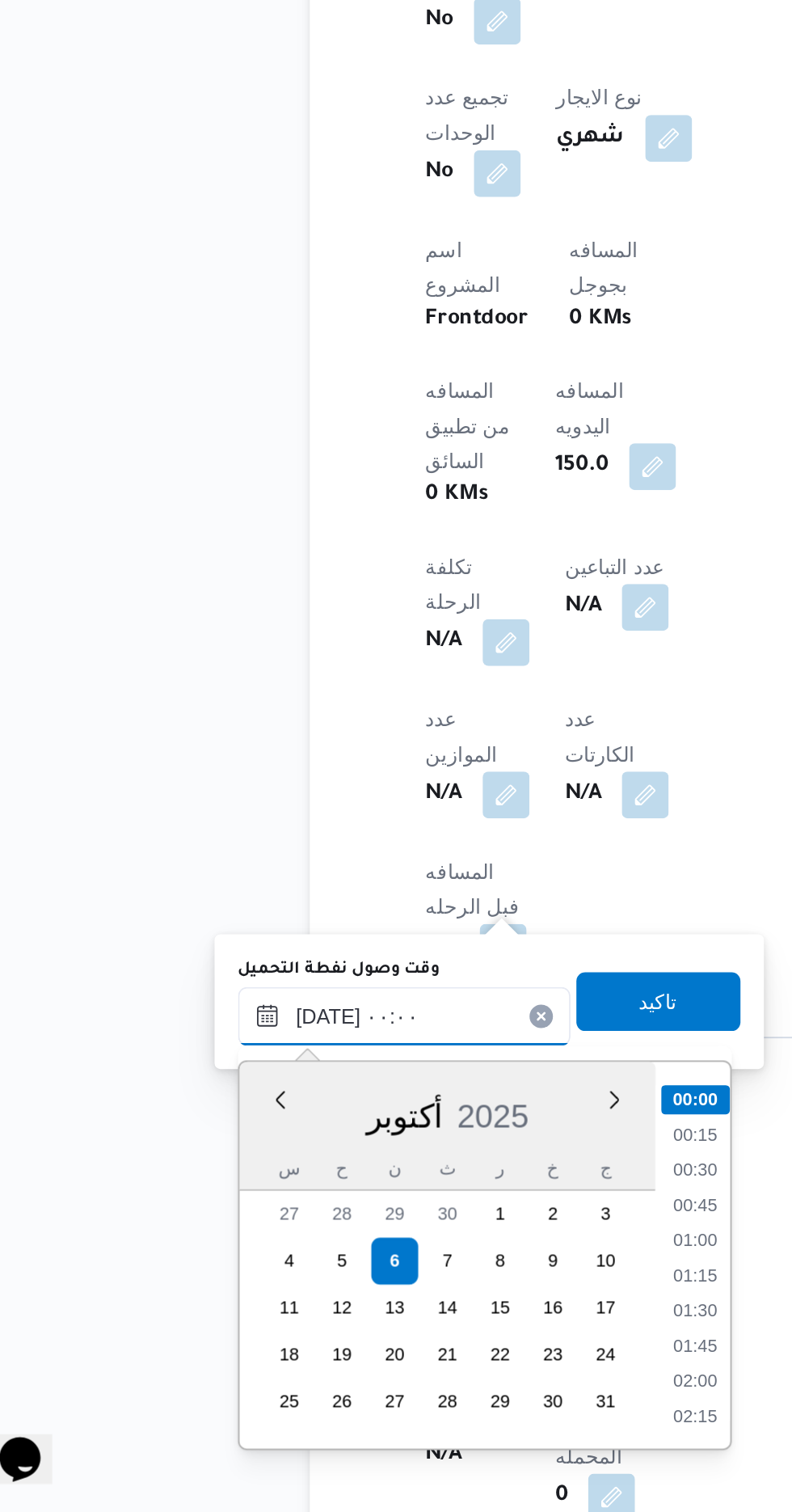
click at [171, 1235] on input "[DATE] ٠٠:٠٠" at bounding box center [262, 1238] width 184 height 32
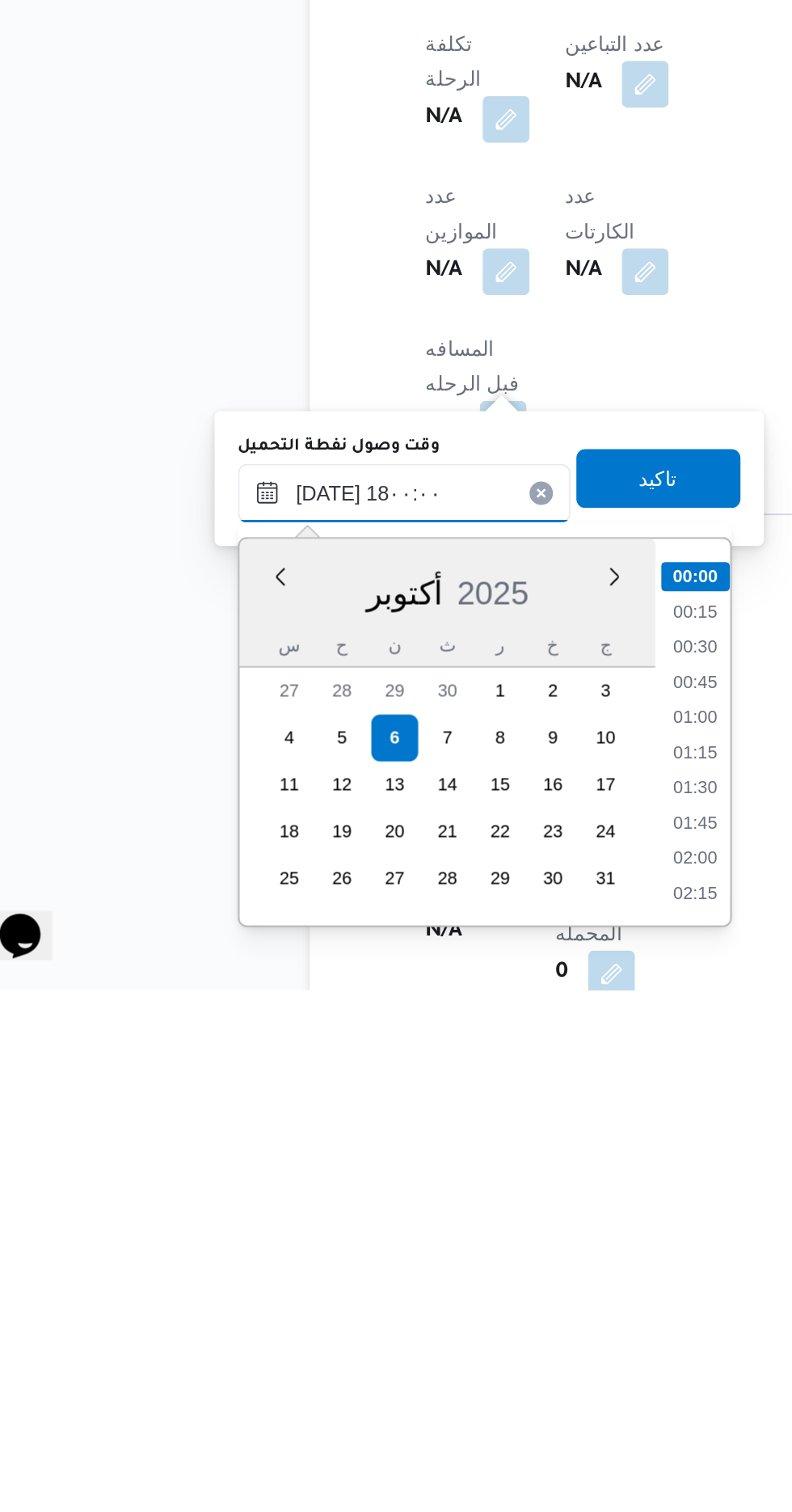
scroll to position [1227, 0]
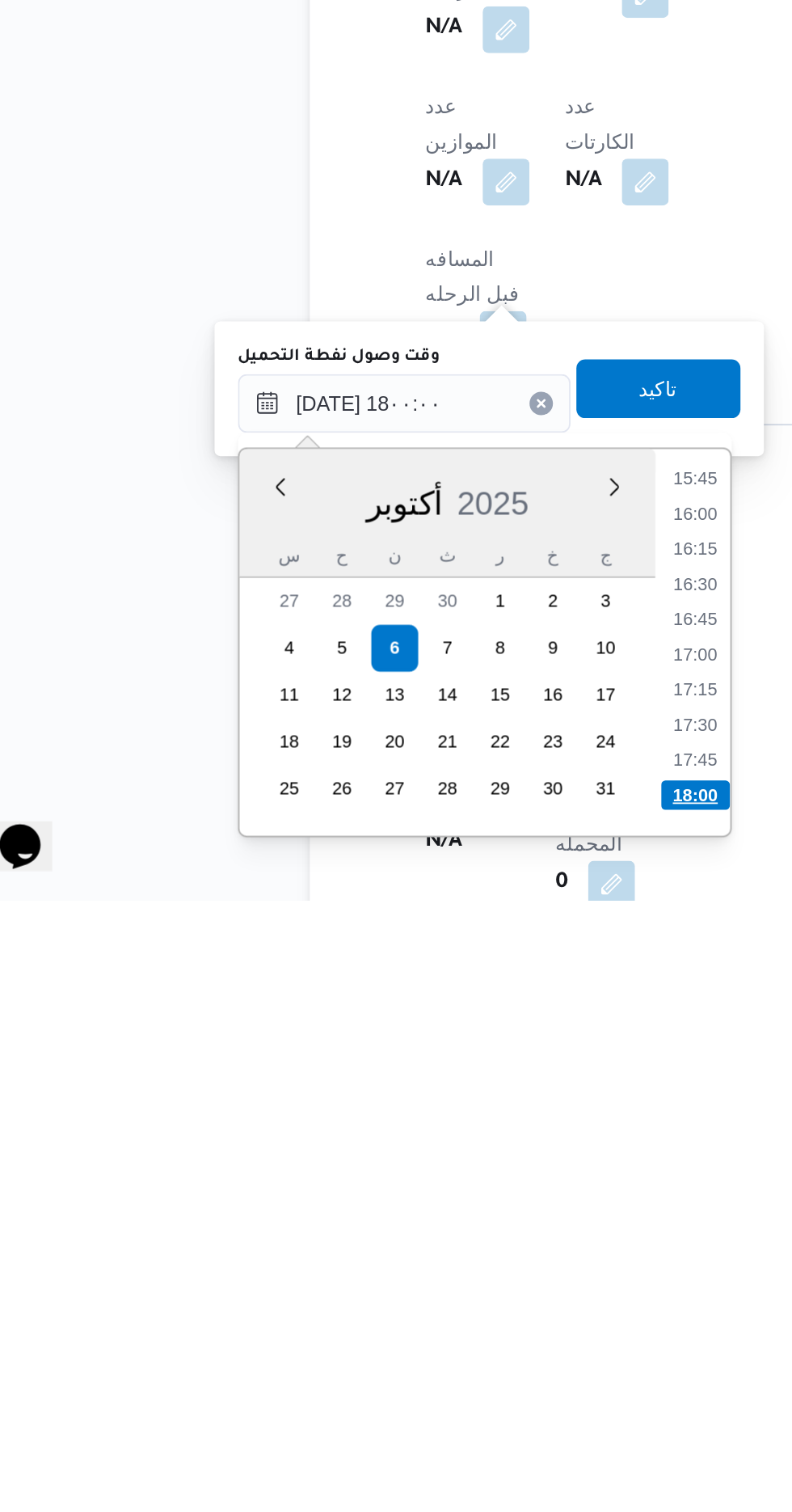
click at [414, 1457] on li "18:00" at bounding box center [423, 1454] width 38 height 16
type input "[DATE] ١٨:٠٠"
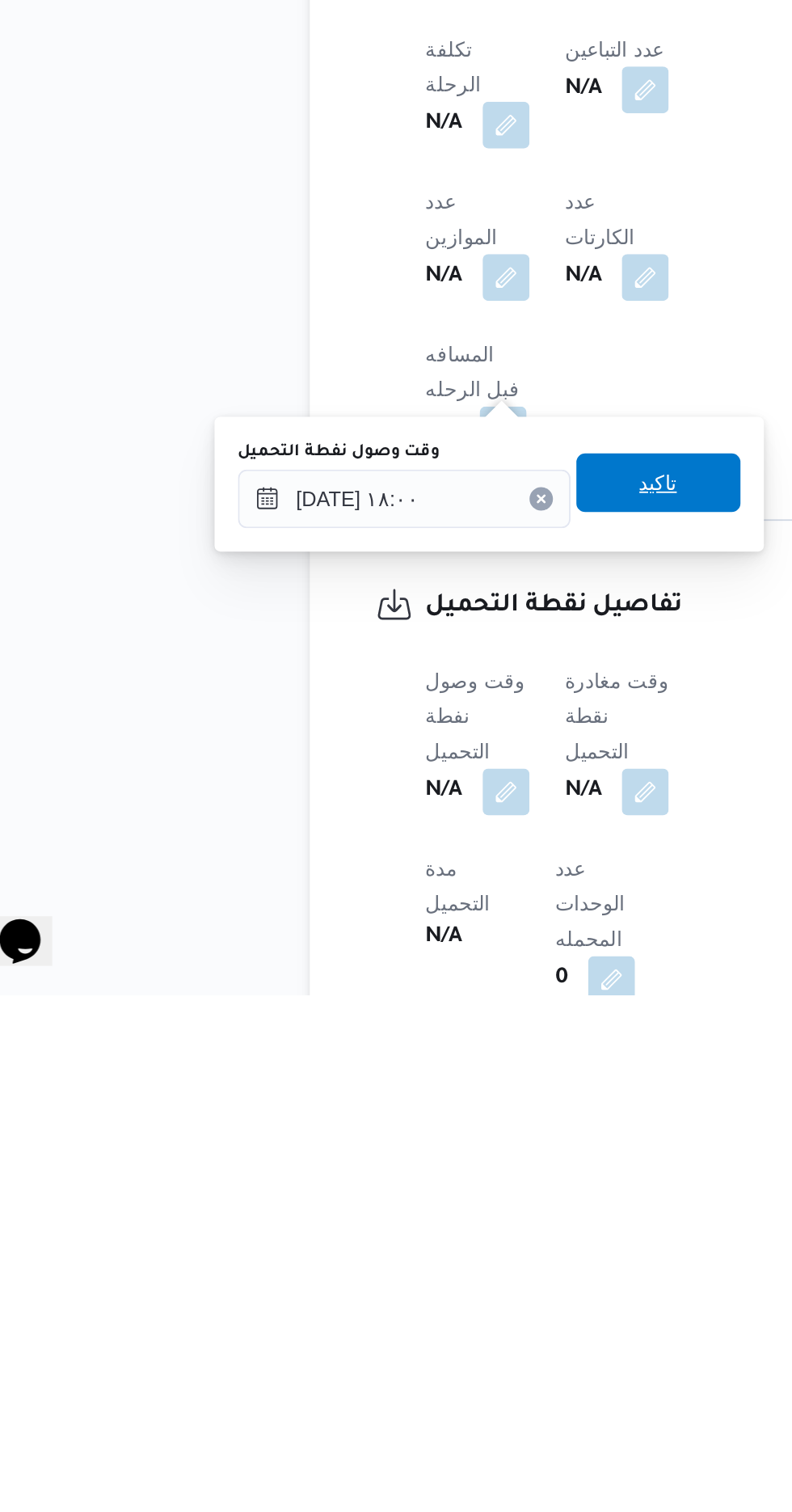
click at [408, 1223] on span "تاكيد" at bounding box center [402, 1229] width 21 height 20
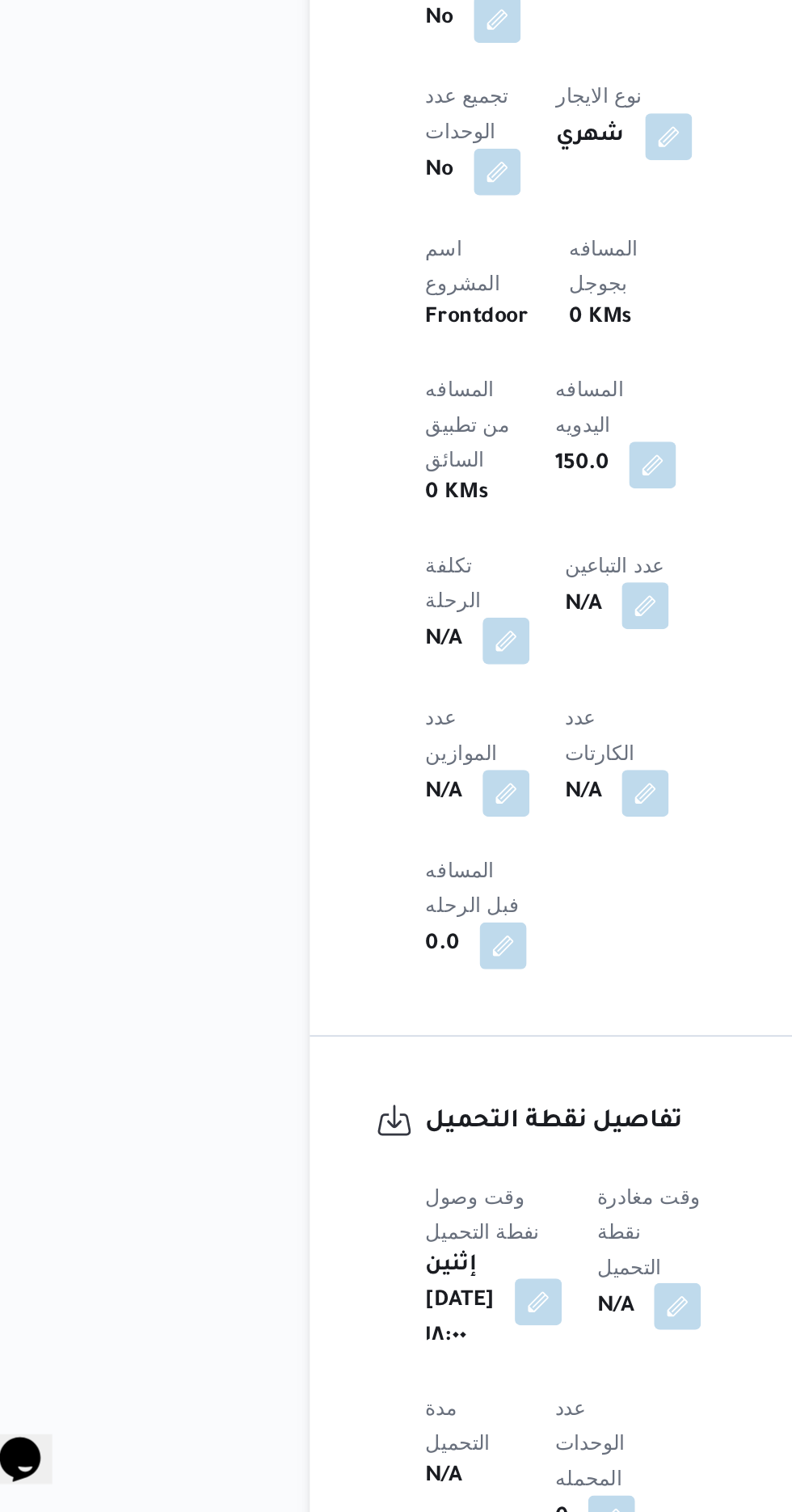
click at [419, 1385] on button "button" at bounding box center [413, 1398] width 26 height 26
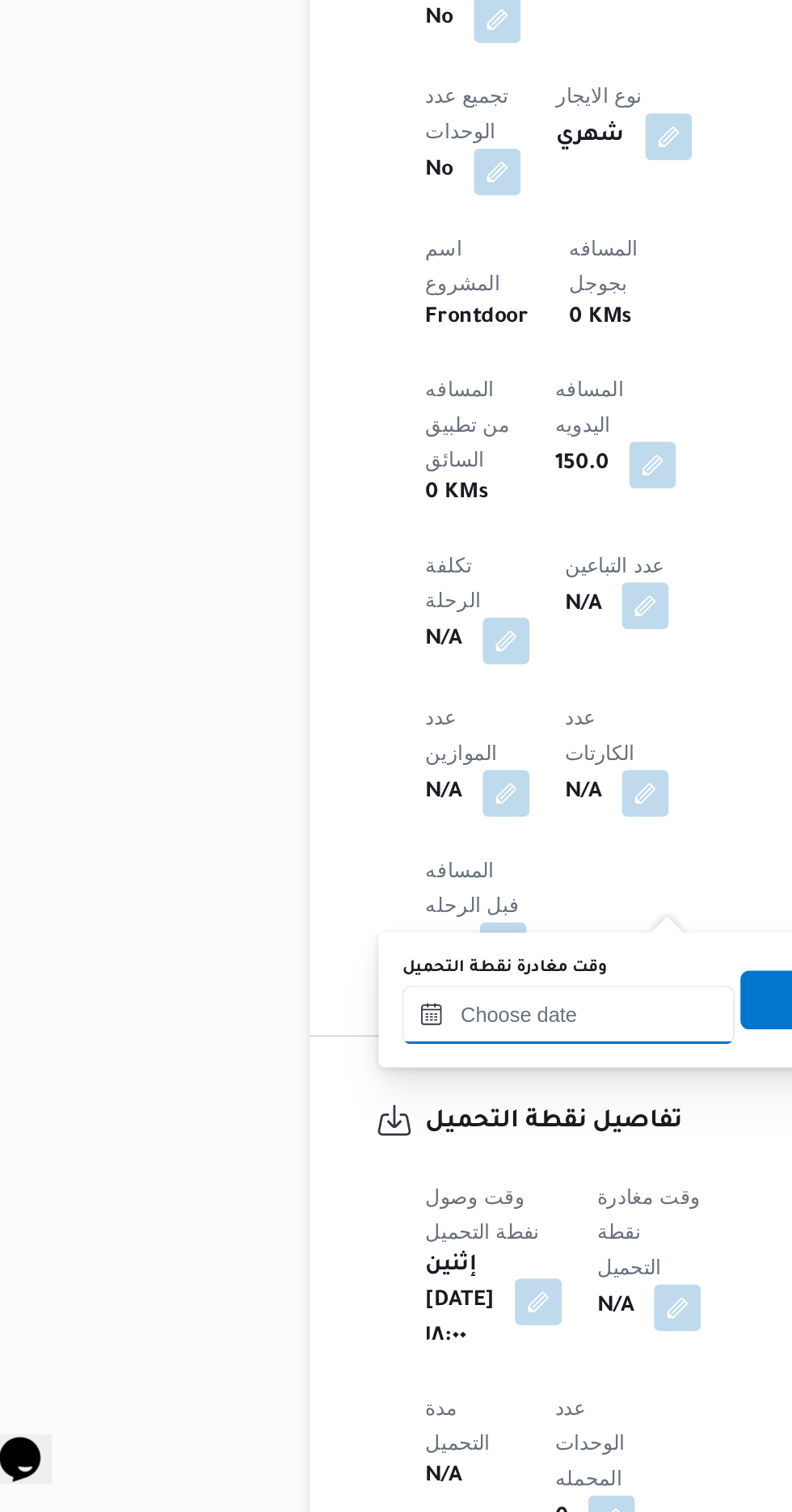
click at [345, 1231] on input "وقت مغادرة نقطة التحميل" at bounding box center [353, 1237] width 184 height 32
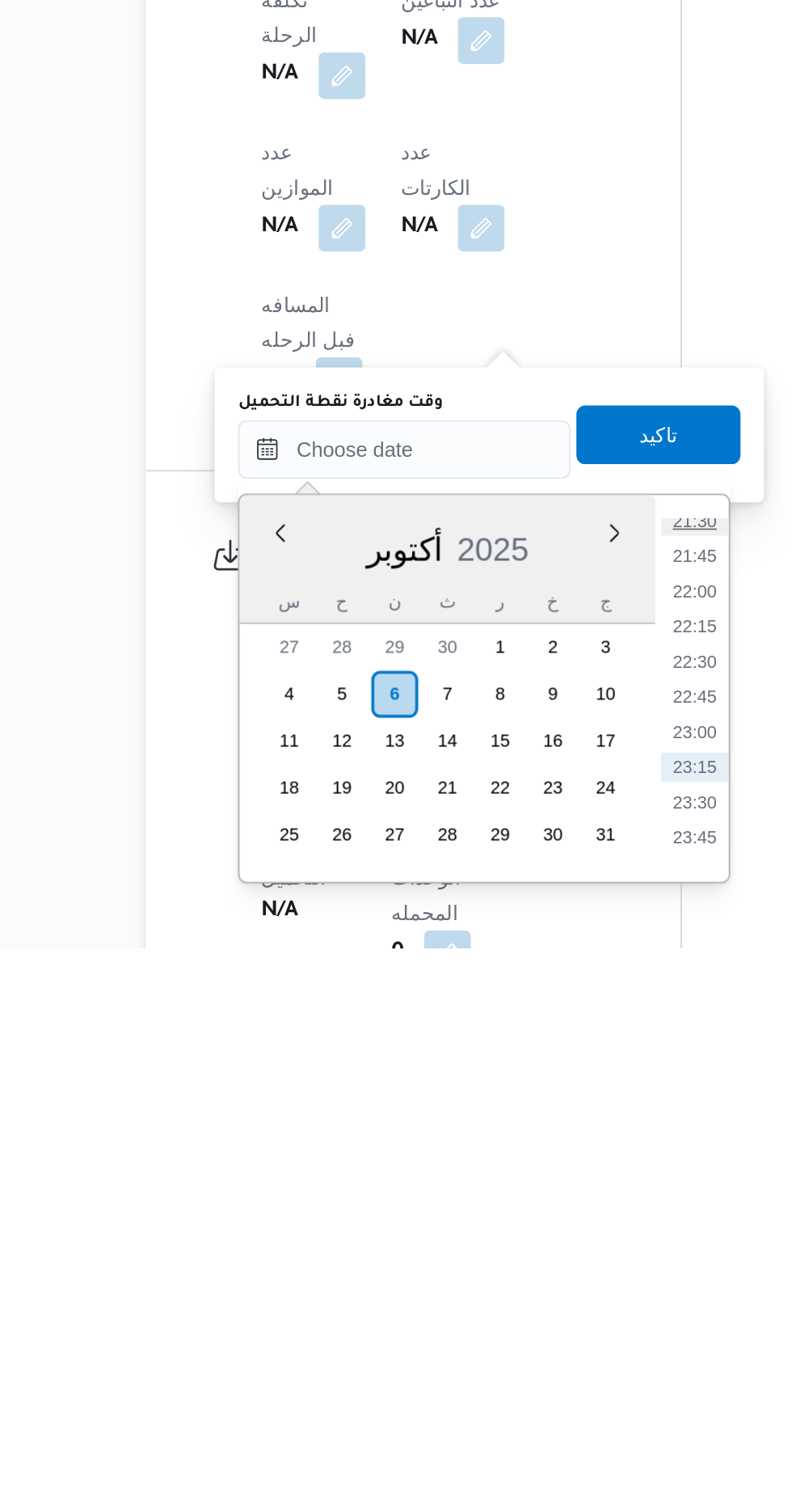
click at [510, 1279] on li "21:30" at bounding box center [513, 1277] width 37 height 16
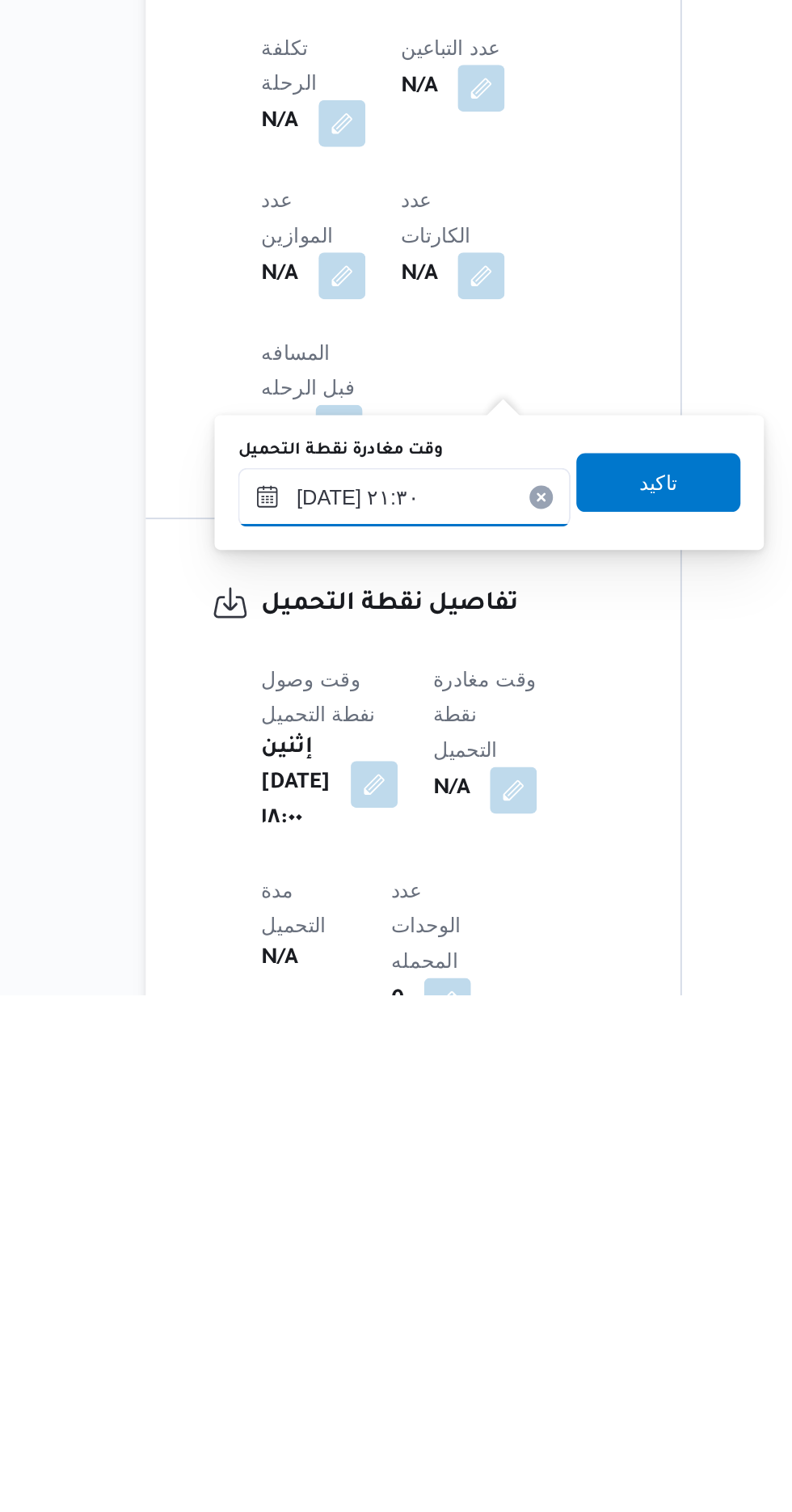
click at [378, 1234] on input "[DATE] ٢١:٣٠" at bounding box center [353, 1237] width 184 height 32
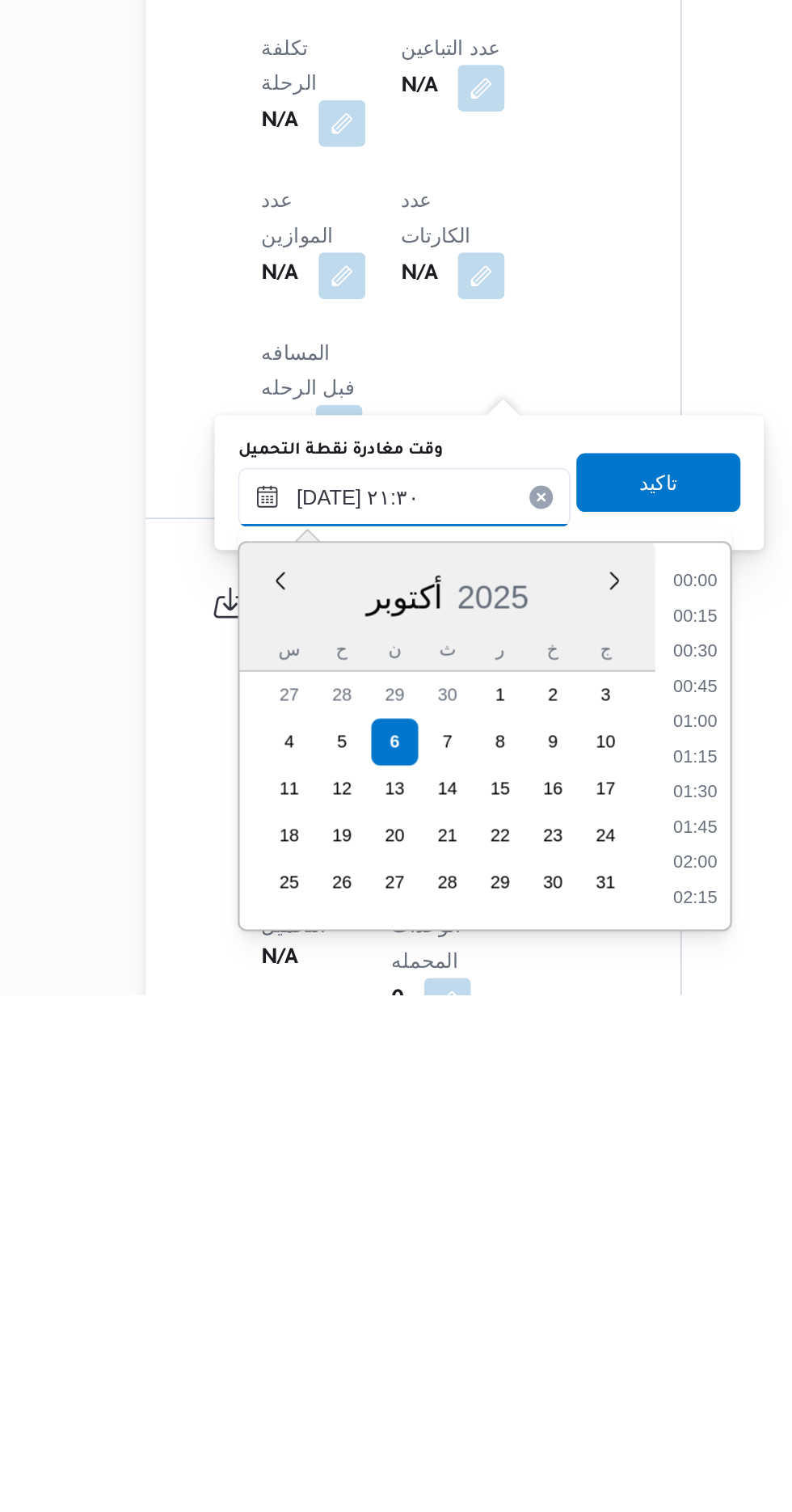
scroll to position [1571, 0]
click at [510, 1284] on li "20:15" at bounding box center [513, 1285] width 37 height 16
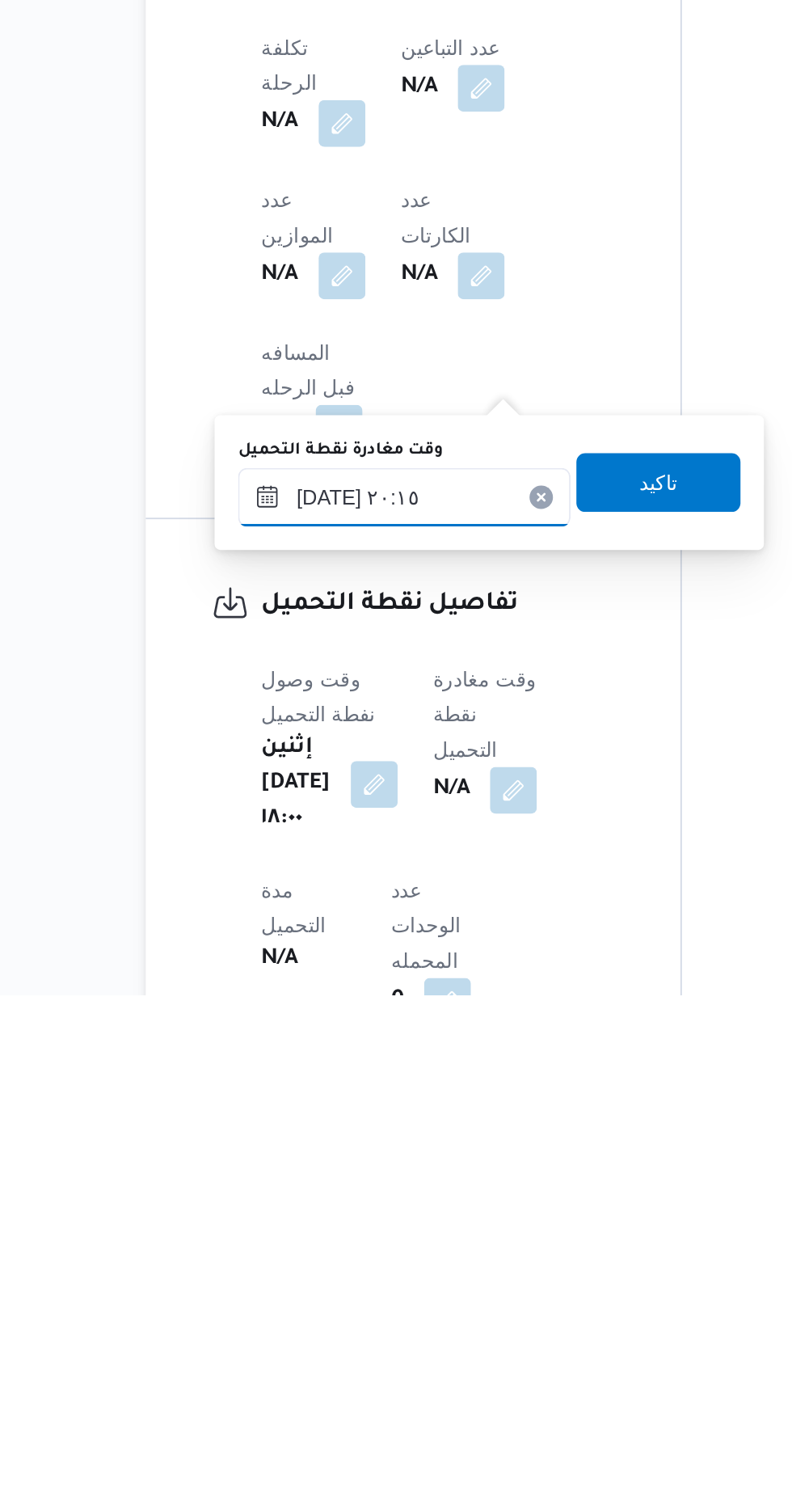
click at [377, 1233] on input "[DATE] ٢٠:١٥" at bounding box center [353, 1237] width 184 height 32
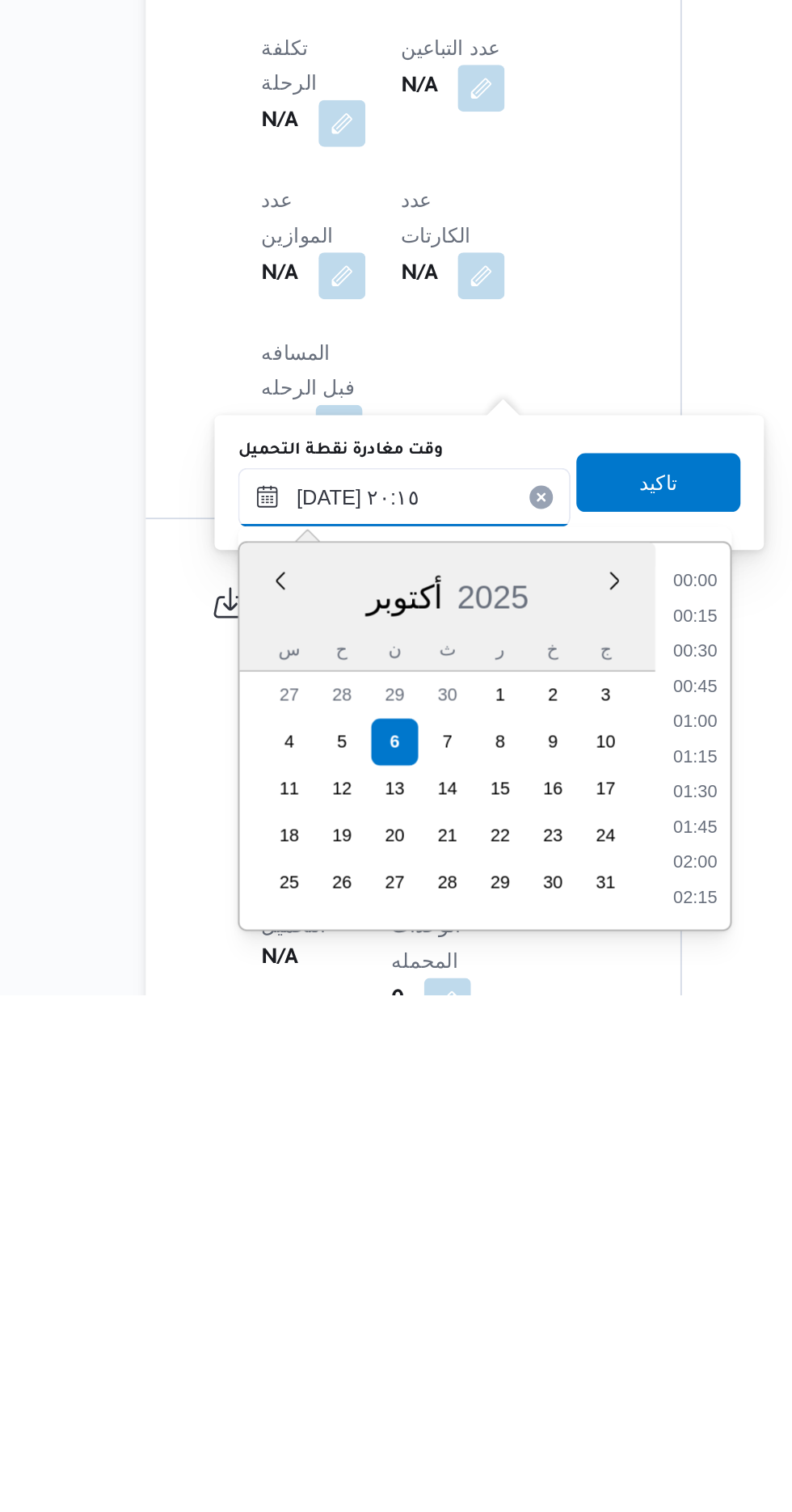
scroll to position [1473, 0]
click at [511, 1322] on li "19:30" at bounding box center [513, 1324] width 37 height 16
type input "[DATE] ١٩:٣٠"
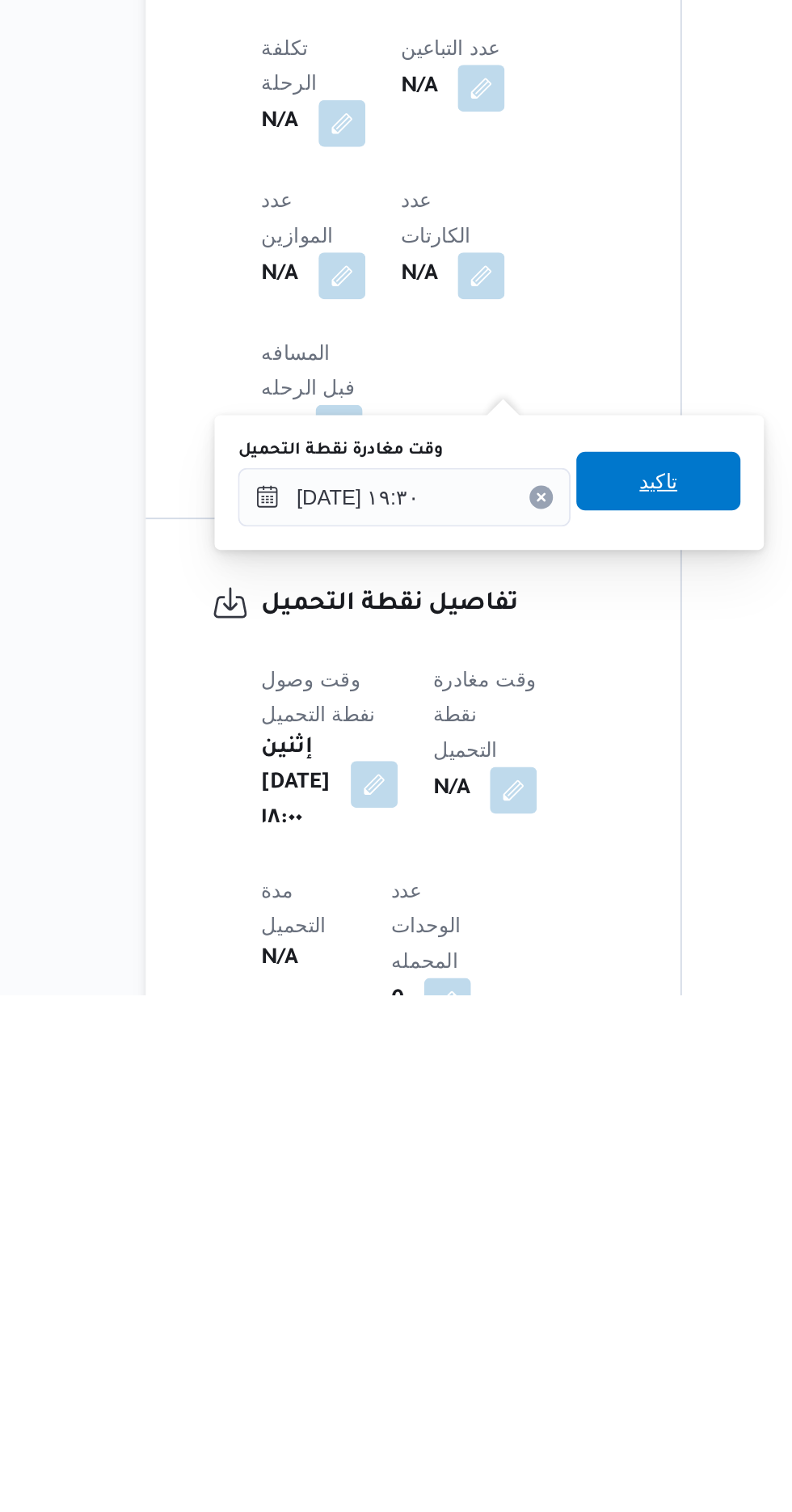
click at [500, 1229] on span "تاكيد" at bounding box center [493, 1228] width 21 height 20
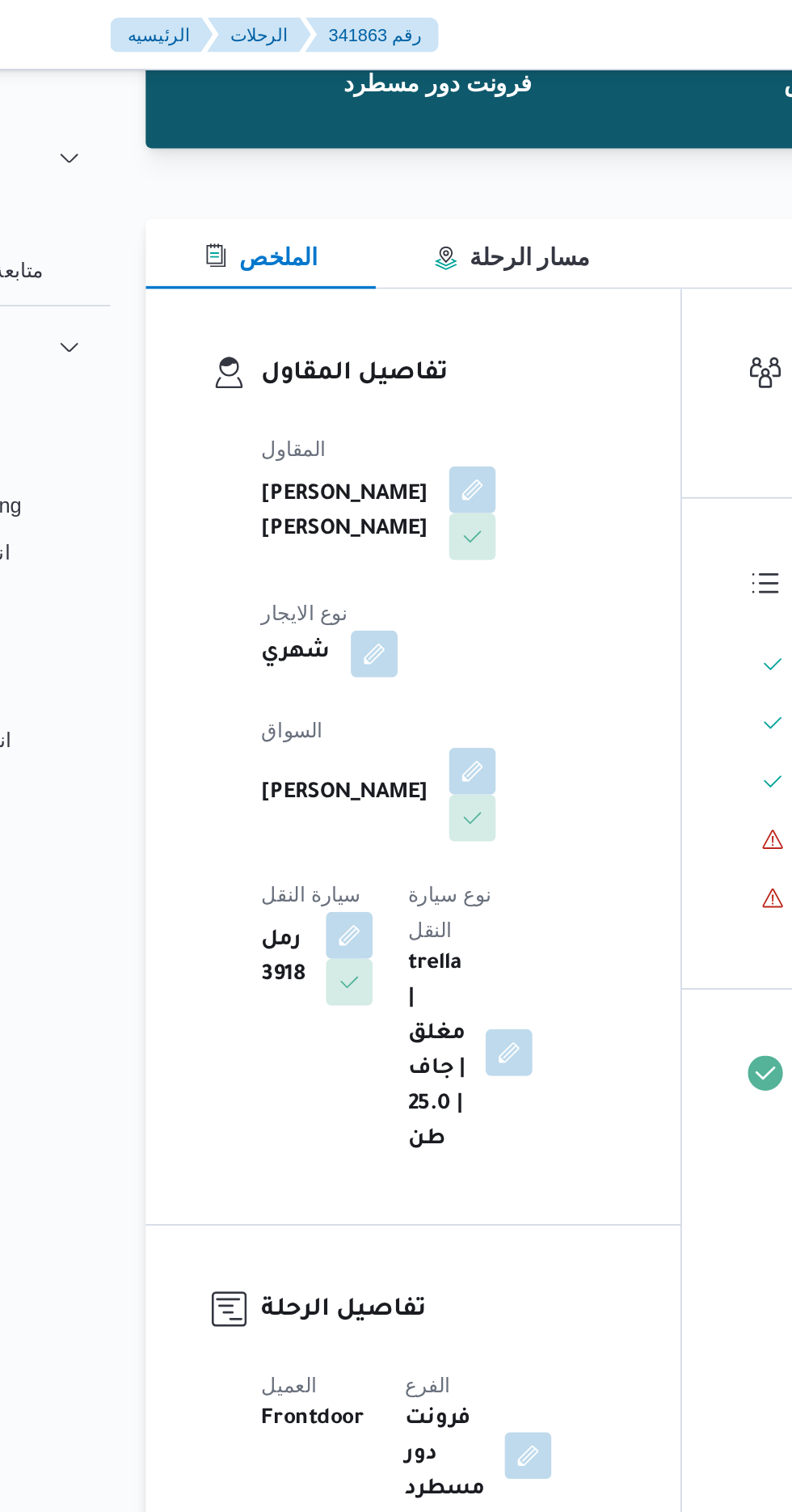
scroll to position [0, 0]
